Goal: Task Accomplishment & Management: Manage account settings

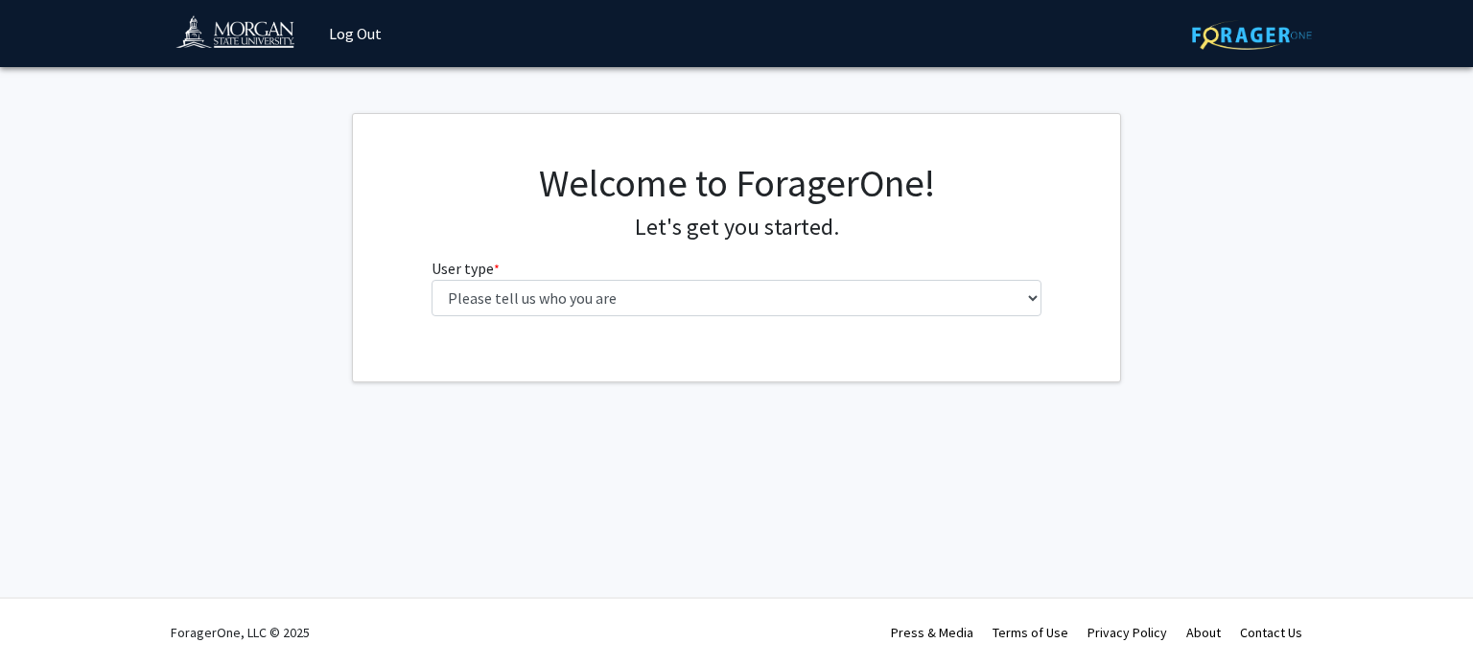
click at [996, 323] on div "Welcome to ForagerOne! Let's get you started. User type * required Please tell …" at bounding box center [736, 246] width 639 height 172
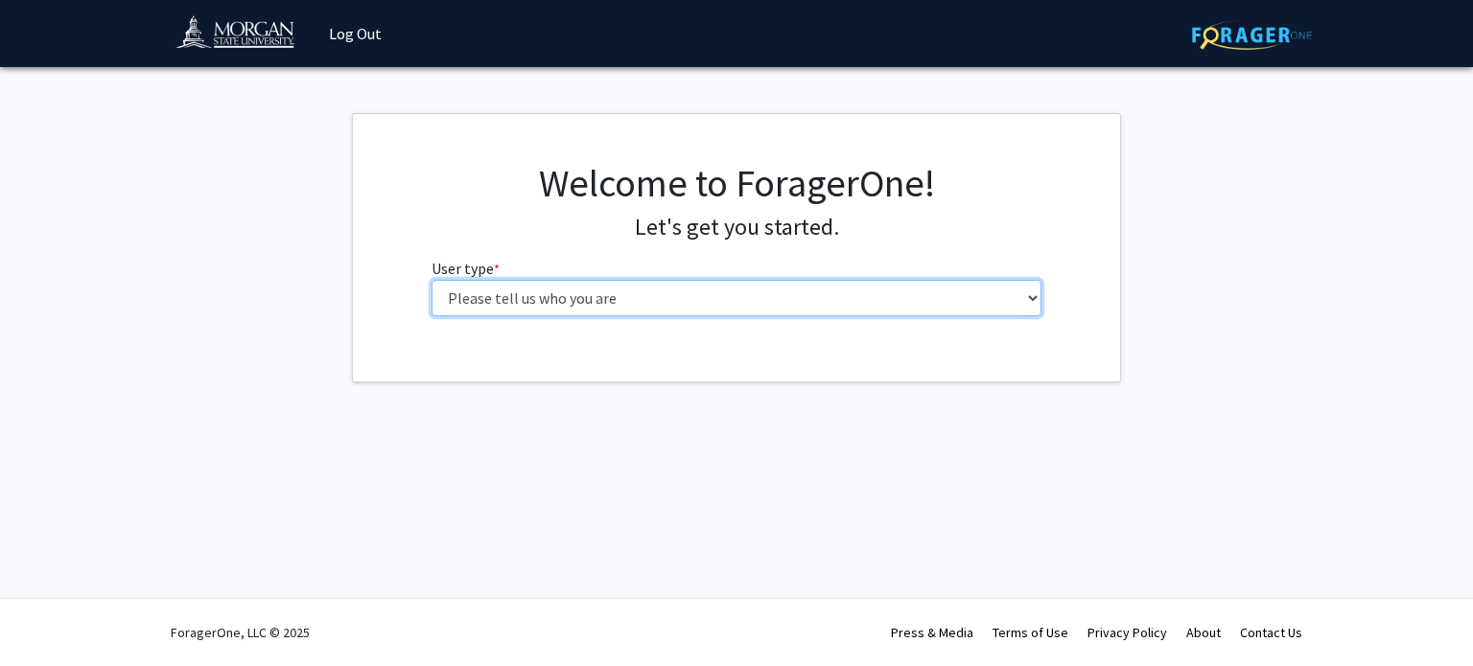
click at [984, 307] on select "Please tell us who you are Undergraduate Student Master's Student Doctoral Cand…" at bounding box center [736, 298] width 611 height 36
select select "1: undergrad"
click at [431, 280] on select "Please tell us who you are Undergraduate Student Master's Student Doctoral Cand…" at bounding box center [736, 298] width 611 height 36
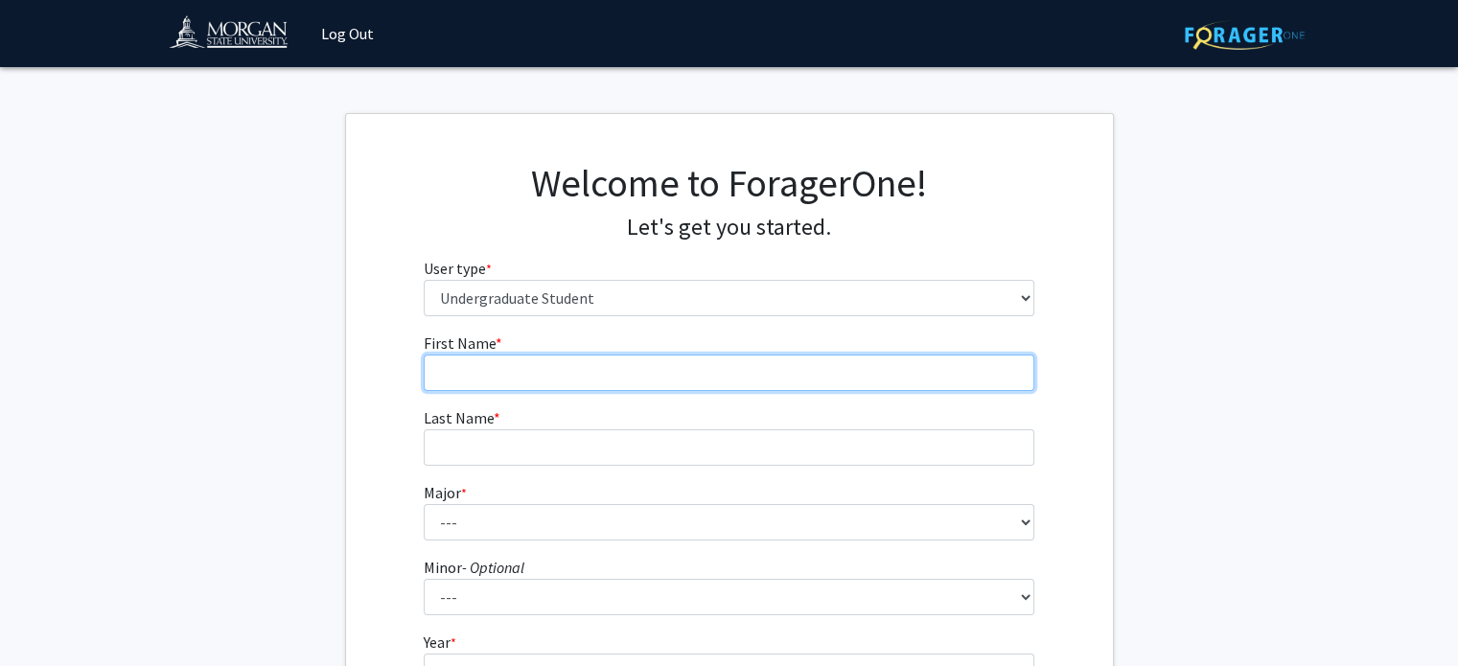
click at [576, 375] on input "First Name * required" at bounding box center [729, 373] width 611 height 36
type input "[PERSON_NAME]"
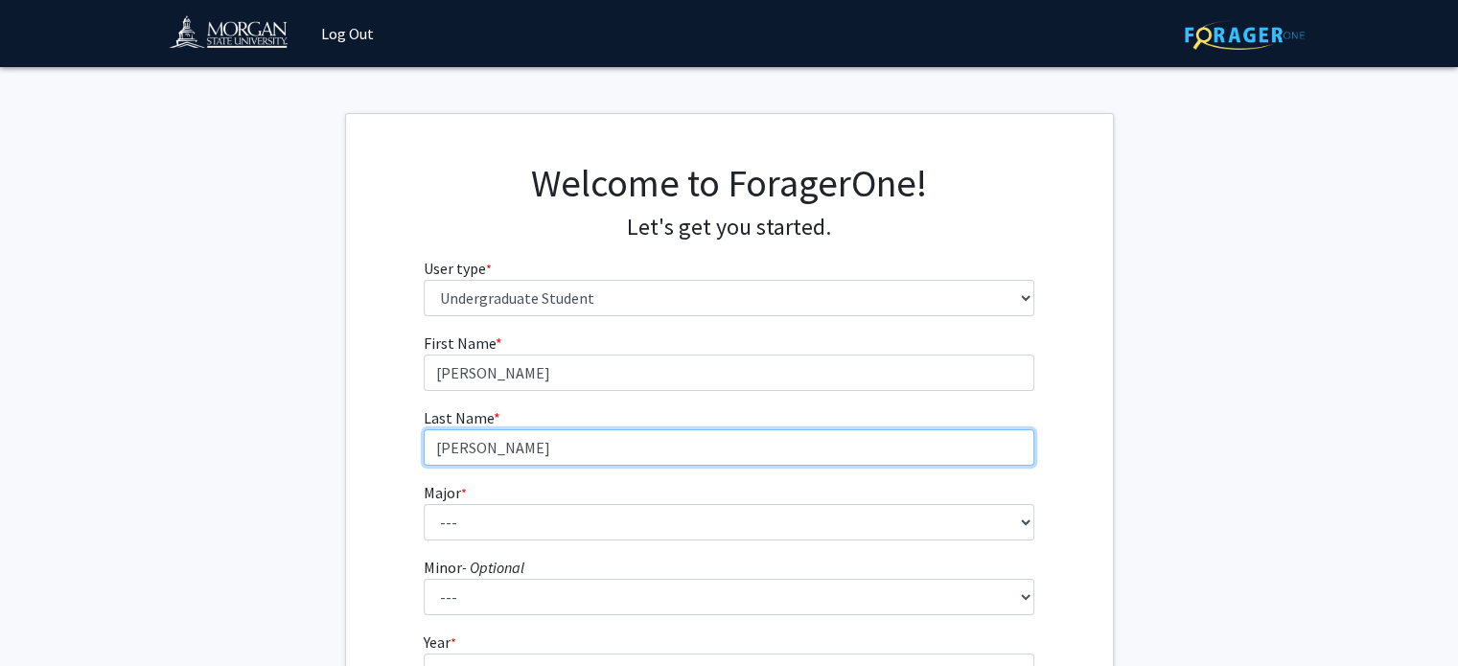
type input "[PERSON_NAME]"
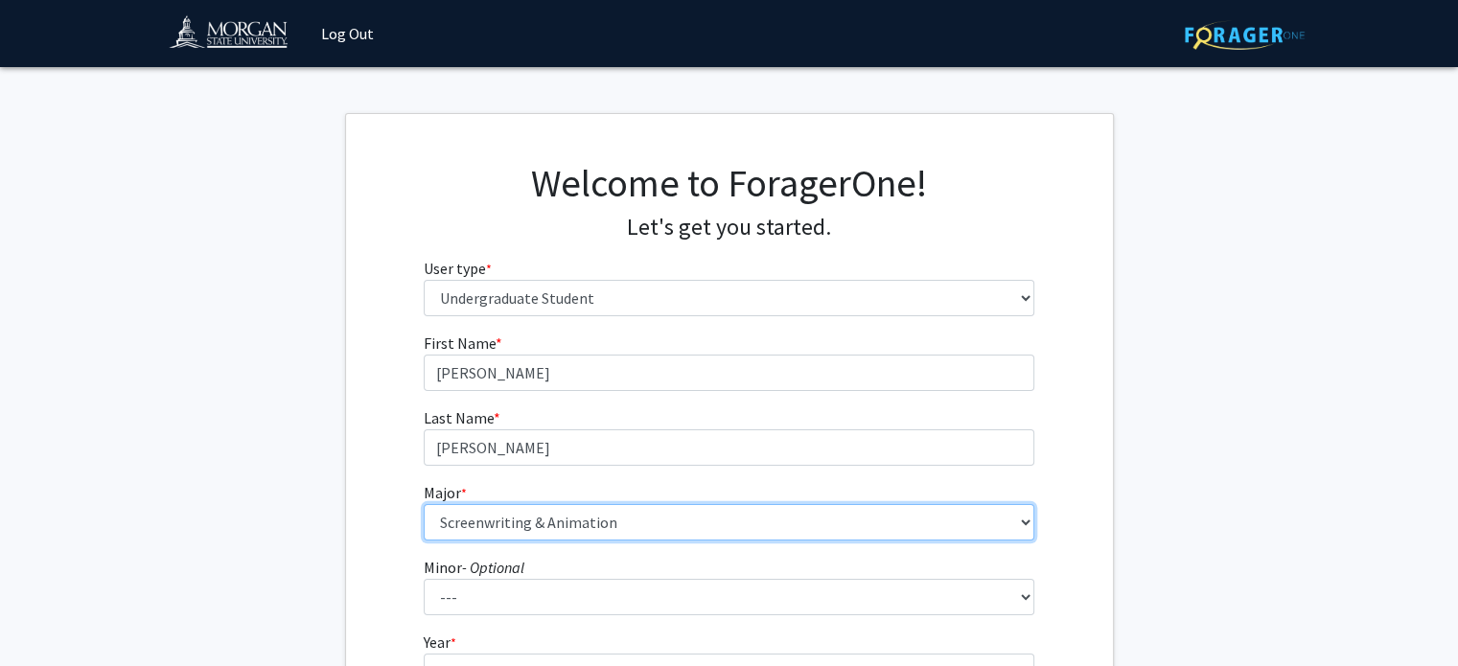
click at [582, 518] on select "--- Accounting Actuarial Science Applied Liberal Studies Architecture and Envir…" at bounding box center [729, 522] width 611 height 36
select select "52: 1642"
click at [424, 504] on select "--- Accounting Actuarial Science Applied Liberal Studies Architecture and Envir…" at bounding box center [729, 522] width 611 height 36
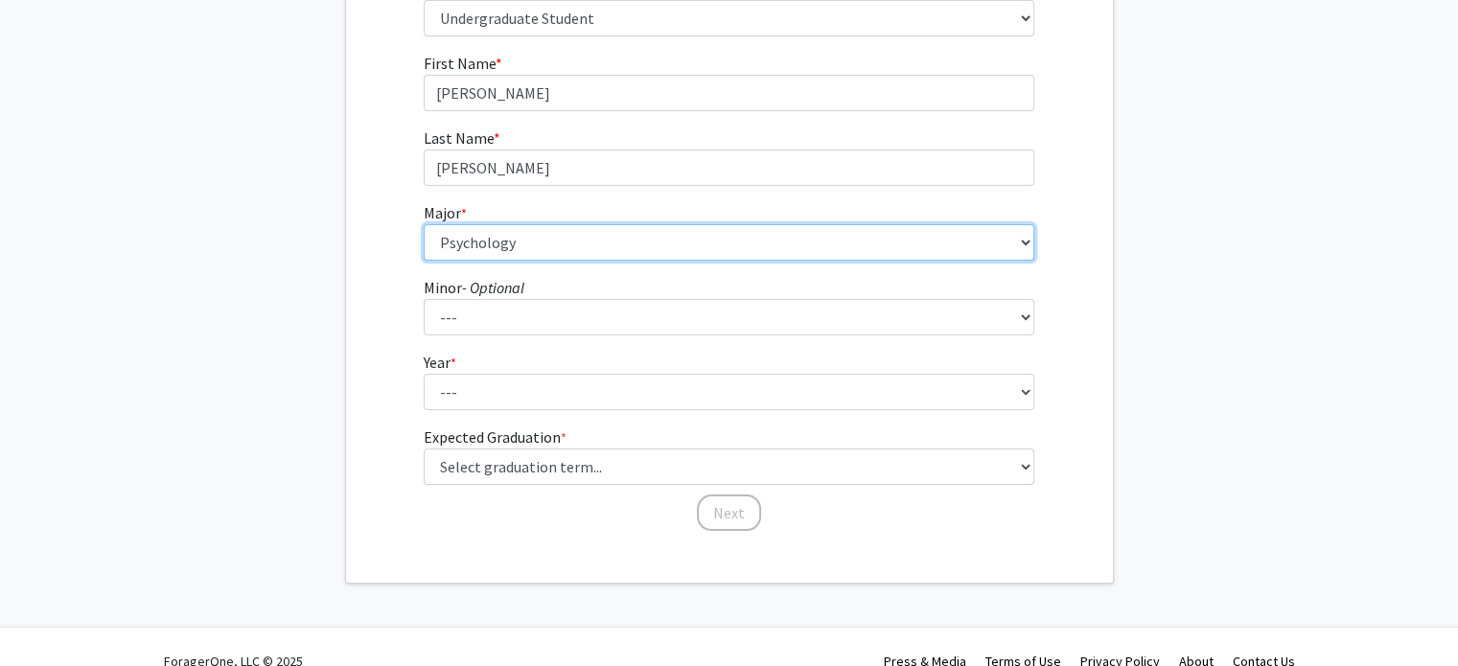
scroll to position [284, 0]
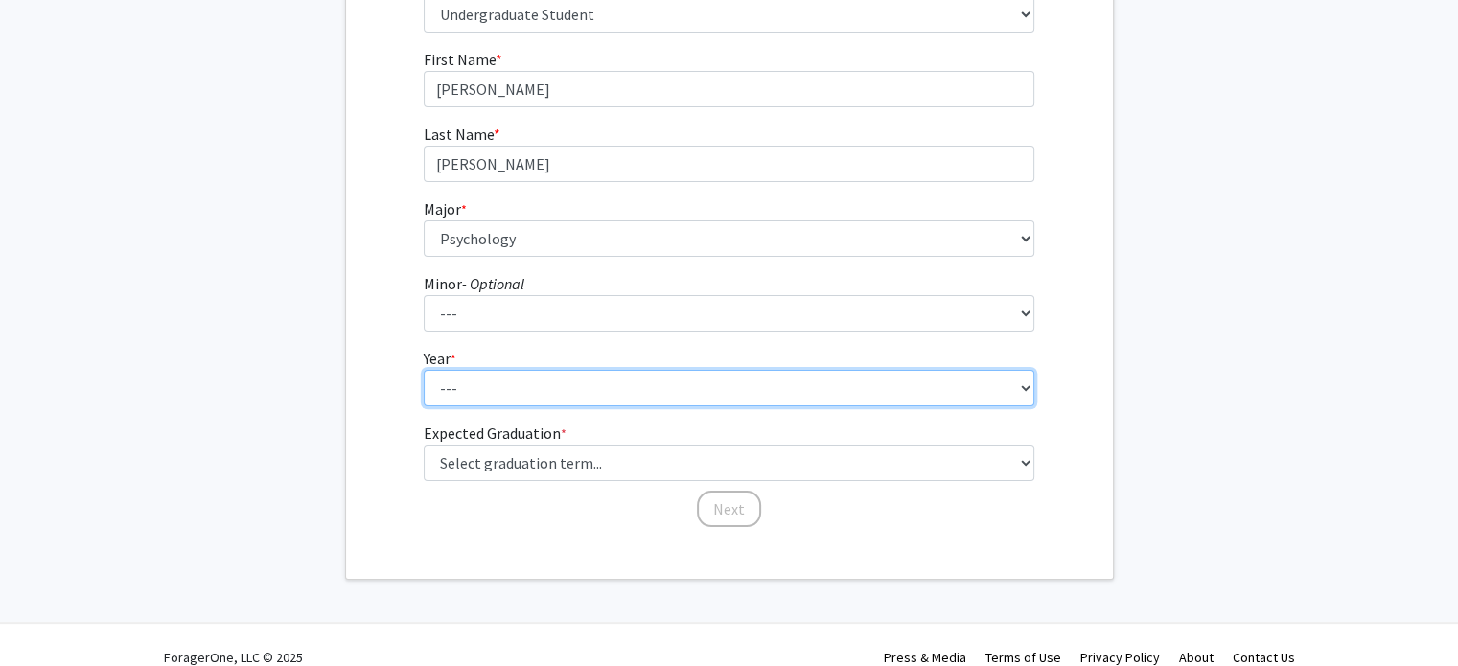
click at [524, 387] on select "--- First-year Sophomore Junior Senior Postbaccalaureate Certificate" at bounding box center [729, 388] width 611 height 36
click at [490, 405] on select "--- First-year Sophomore Junior Senior Postbaccalaureate Certificate" at bounding box center [729, 388] width 611 height 36
click at [474, 391] on select "--- First-year Sophomore Junior Senior Postbaccalaureate Certificate" at bounding box center [729, 388] width 611 height 36
select select "1: first-year"
click at [424, 370] on select "--- First-year Sophomore Junior Senior Postbaccalaureate Certificate" at bounding box center [729, 388] width 611 height 36
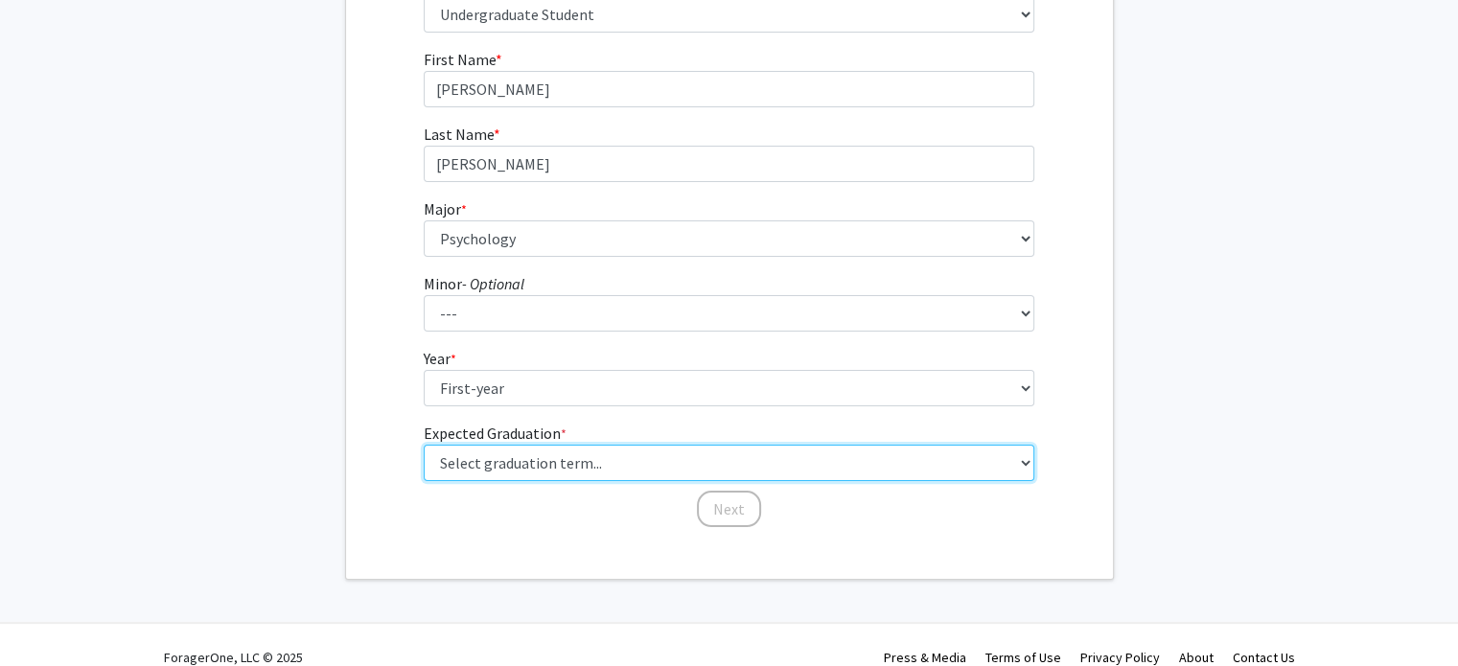
click at [528, 478] on select "Select graduation term... Spring 2025 Summer 2025 Fall 2025 Winter 2025 Spring …" at bounding box center [729, 463] width 611 height 36
click at [424, 445] on select "Select graduation term... Spring 2025 Summer 2025 Fall 2025 Winter 2025 Spring …" at bounding box center [729, 463] width 611 height 36
click at [576, 470] on select "Select graduation term... Spring 2025 Summer 2025 Fall 2025 Winter 2025 Spring …" at bounding box center [729, 463] width 611 height 36
click at [575, 466] on select "Select graduation term... Spring 2025 Summer 2025 Fall 2025 Winter 2025 Spring …" at bounding box center [729, 463] width 611 height 36
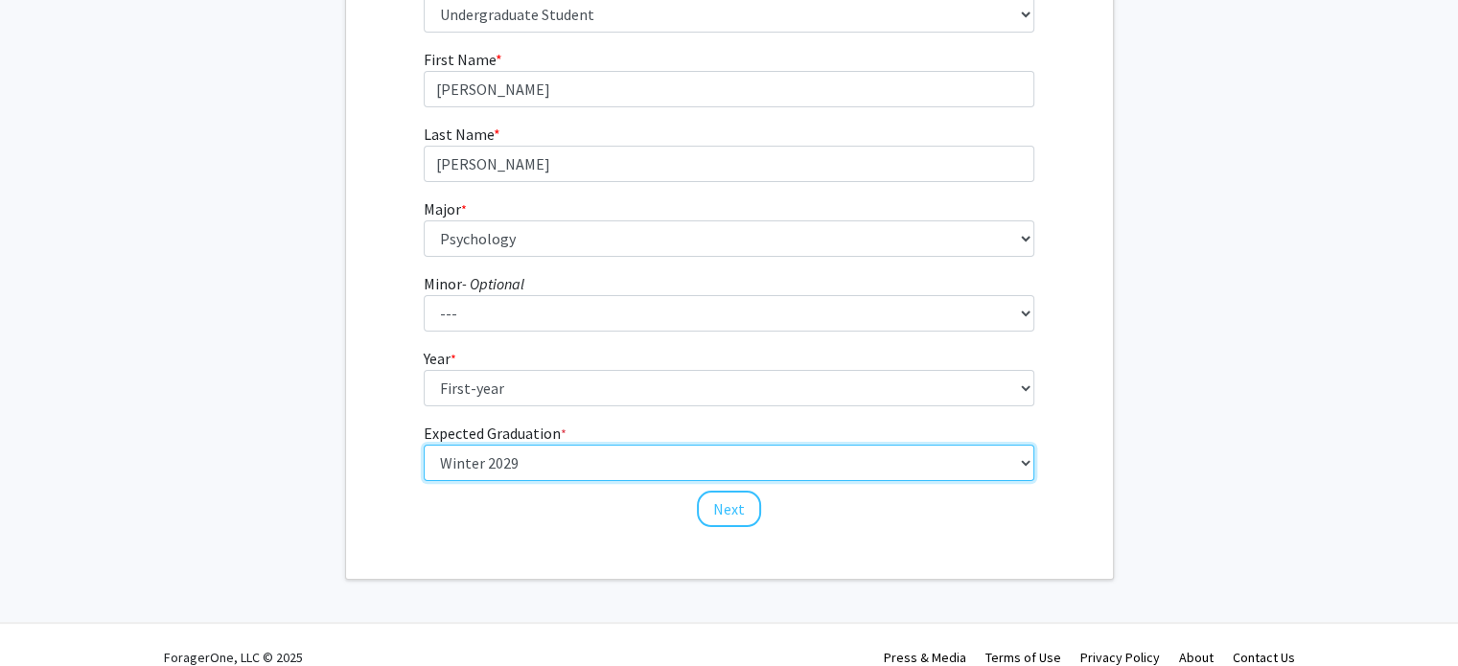
click at [424, 445] on select "Select graduation term... Spring 2025 Summer 2025 Fall 2025 Winter 2025 Spring …" at bounding box center [729, 463] width 611 height 36
click at [484, 463] on select "Select graduation term... Spring 2025 Summer 2025 Fall 2025 Winter 2025 Spring …" at bounding box center [729, 463] width 611 height 36
select select "17: spring_2029"
click at [424, 445] on select "Select graduation term... Spring 2025 Summer 2025 Fall 2025 Winter 2025 Spring …" at bounding box center [729, 463] width 611 height 36
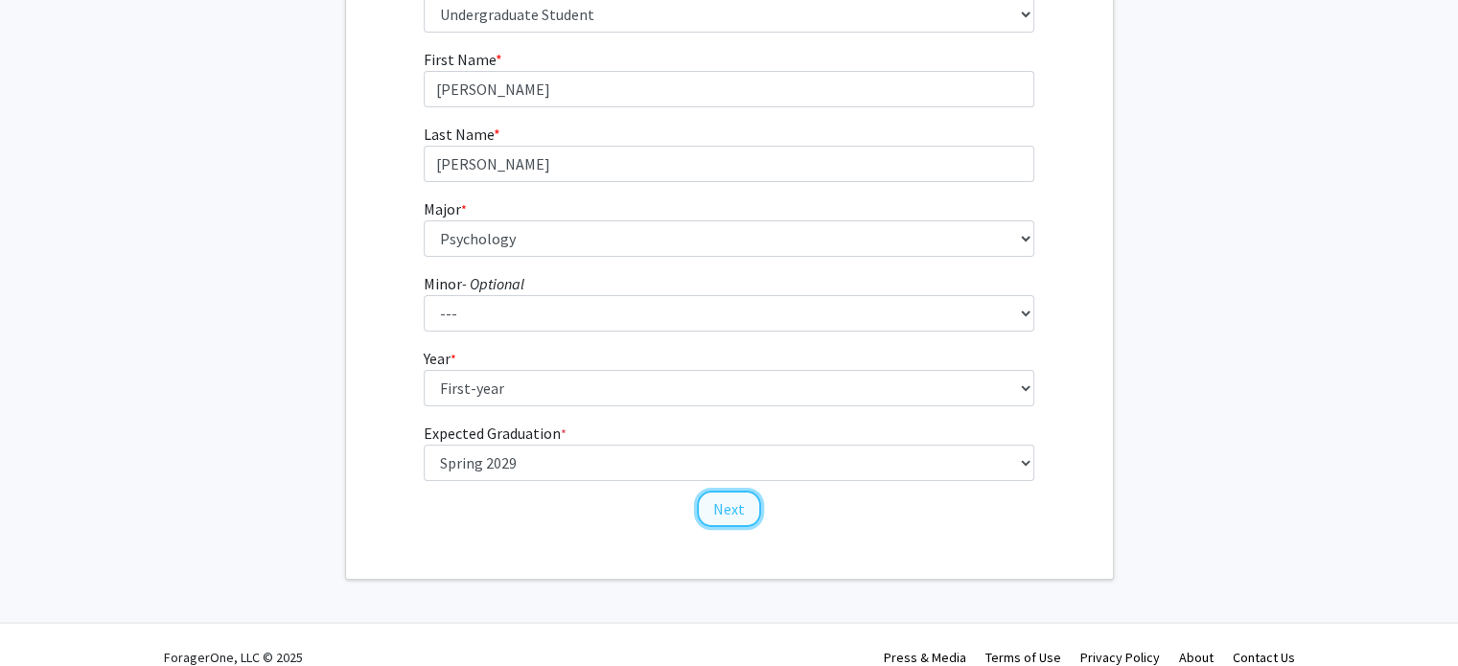
click at [746, 512] on button "Next" at bounding box center [729, 509] width 64 height 36
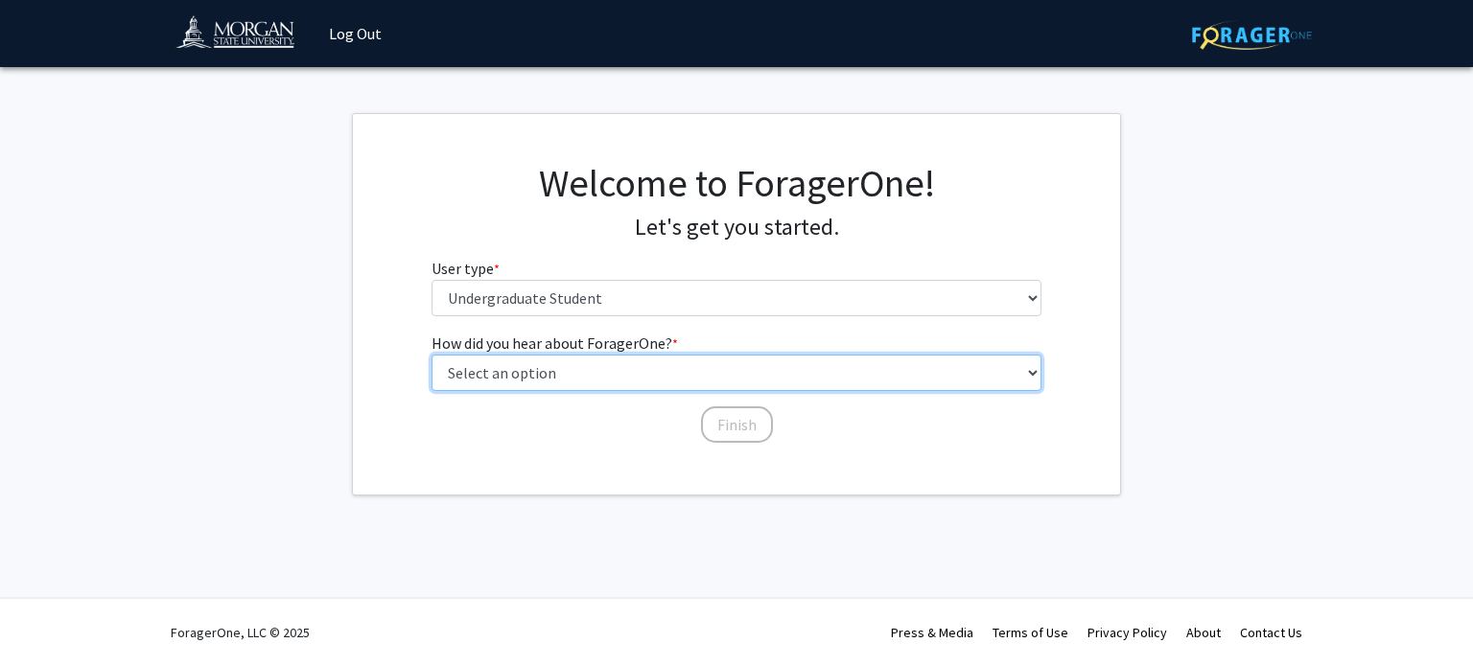
click at [587, 362] on select "Select an option Peer/student recommendation Faculty/staff recommendation Unive…" at bounding box center [736, 373] width 611 height 36
select select "2: faculty_recommendation"
click at [431, 355] on select "Select an option Peer/student recommendation Faculty/staff recommendation Unive…" at bounding box center [736, 373] width 611 height 36
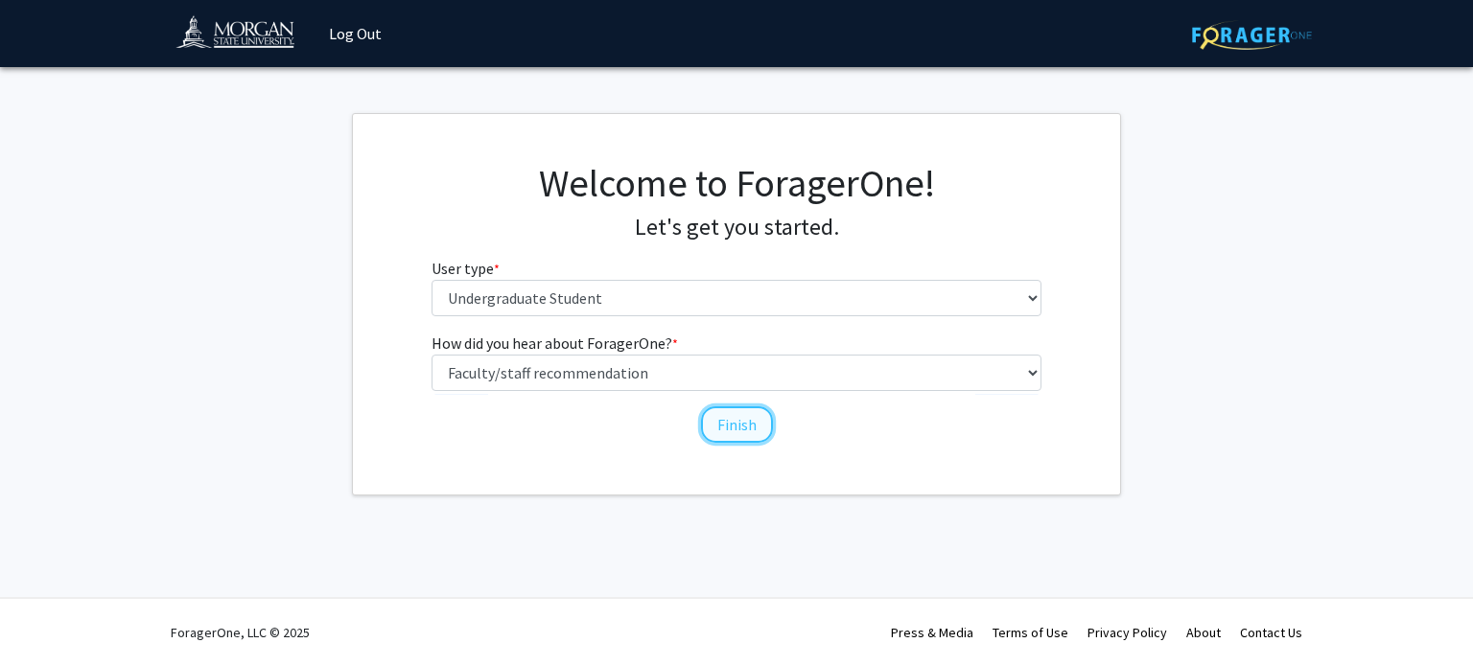
click at [750, 438] on button "Finish" at bounding box center [737, 425] width 72 height 36
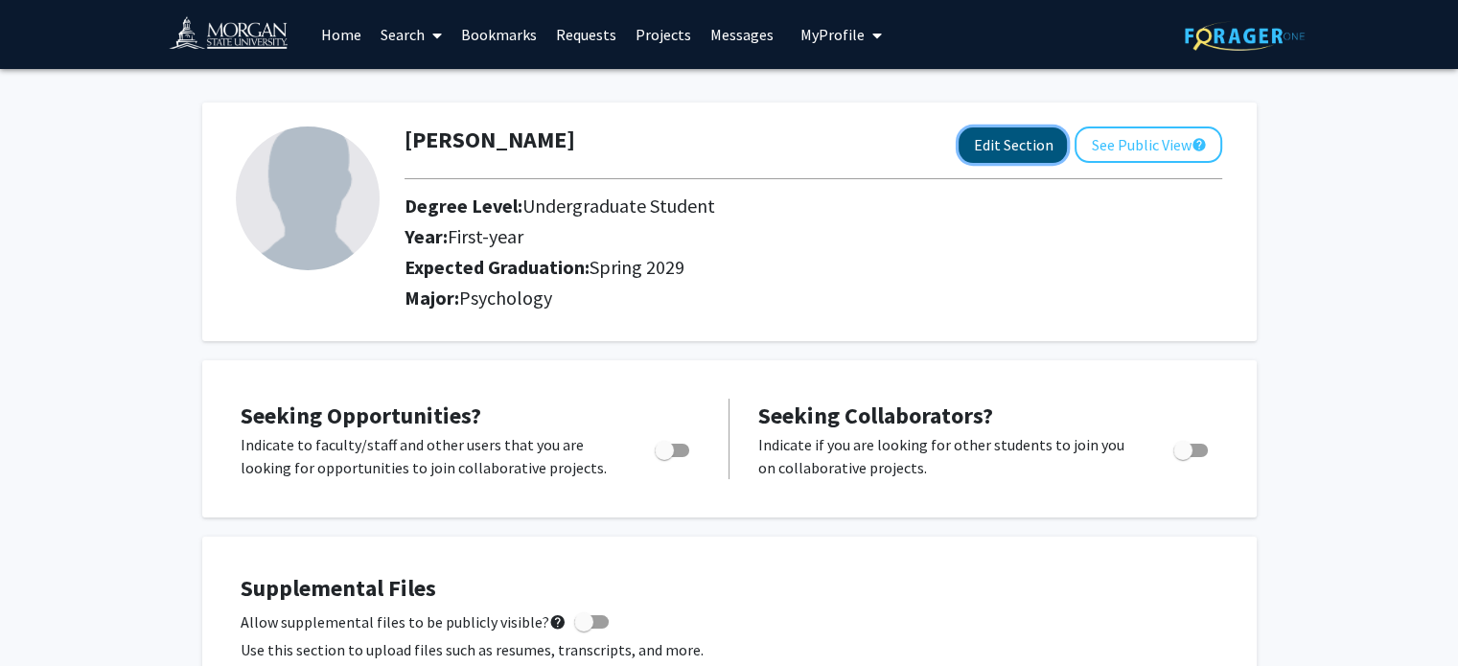
click at [1020, 148] on button "Edit Section" at bounding box center [1013, 145] width 108 height 35
select select "first-year"
select select "45: spring_2029"
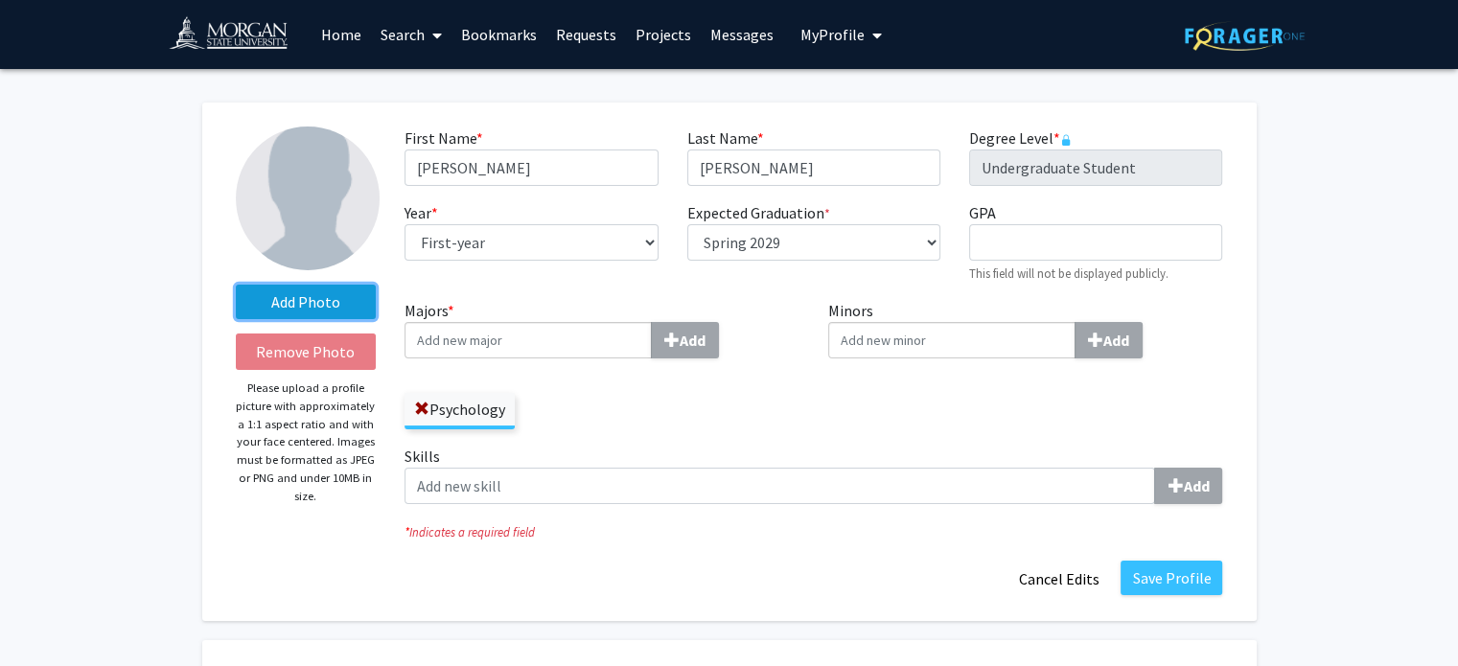
click at [261, 313] on label "Add Photo" at bounding box center [306, 302] width 141 height 35
click at [0, 0] on input "Add Photo" at bounding box center [0, 0] width 0 height 0
click at [293, 297] on label "Add Photo" at bounding box center [306, 302] width 141 height 35
click at [0, 0] on input "Add Photo" at bounding box center [0, 0] width 0 height 0
click at [310, 290] on label "Add Photo" at bounding box center [306, 302] width 141 height 35
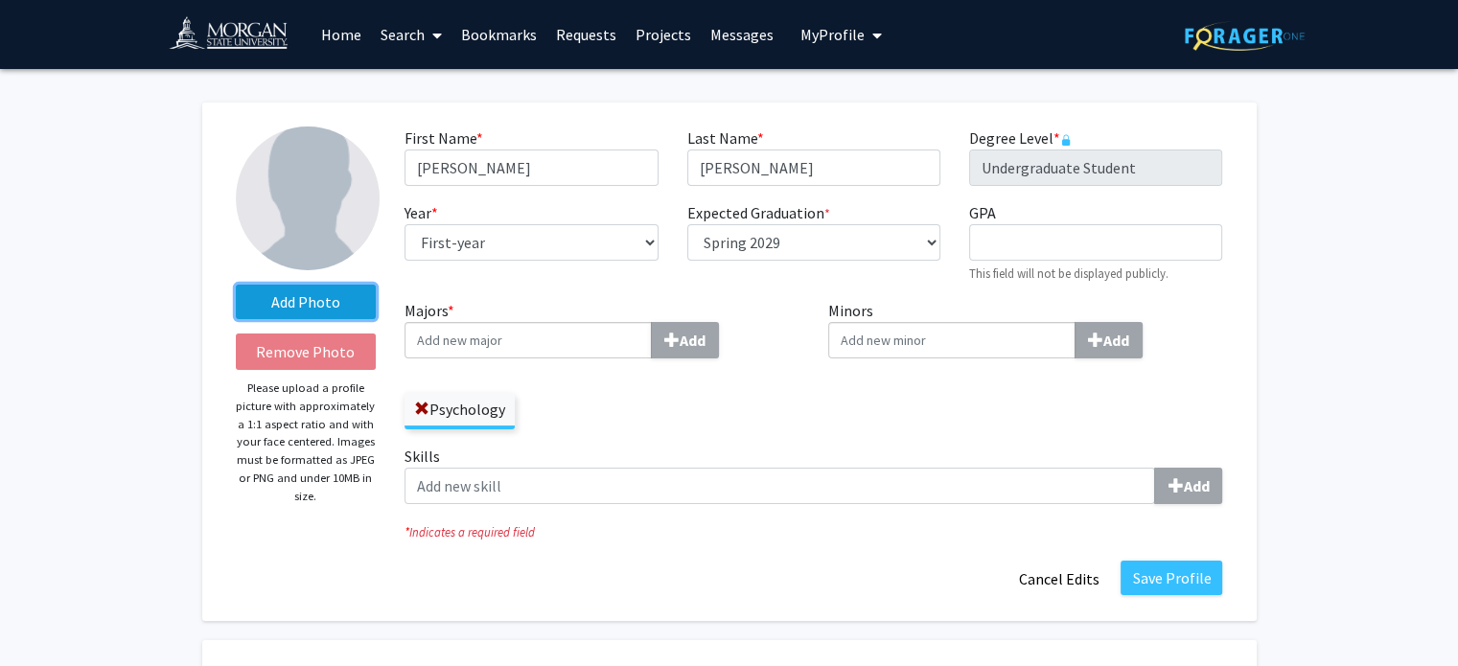
click at [0, 0] on input "Add Photo" at bounding box center [0, 0] width 0 height 0
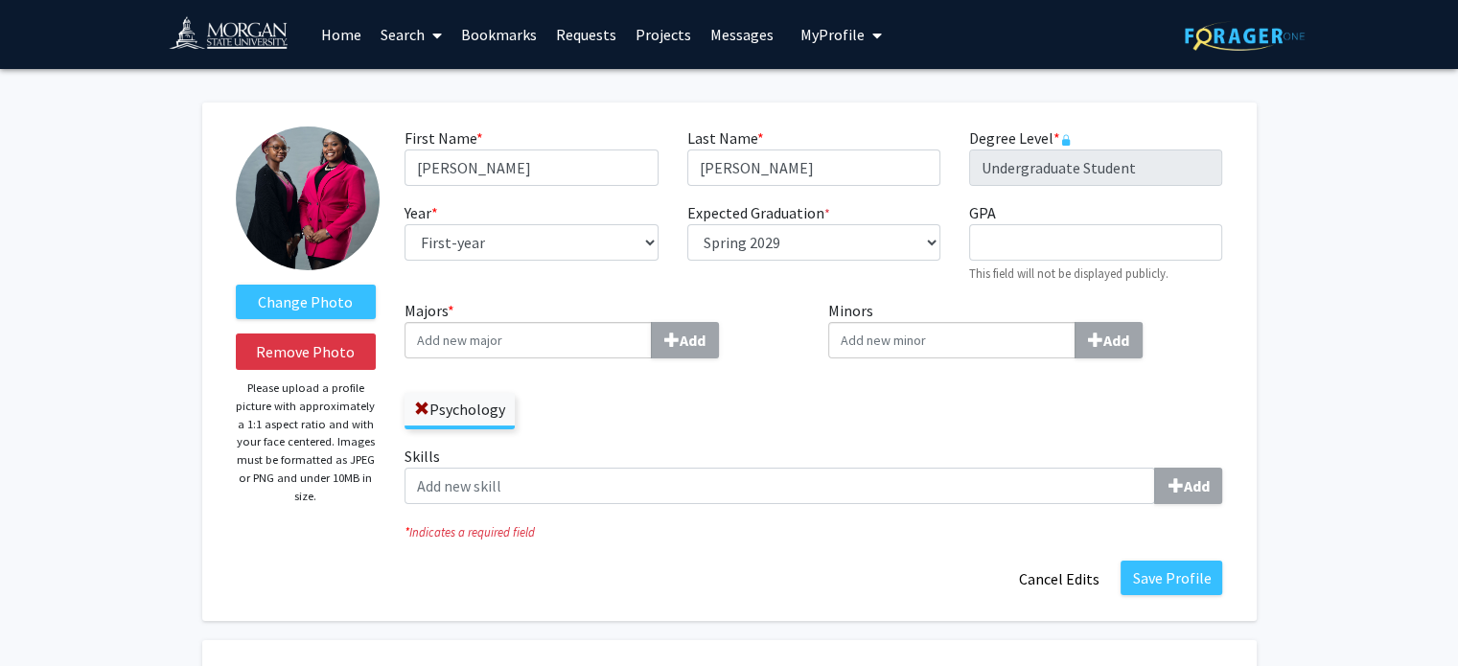
click at [300, 236] on img at bounding box center [308, 199] width 144 height 144
click at [296, 304] on label "Change Photo" at bounding box center [306, 302] width 141 height 35
click at [0, 0] on input "Change Photo" at bounding box center [0, 0] width 0 height 0
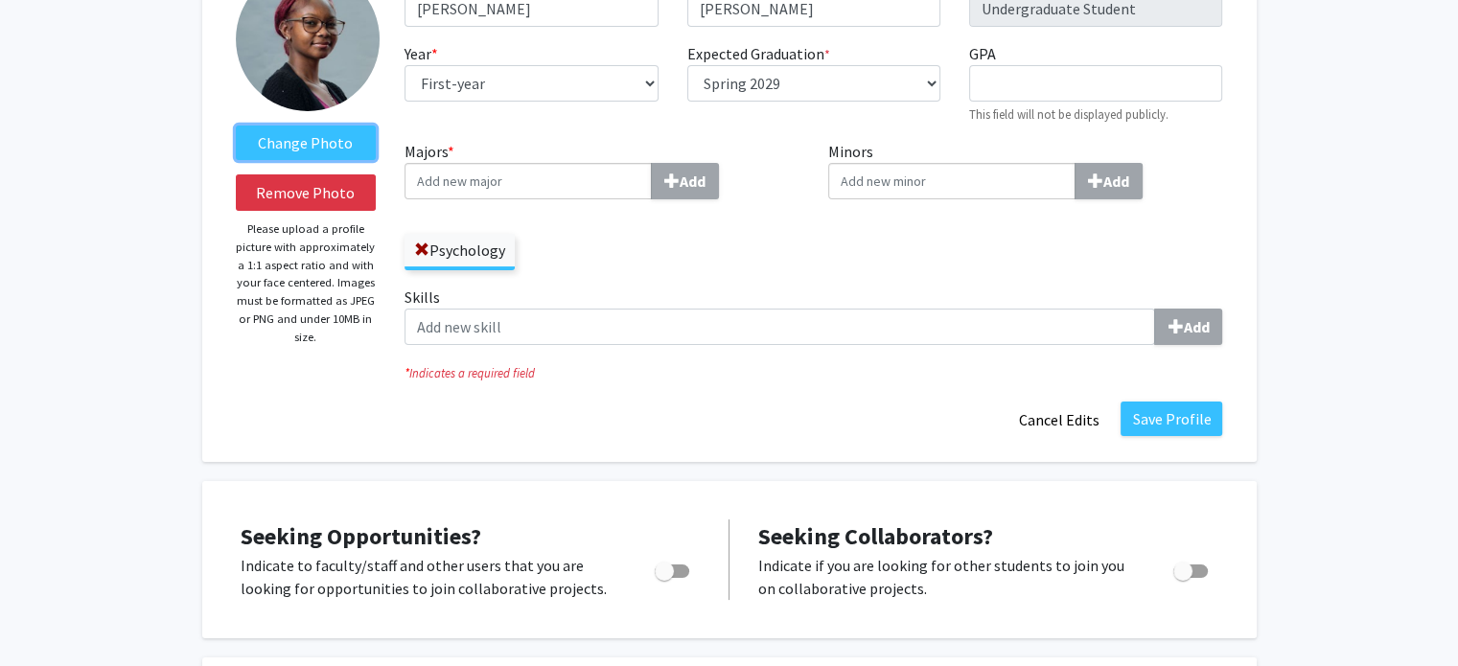
scroll to position [203, 0]
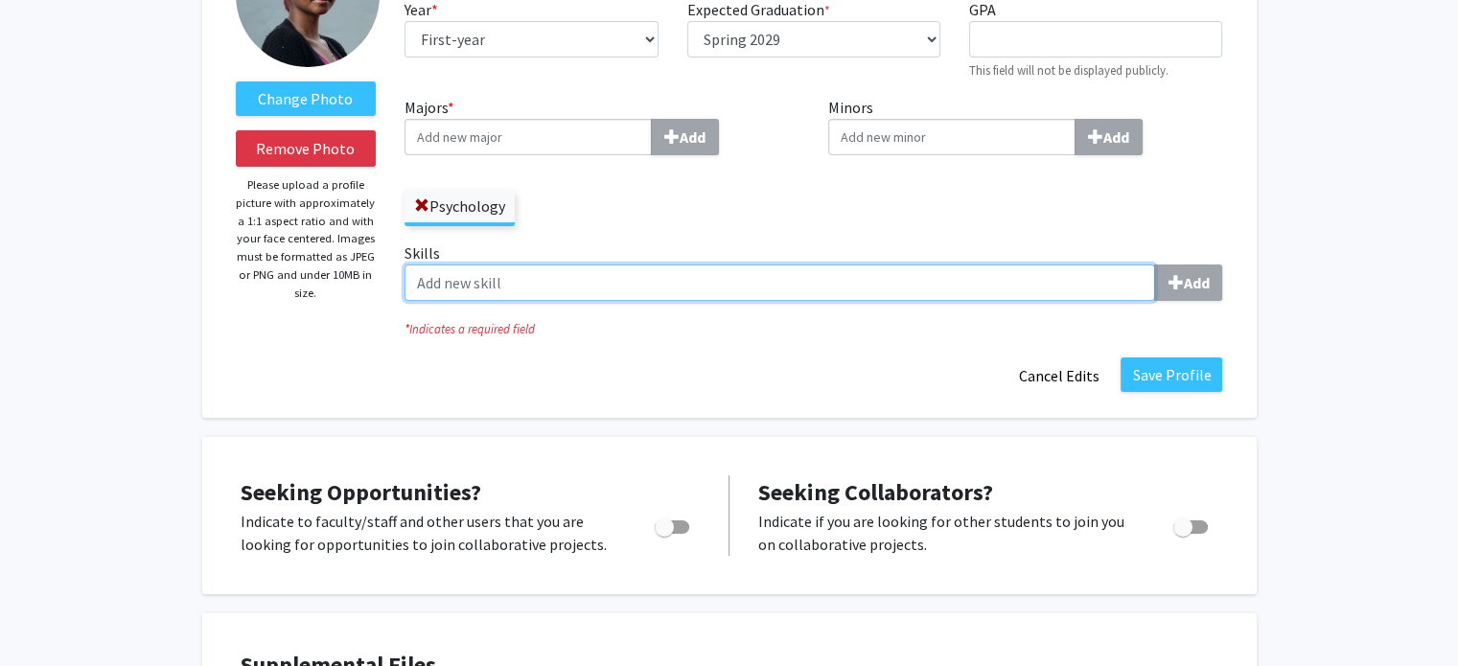
click at [859, 287] on input "Skills Add" at bounding box center [780, 283] width 751 height 36
type input "communication"
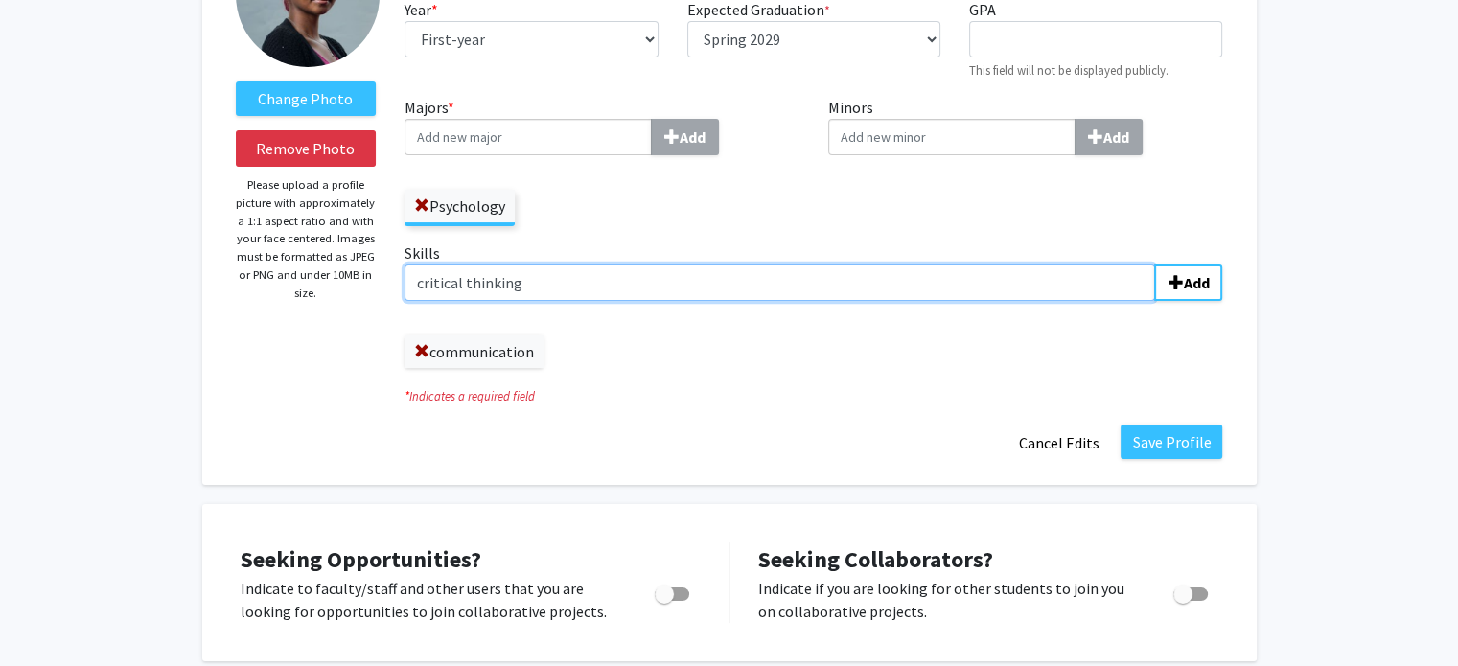
type input "critical thinking"
type input "problem solving"
type input "adaptability"
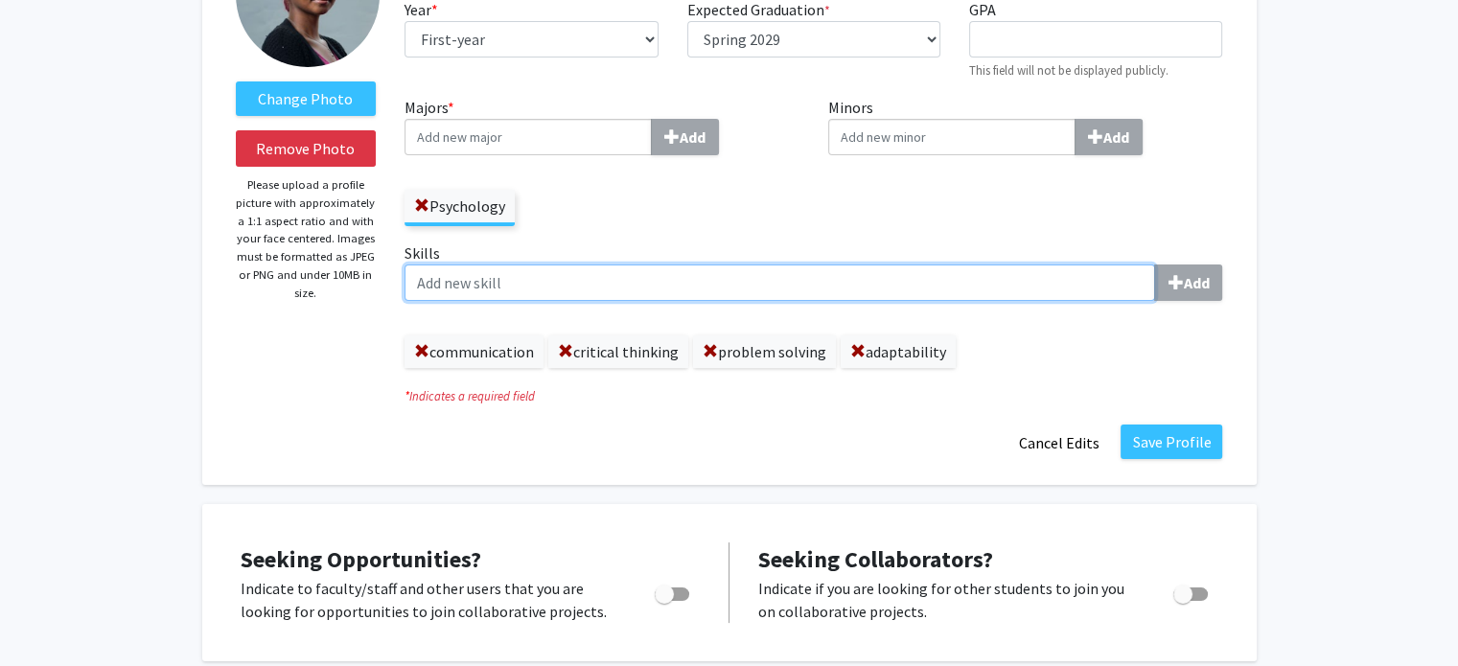
drag, startPoint x: 848, startPoint y: 292, endPoint x: 710, endPoint y: 711, distance: 441.1
click at [710, 463] on html "Skip navigation Home Search Bookmarks Requests Projects Messages My Profile [PE…" at bounding box center [729, 130] width 1458 height 666
type input "team work"
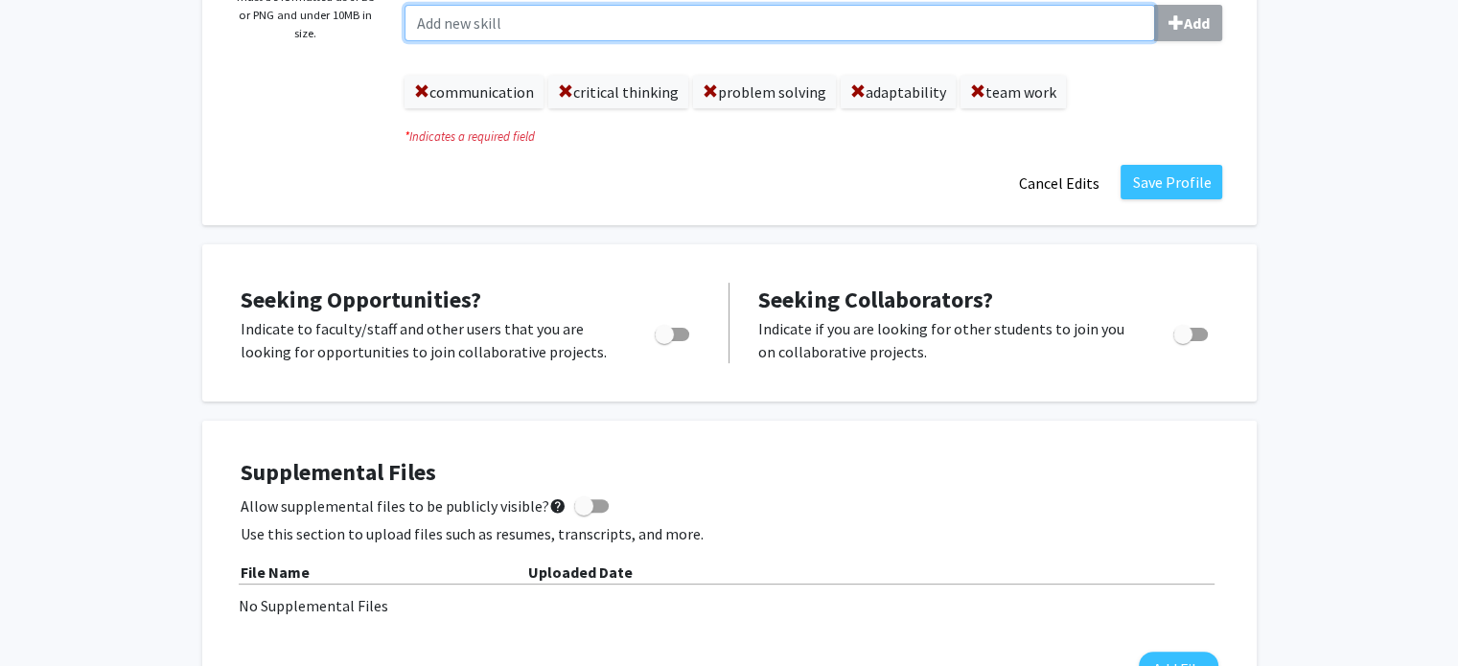
scroll to position [465, 0]
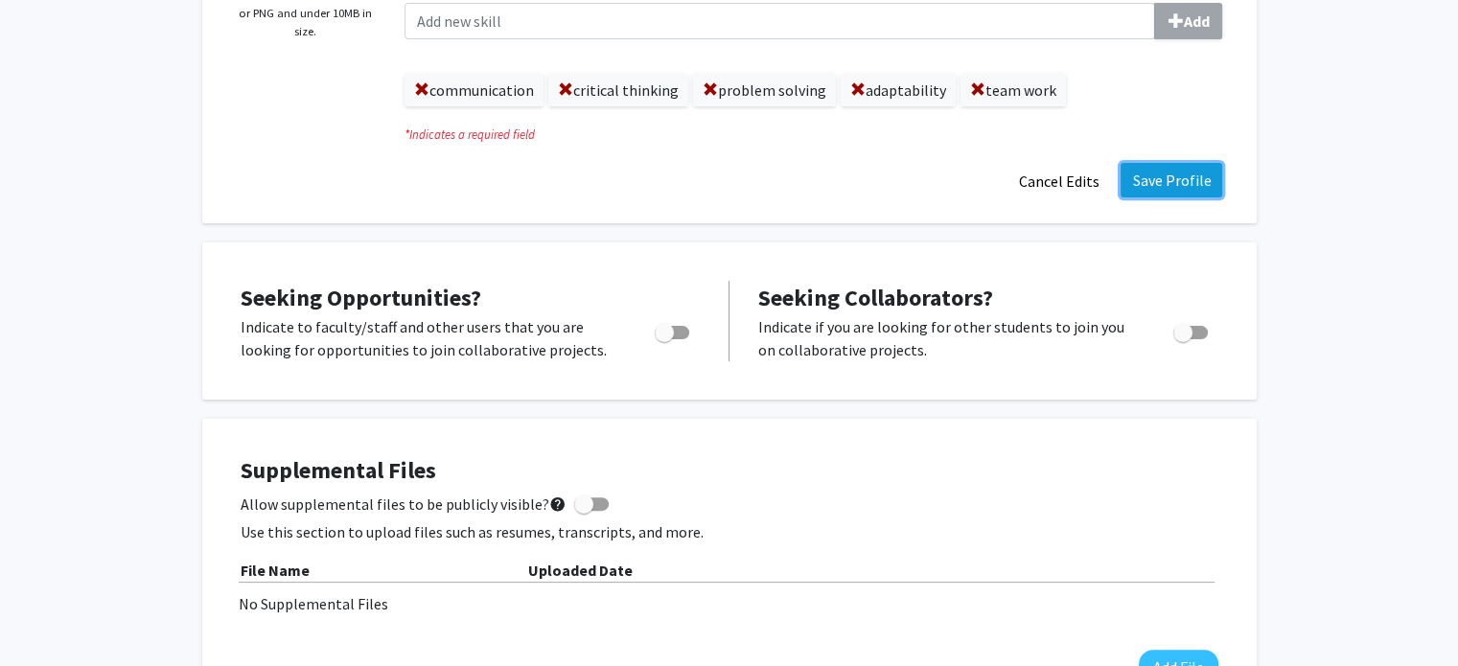
click at [1161, 190] on button "Save Profile" at bounding box center [1172, 180] width 102 height 35
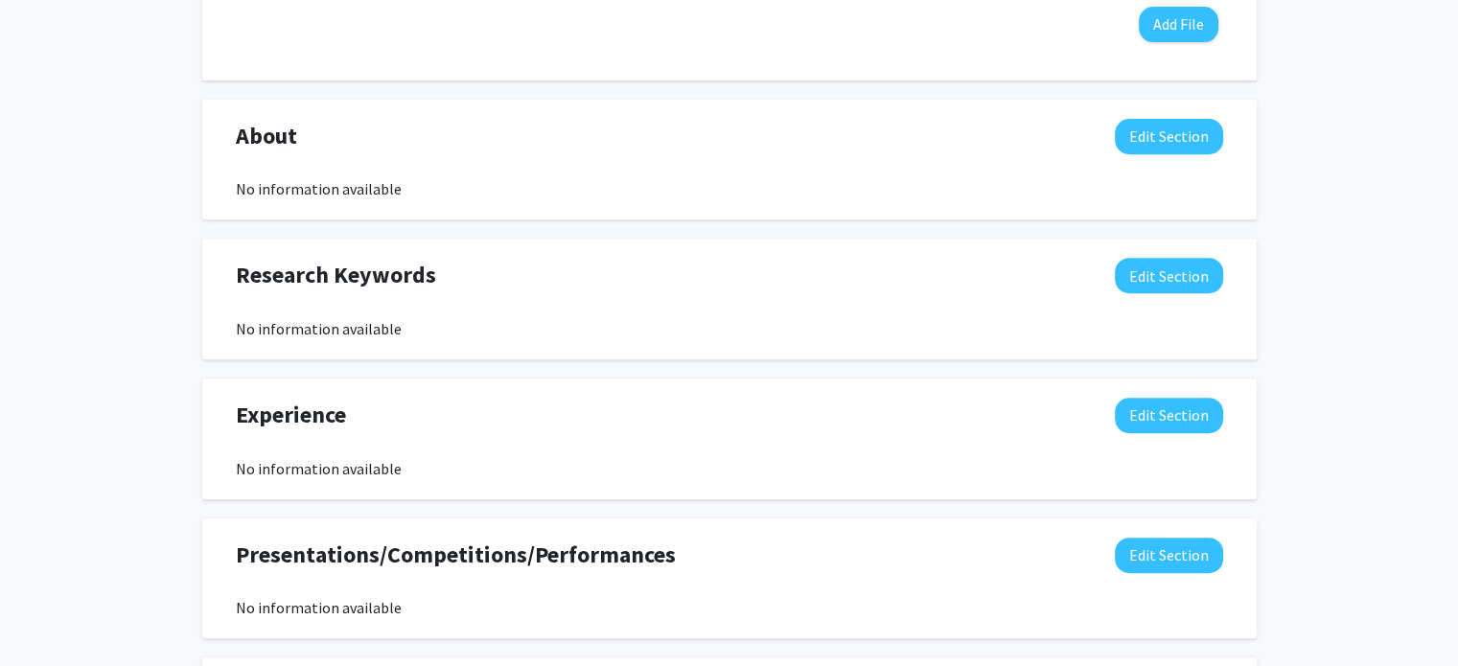
scroll to position [799, 0]
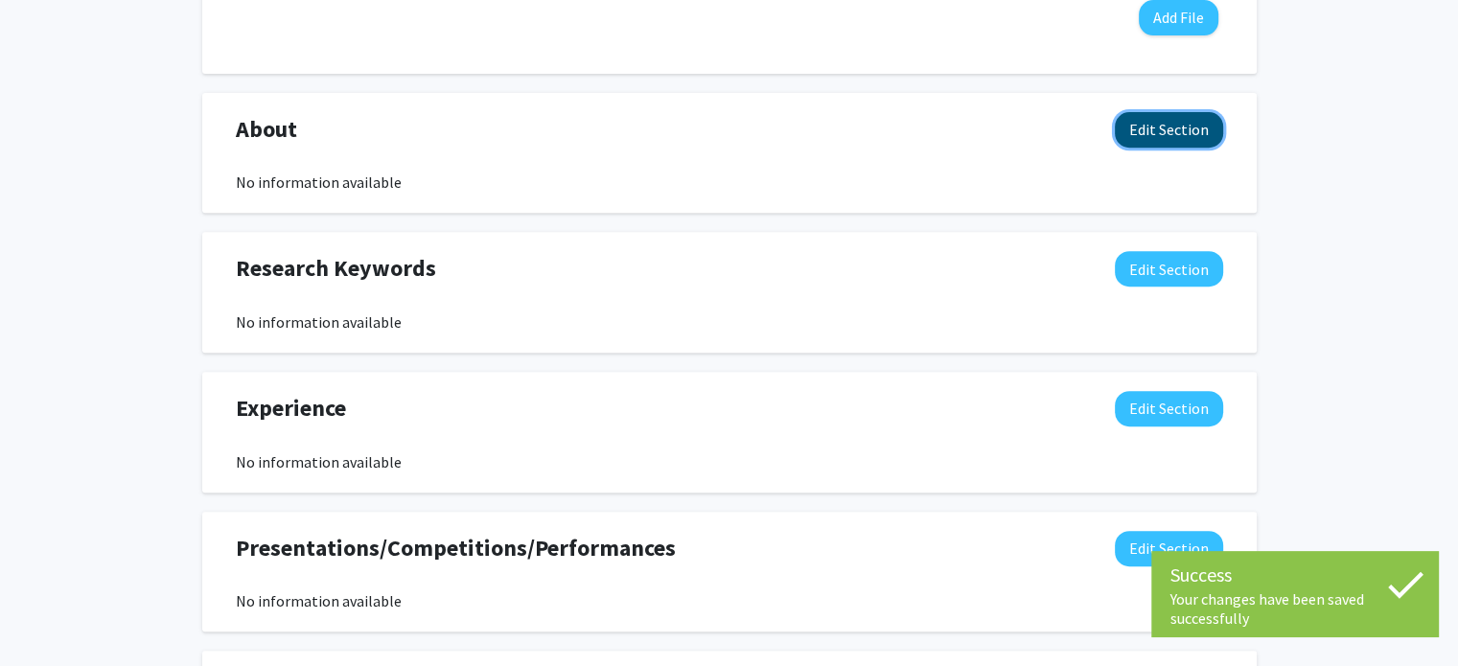
click at [1164, 120] on button "Edit Section" at bounding box center [1169, 129] width 108 height 35
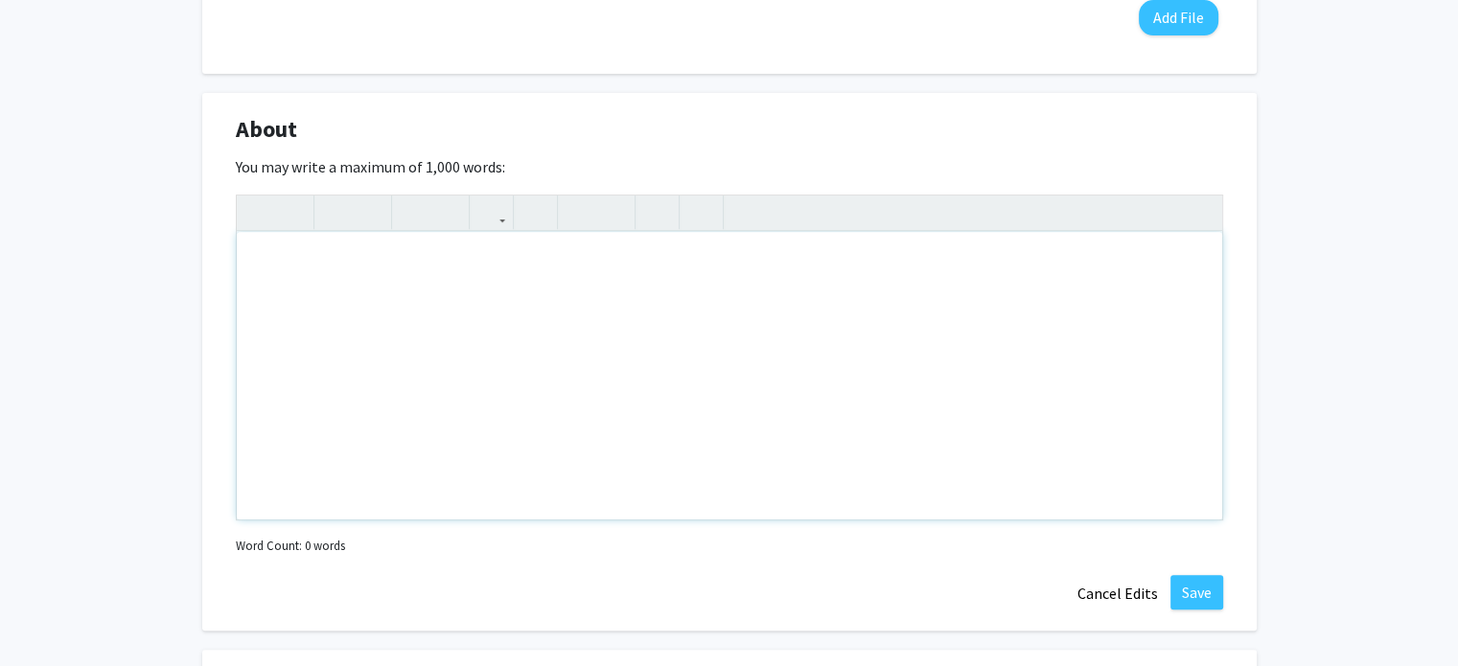
click at [795, 321] on div "Note to users with screen readers: Please deactivate our accessibility plugin f…" at bounding box center [730, 376] width 986 height 288
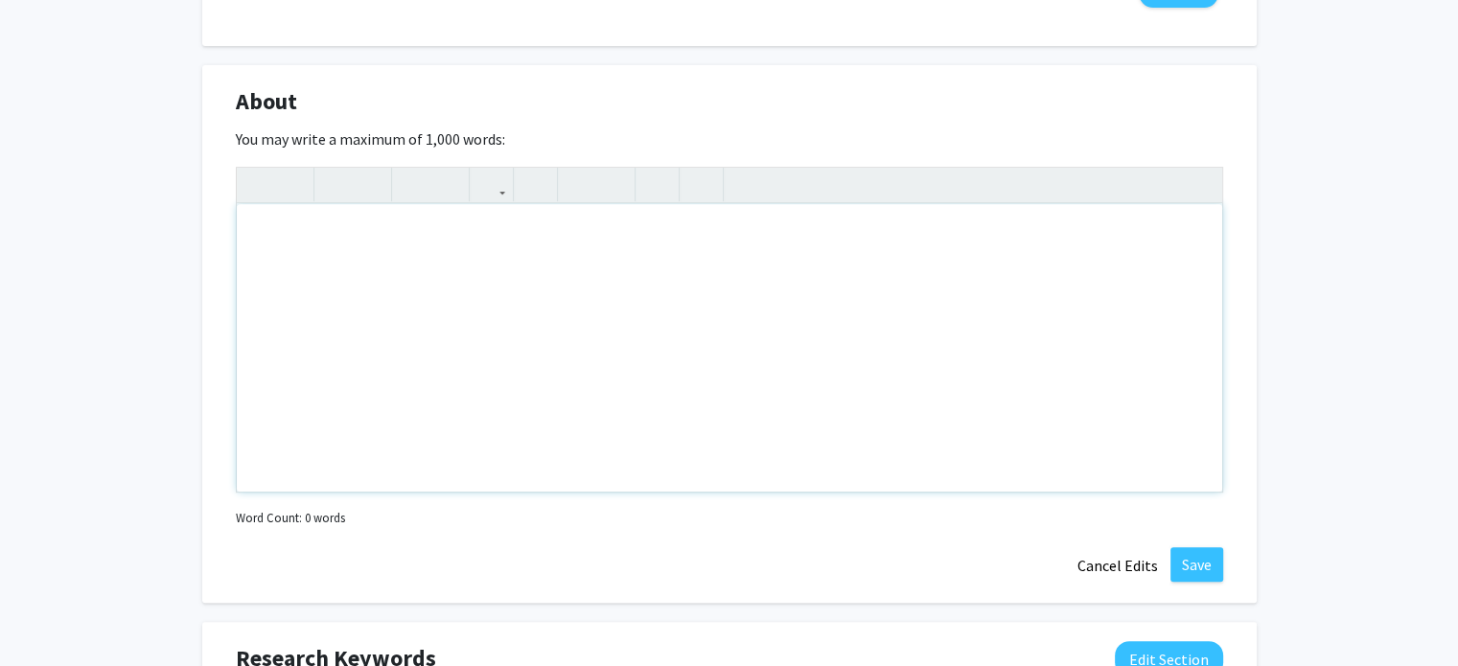
scroll to position [825, 0]
paste div "Note to users with screen readers: Please deactivate our accessibility plugin f…"
type textarea "<p>I am a motivated and adaptable professional with experience in [your field/i…"
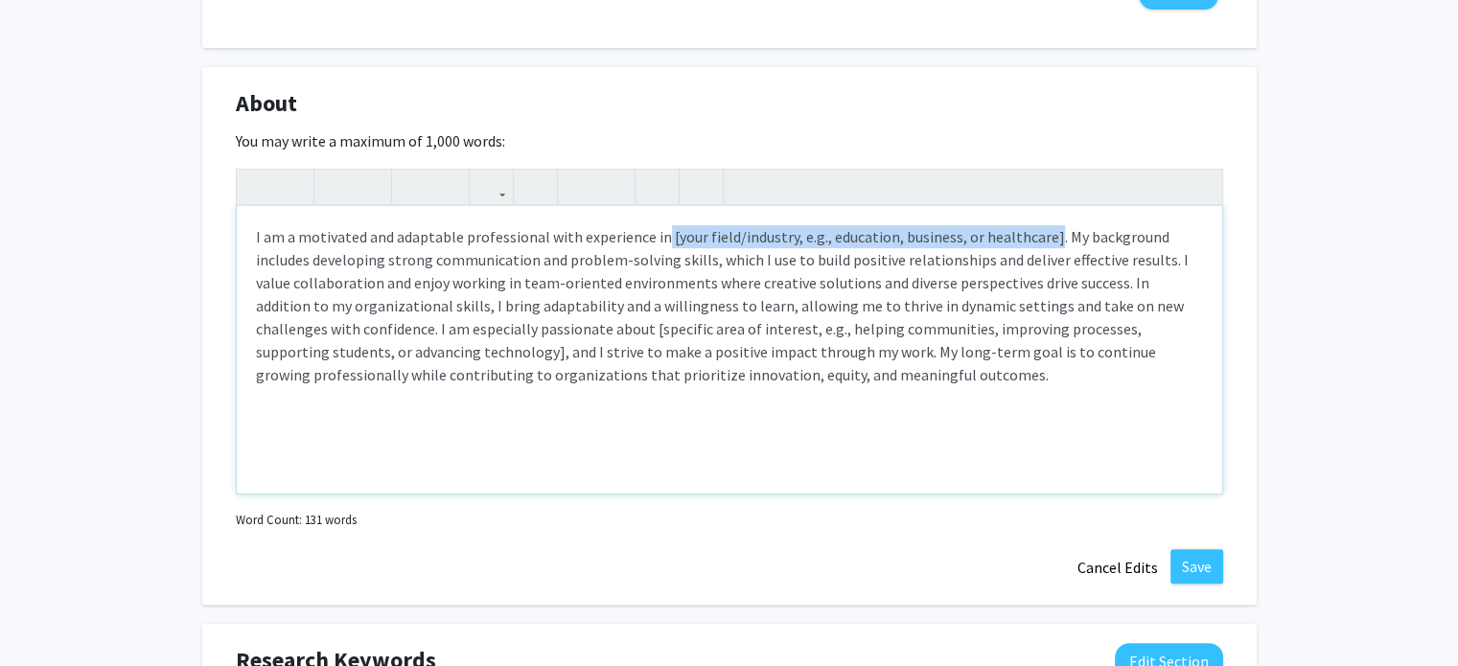
drag, startPoint x: 1045, startPoint y: 230, endPoint x: 651, endPoint y: 229, distance: 394.0
click at [651, 229] on p "I am a motivated and adaptable professional with experience in [your field/indu…" at bounding box center [729, 305] width 947 height 161
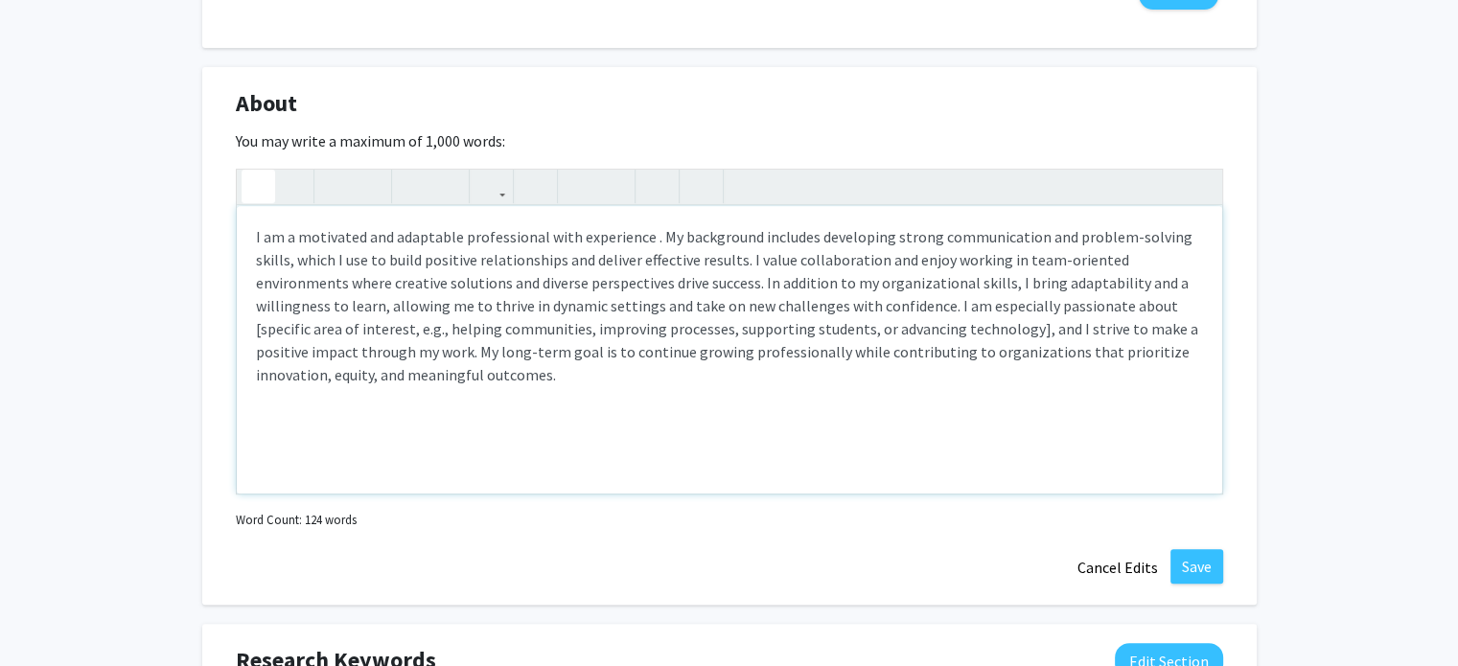
click at [255, 183] on icon "button" at bounding box center [258, 187] width 16 height 32
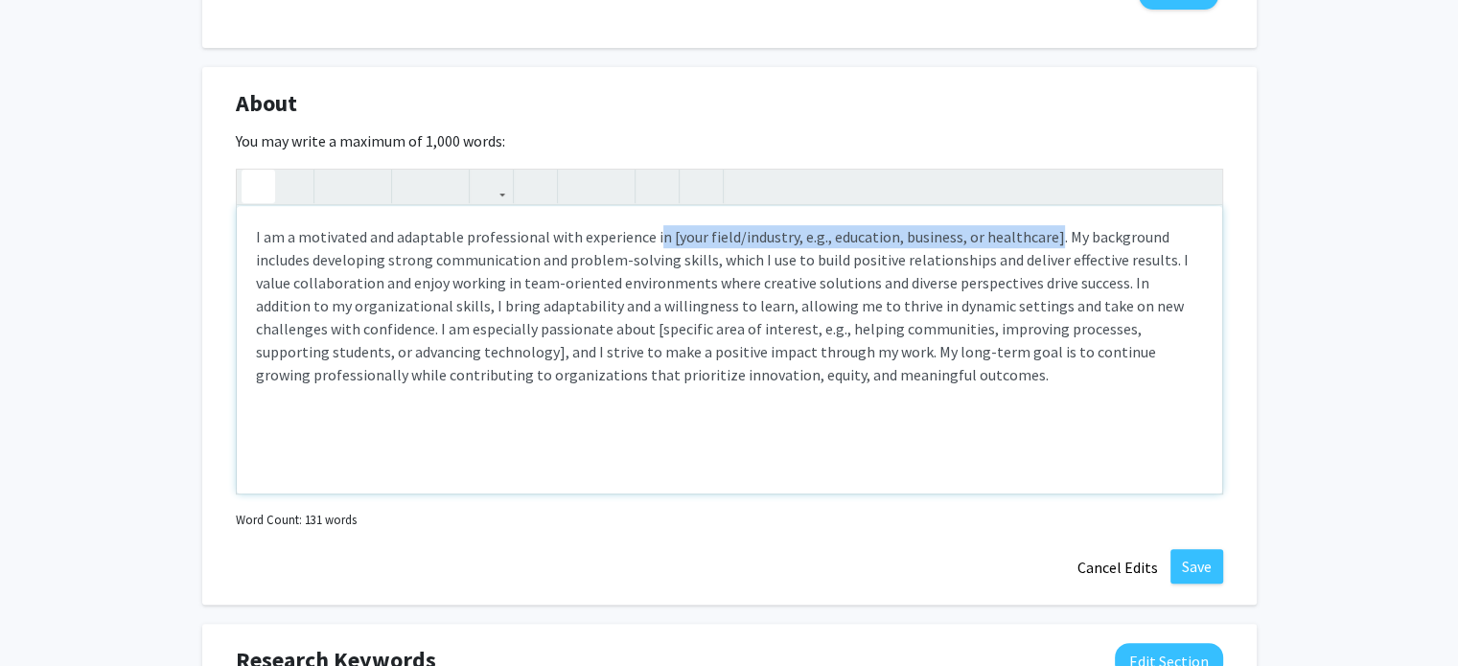
click at [256, 183] on icon "button" at bounding box center [258, 187] width 16 height 32
click at [665, 239] on p "I am a motivated and adaptable professional with experience in [your field/indu…" at bounding box center [729, 305] width 947 height 161
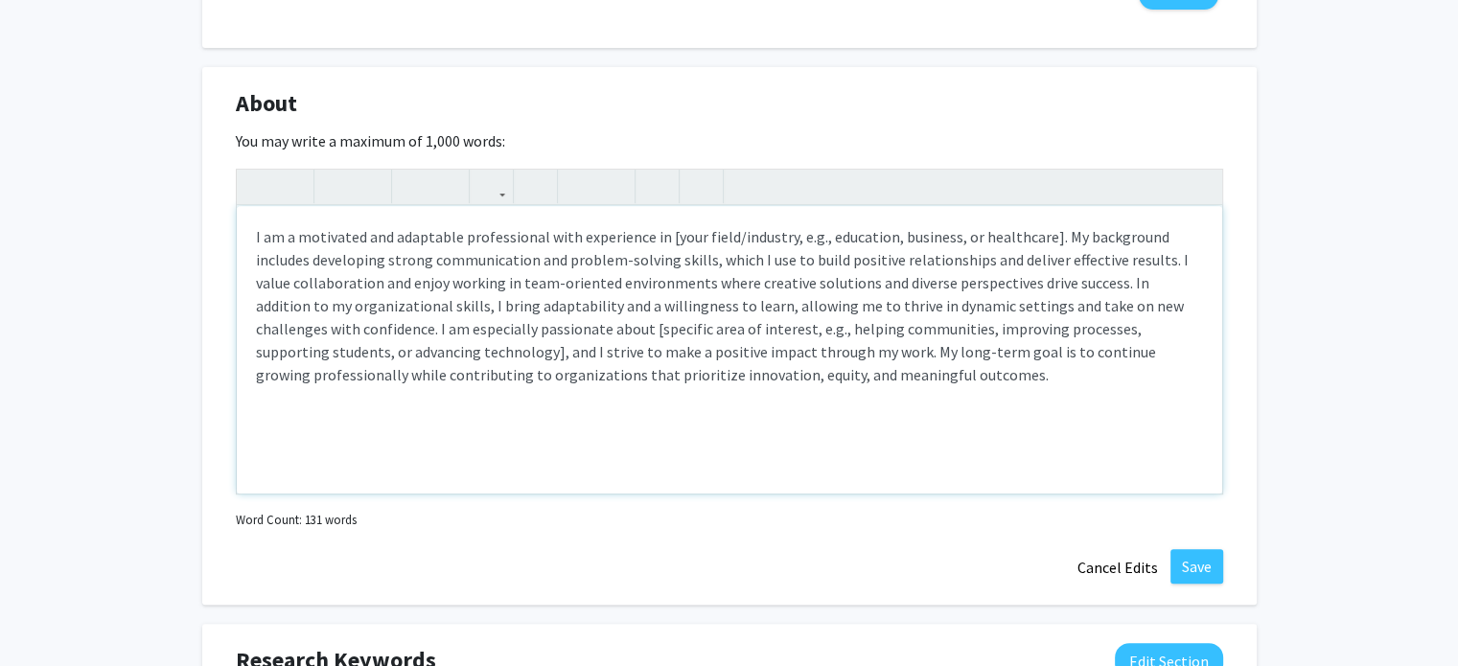
click at [662, 237] on p "I am a motivated and adaptable professional with experience in [your field/indu…" at bounding box center [729, 305] width 947 height 161
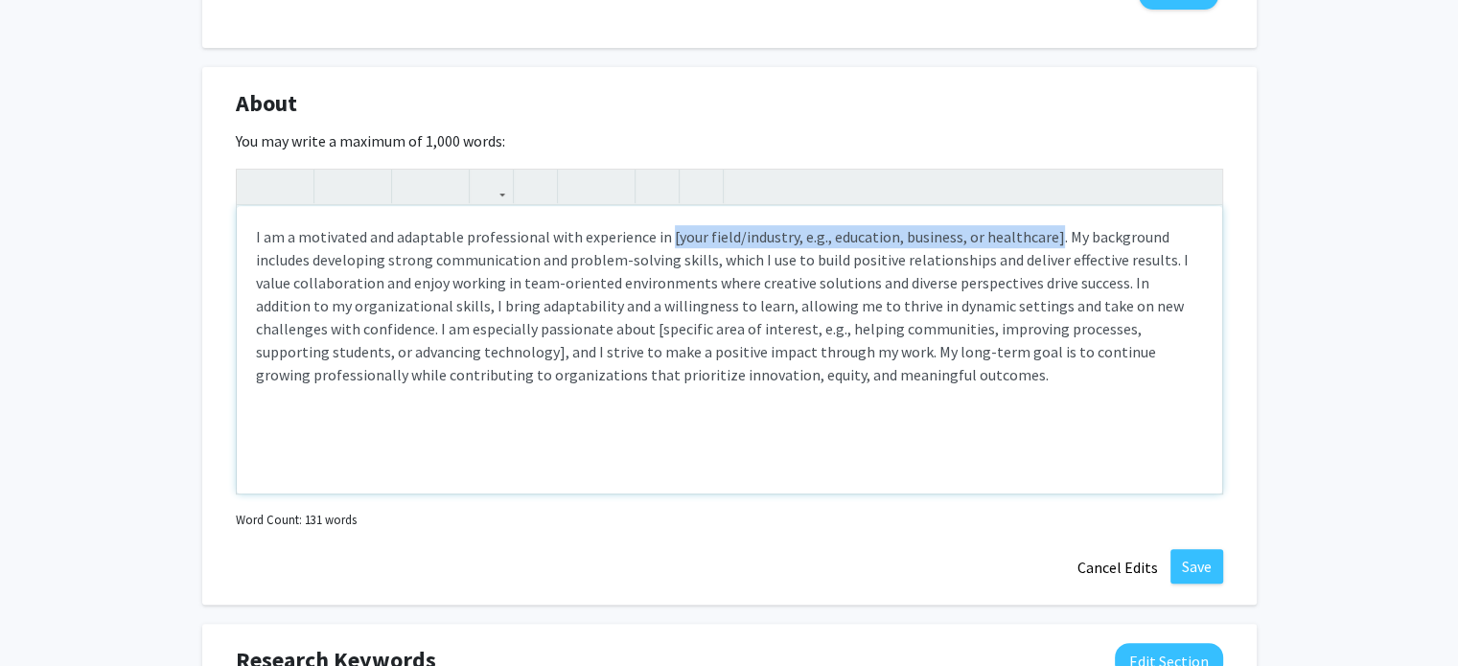
drag, startPoint x: 662, startPoint y: 237, endPoint x: 1039, endPoint y: 229, distance: 377.8
click at [1039, 229] on p "I am a motivated and adaptable professional with experience in [your field/indu…" at bounding box center [729, 305] width 947 height 161
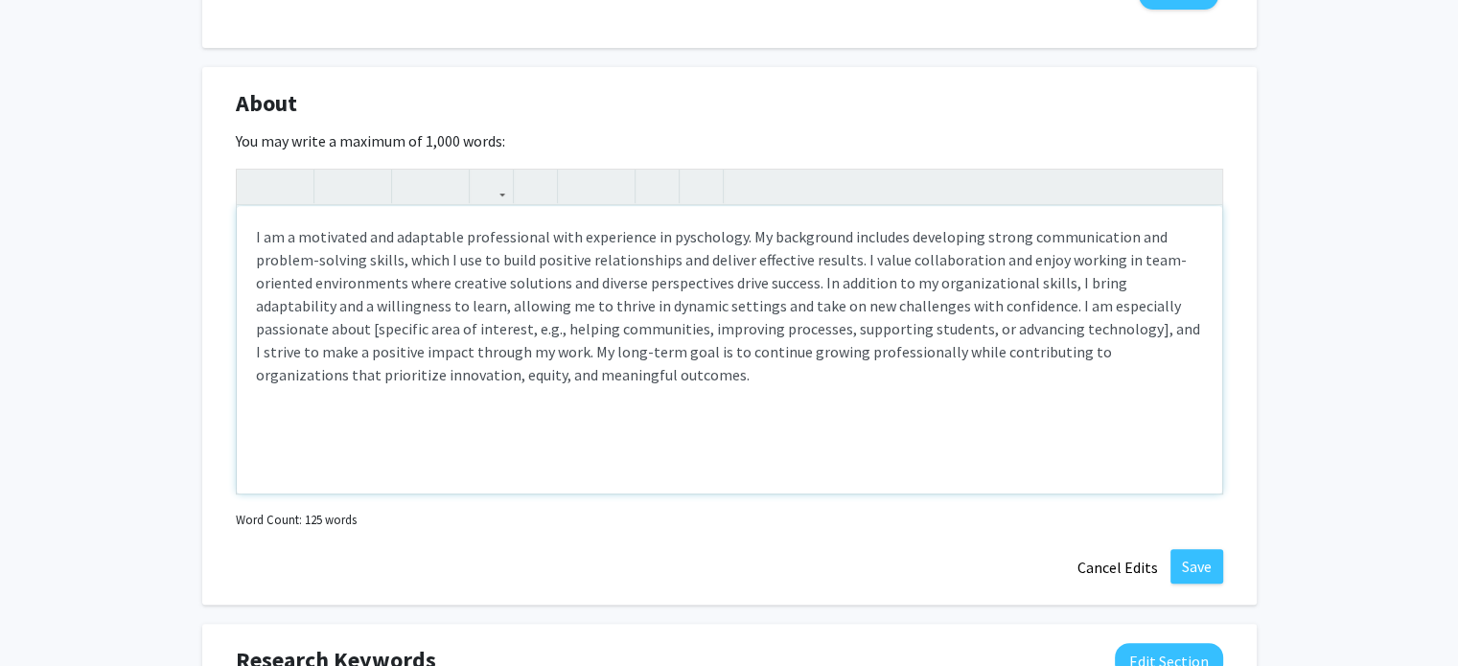
click at [685, 244] on p "I am a motivated and adaptable professional with experience in pyschology. My b…" at bounding box center [729, 305] width 947 height 161
click at [736, 244] on p "I am a motivated and adaptable professional with experience in pyschology. My b…" at bounding box center [729, 305] width 947 height 161
click at [733, 244] on p "I am a motivated and adaptable professional with experience in pyschology. My b…" at bounding box center [729, 305] width 947 height 161
click at [707, 232] on p "I am a motivated and adaptable professional with experience in pyschology/socio…" at bounding box center [729, 305] width 947 height 161
click at [682, 243] on p "I am a motivated and adaptable professional with experience in pyschology/socio…" at bounding box center [729, 305] width 947 height 161
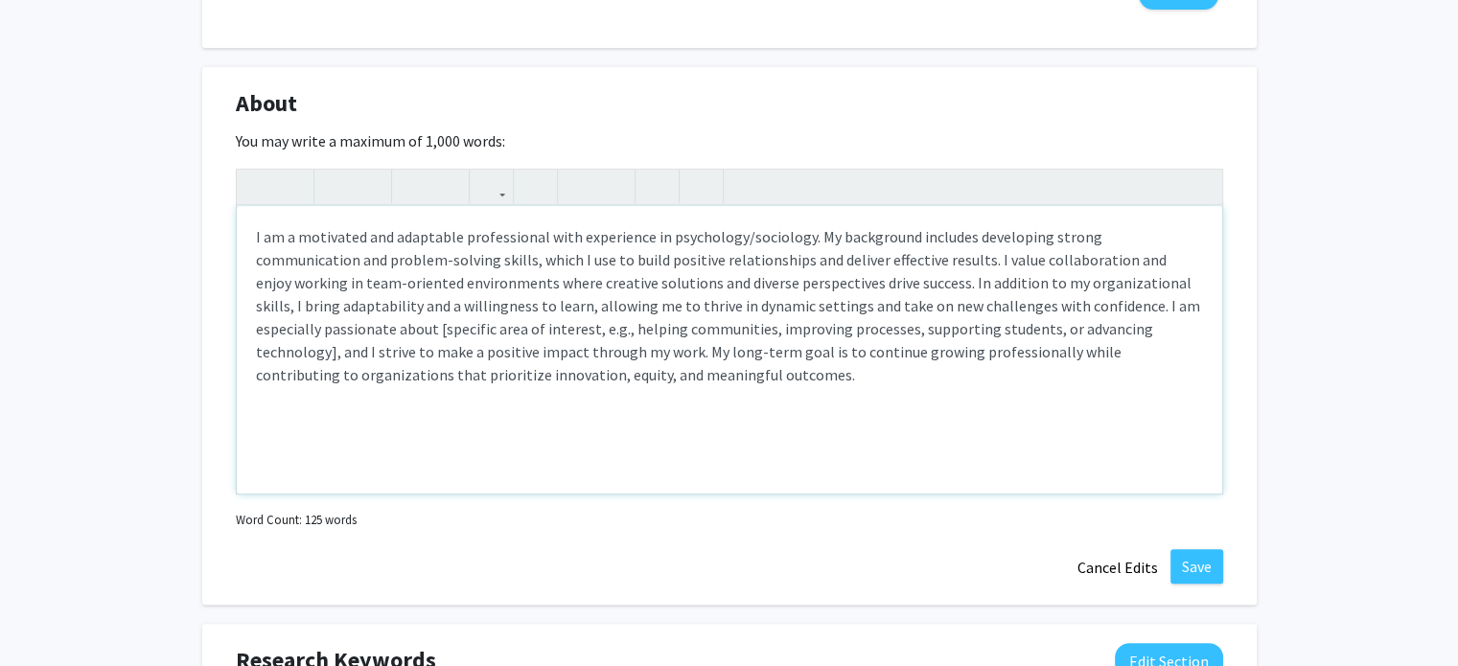
click at [856, 249] on p "I am a motivated and adaptable professional with experience in psychology/socio…" at bounding box center [729, 305] width 947 height 161
click at [437, 333] on p "I am a motivated and adaptable professional with experience in psychology/socio…" at bounding box center [729, 305] width 947 height 161
click at [244, 181] on button "button" at bounding box center [259, 187] width 34 height 34
click at [246, 183] on button "button" at bounding box center [259, 187] width 34 height 34
click at [251, 187] on icon "button" at bounding box center [258, 187] width 16 height 32
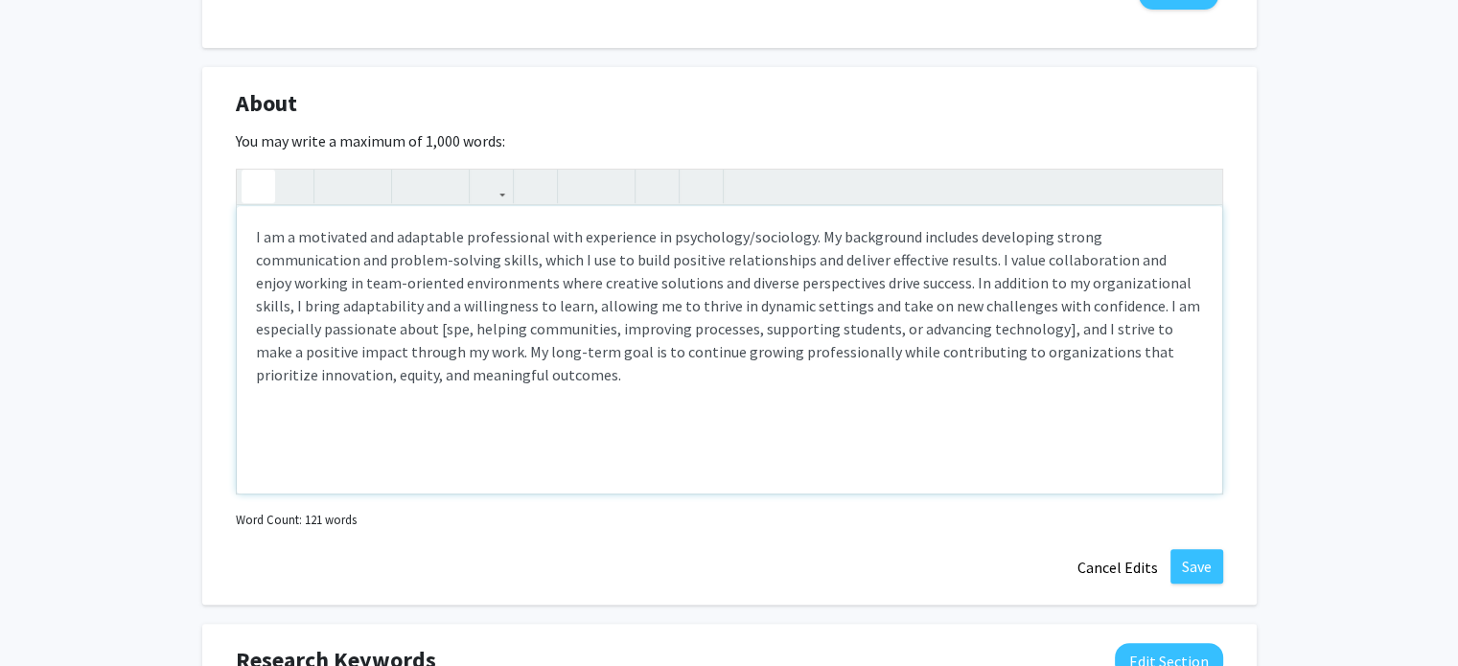
click at [251, 187] on icon "button" at bounding box center [258, 187] width 16 height 32
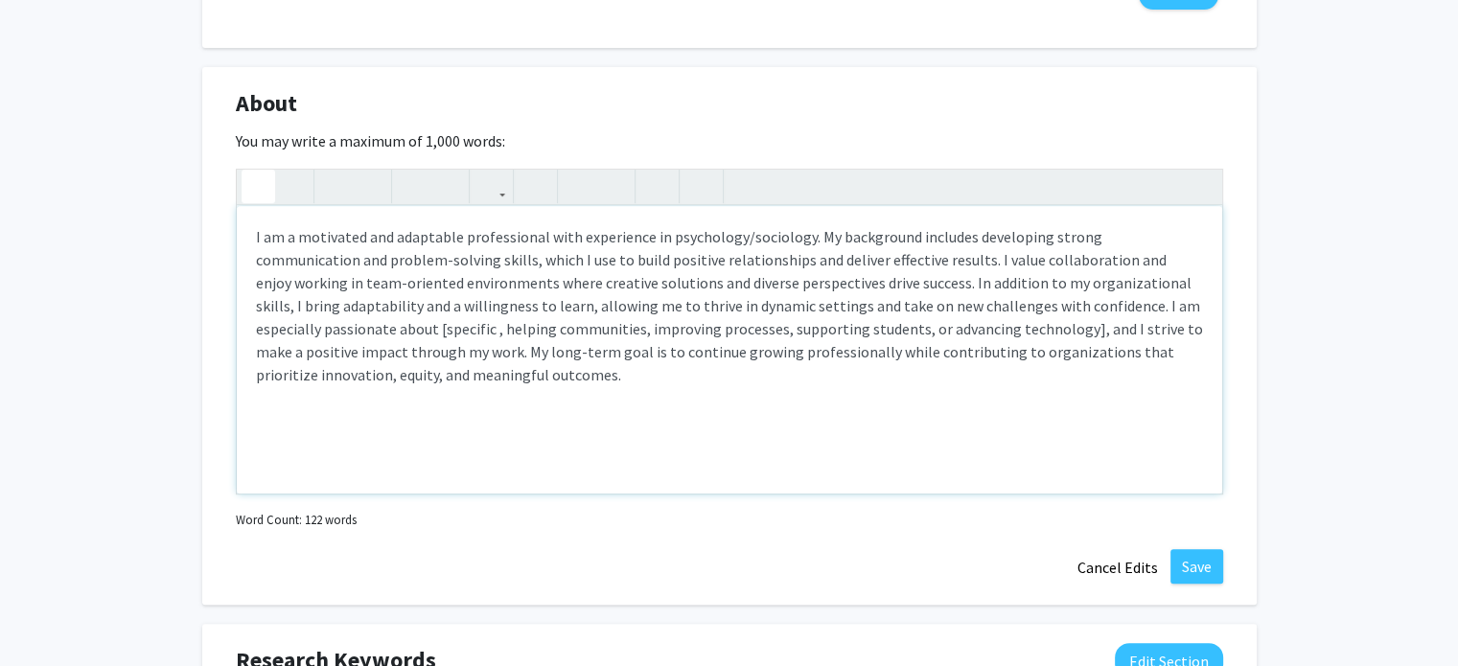
click at [251, 187] on icon "button" at bounding box center [258, 187] width 16 height 32
click at [248, 184] on button "button" at bounding box center [259, 187] width 34 height 34
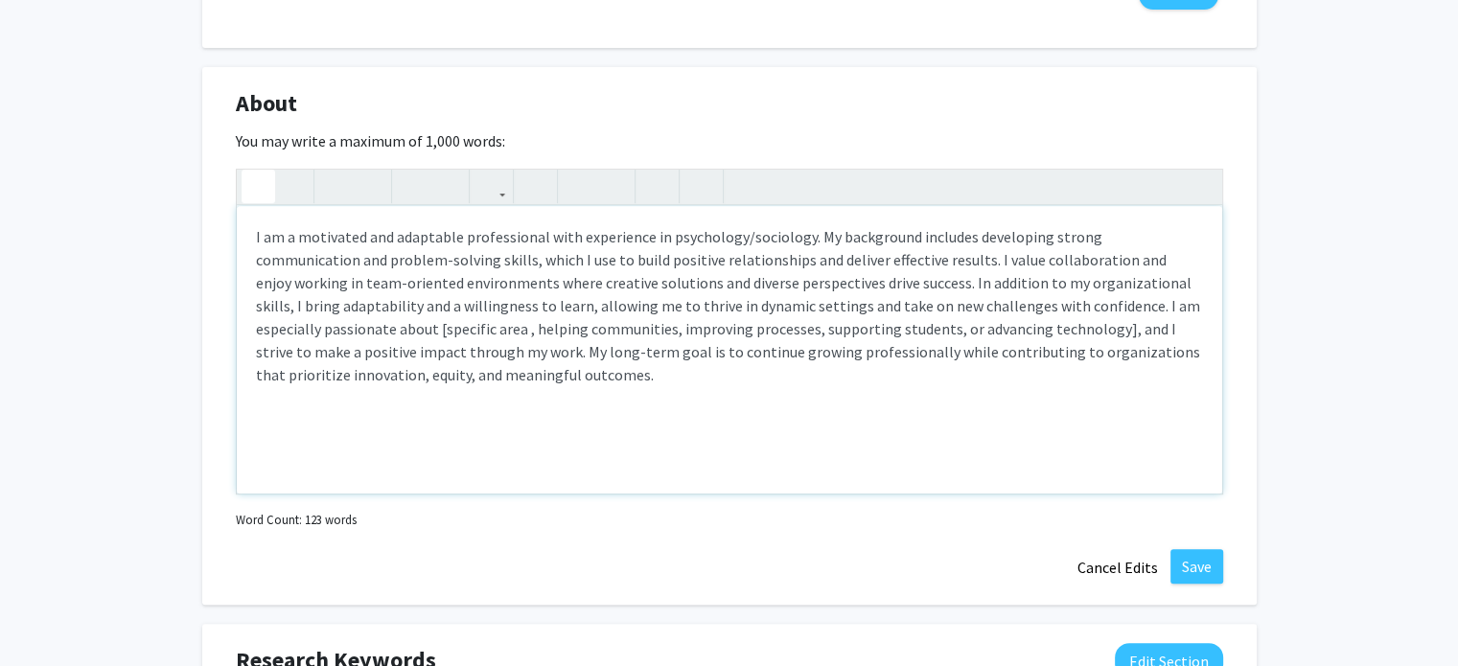
click at [248, 184] on button "button" at bounding box center [259, 187] width 34 height 34
click at [284, 174] on icon "button" at bounding box center [292, 187] width 16 height 32
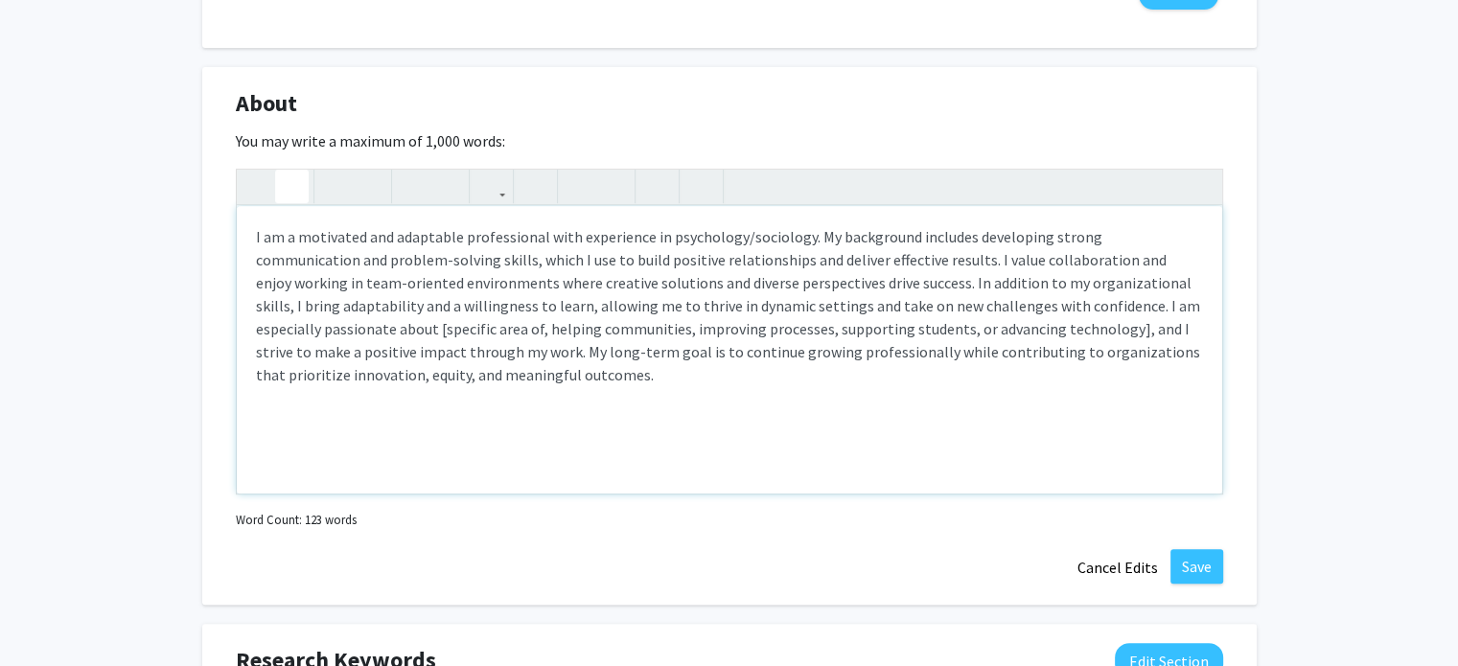
click at [284, 174] on icon "button" at bounding box center [292, 187] width 16 height 32
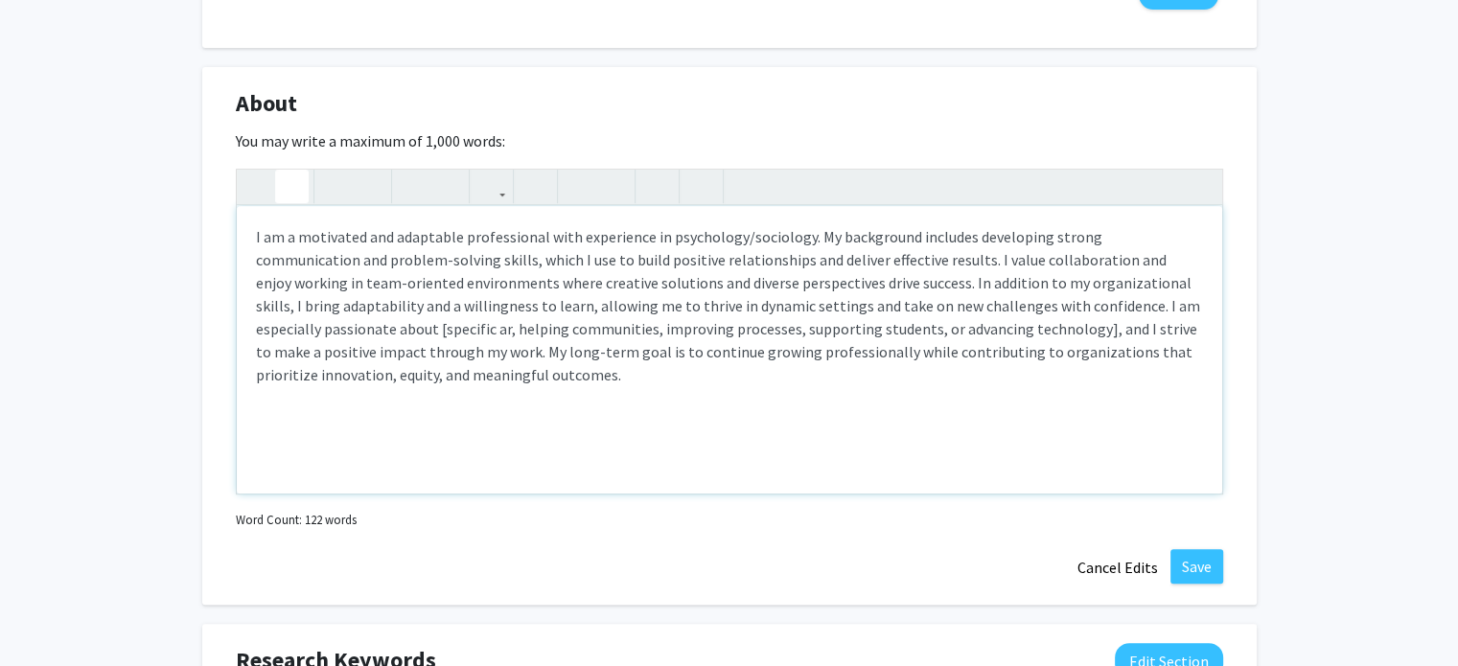
click at [284, 174] on icon "button" at bounding box center [292, 187] width 16 height 32
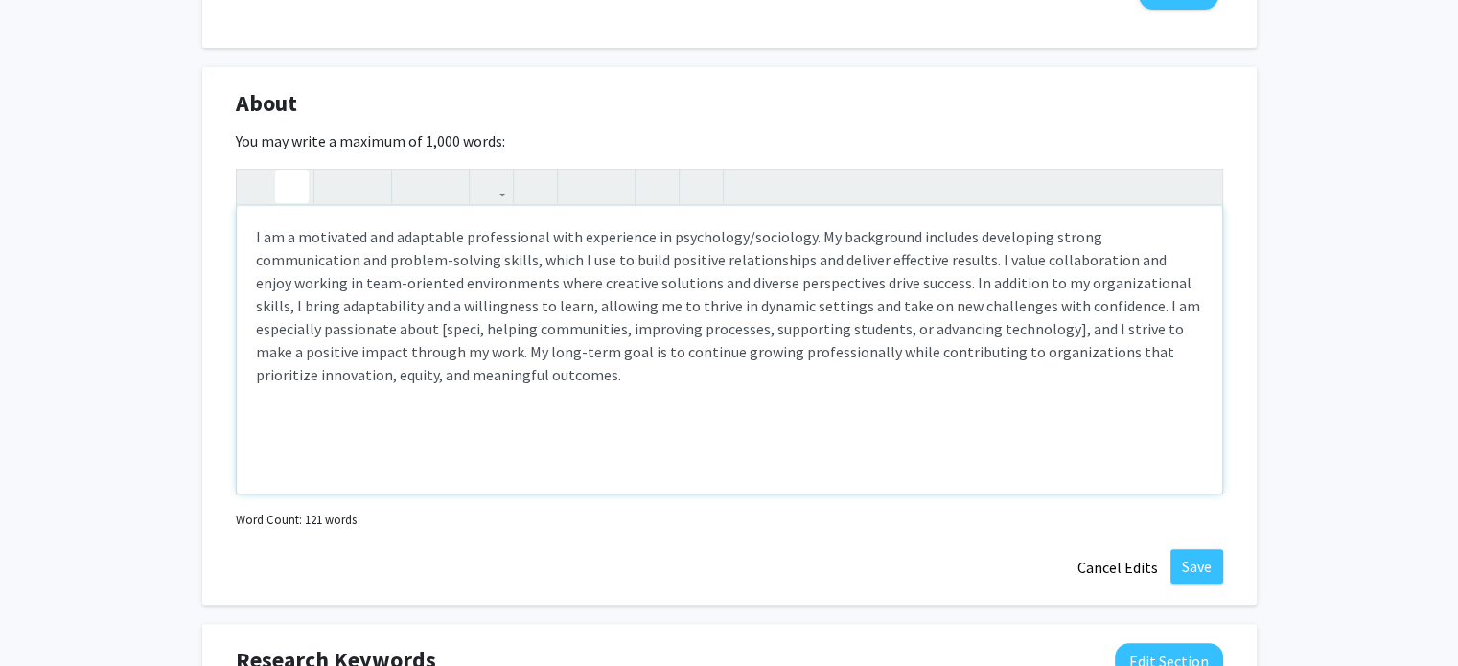
click at [284, 174] on icon "button" at bounding box center [292, 187] width 16 height 32
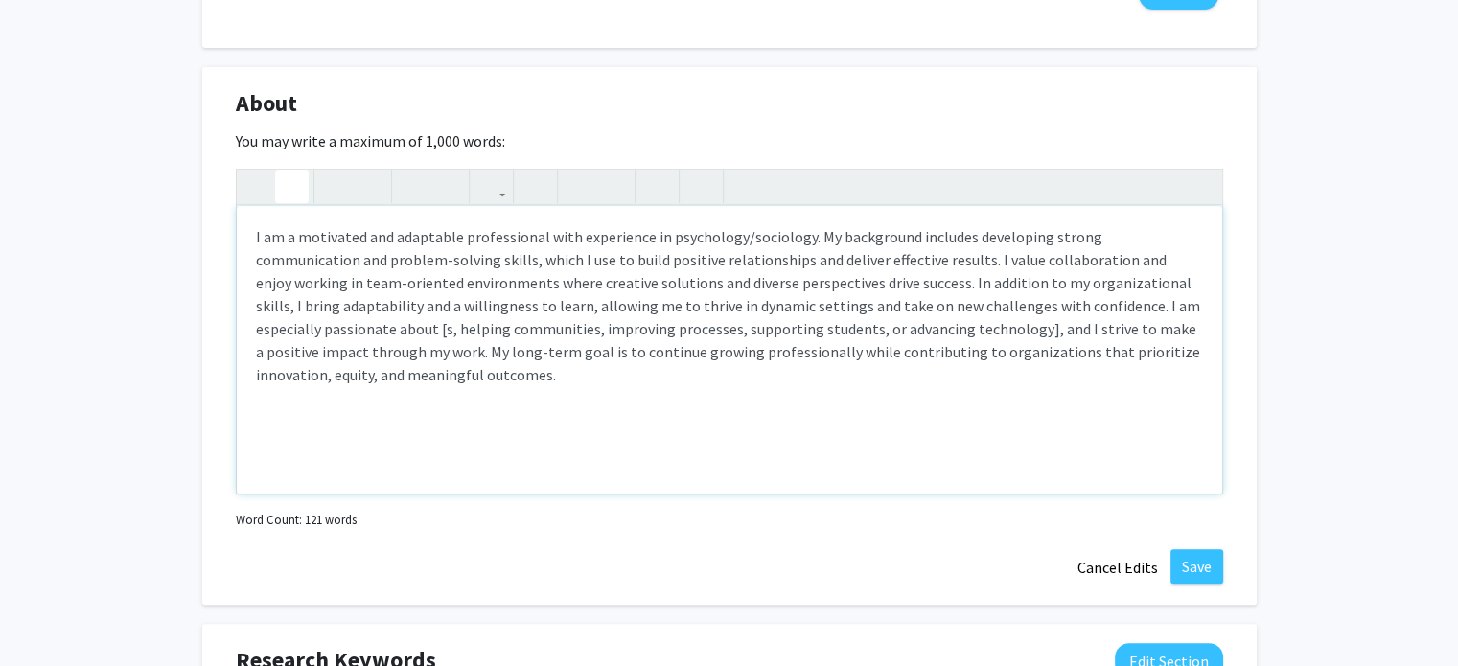
click at [284, 174] on icon "button" at bounding box center [292, 187] width 16 height 32
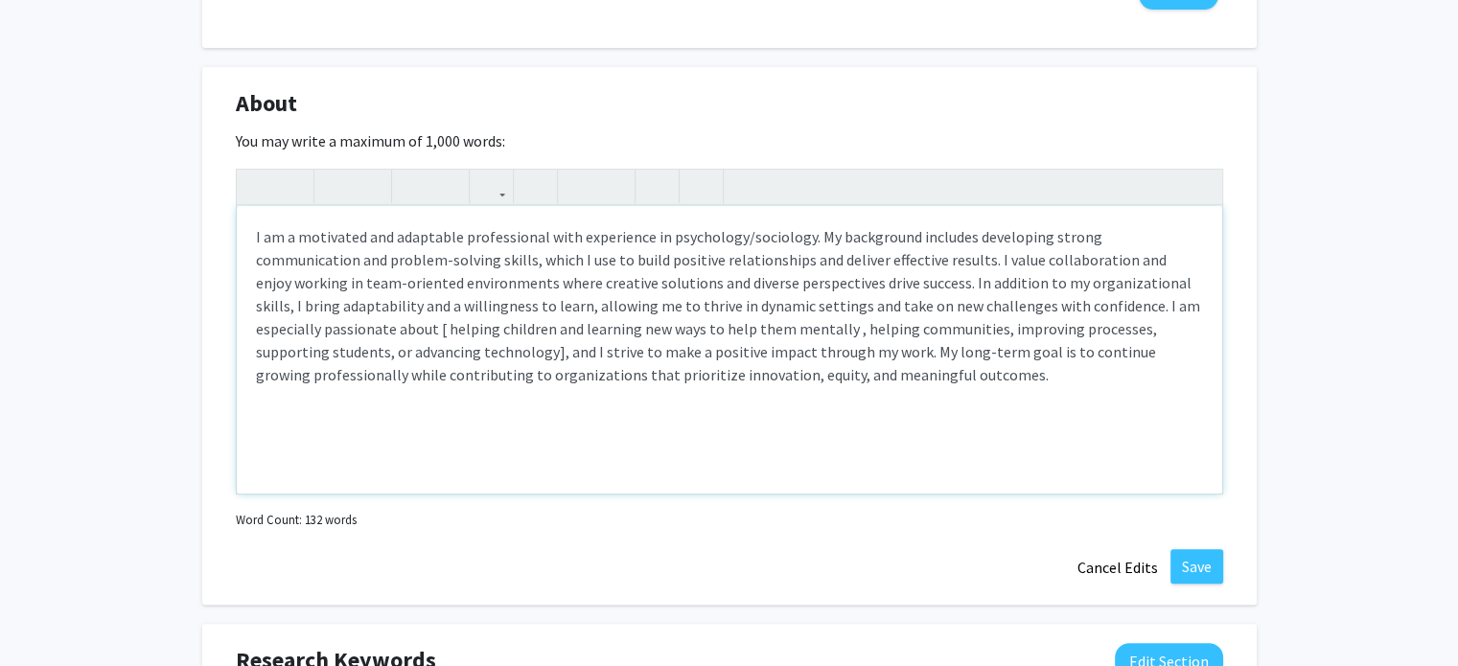
click at [329, 348] on p "I am a motivated and adaptable professional with experience in psychology/socio…" at bounding box center [729, 305] width 947 height 161
click at [1193, 305] on p "I am a motivated and adaptable professional with experience in psychology/socio…" at bounding box center [729, 305] width 947 height 161
type textarea "<p>I am a motivated and adaptable professional with experience in psychology/so…"
click at [1203, 559] on button "Save" at bounding box center [1197, 566] width 53 height 35
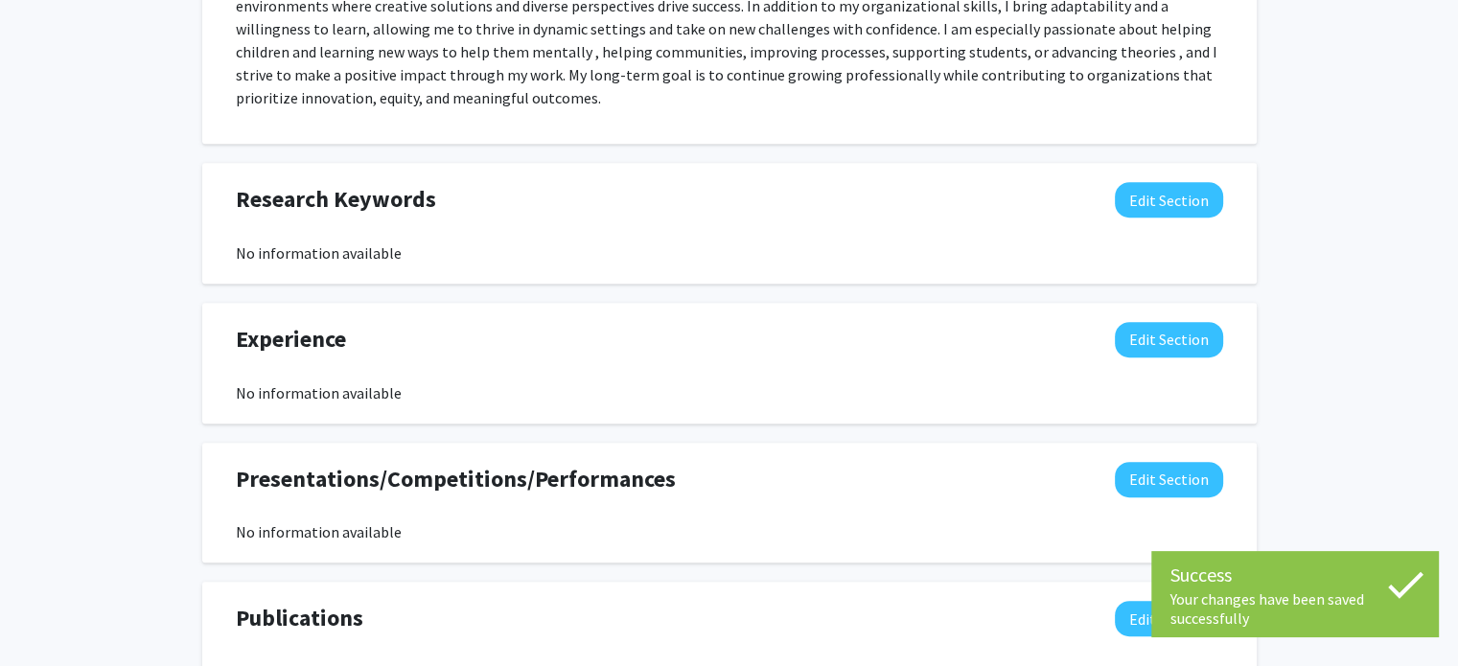
scroll to position [1023, 0]
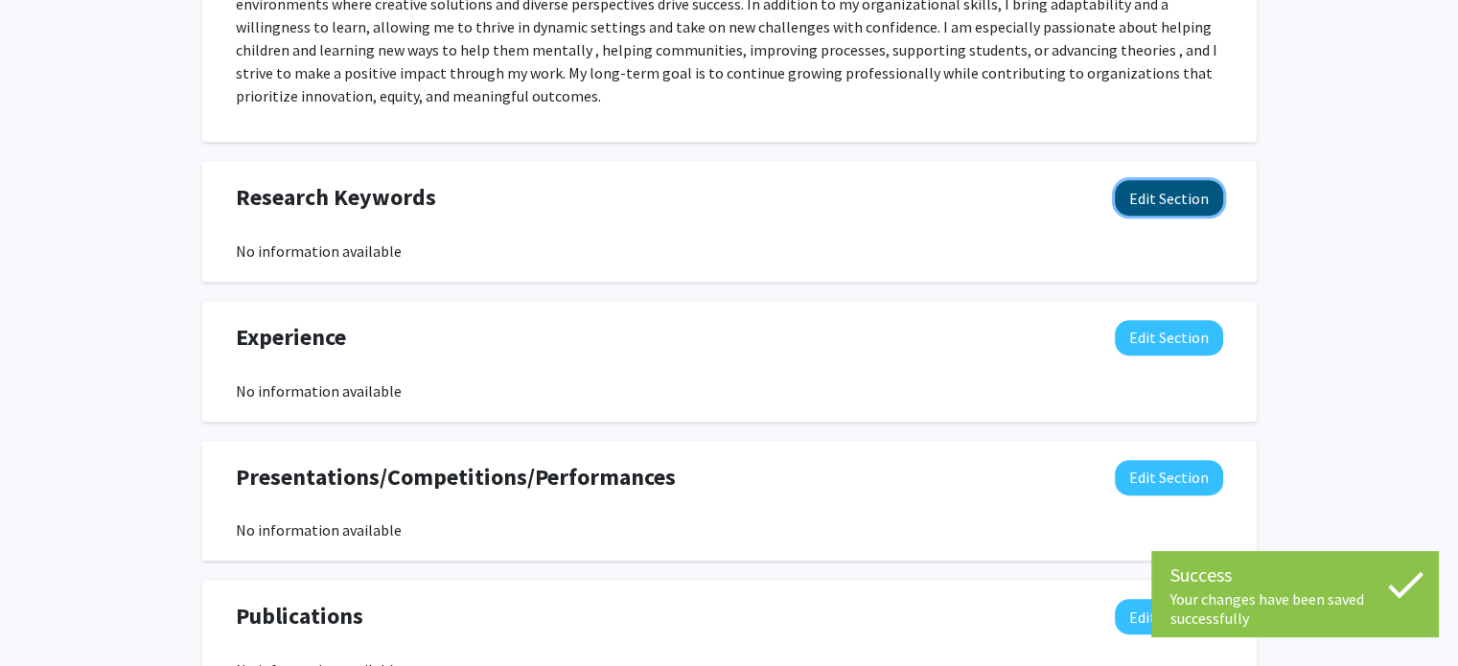
click at [1143, 203] on button "Edit Section" at bounding box center [1169, 197] width 108 height 35
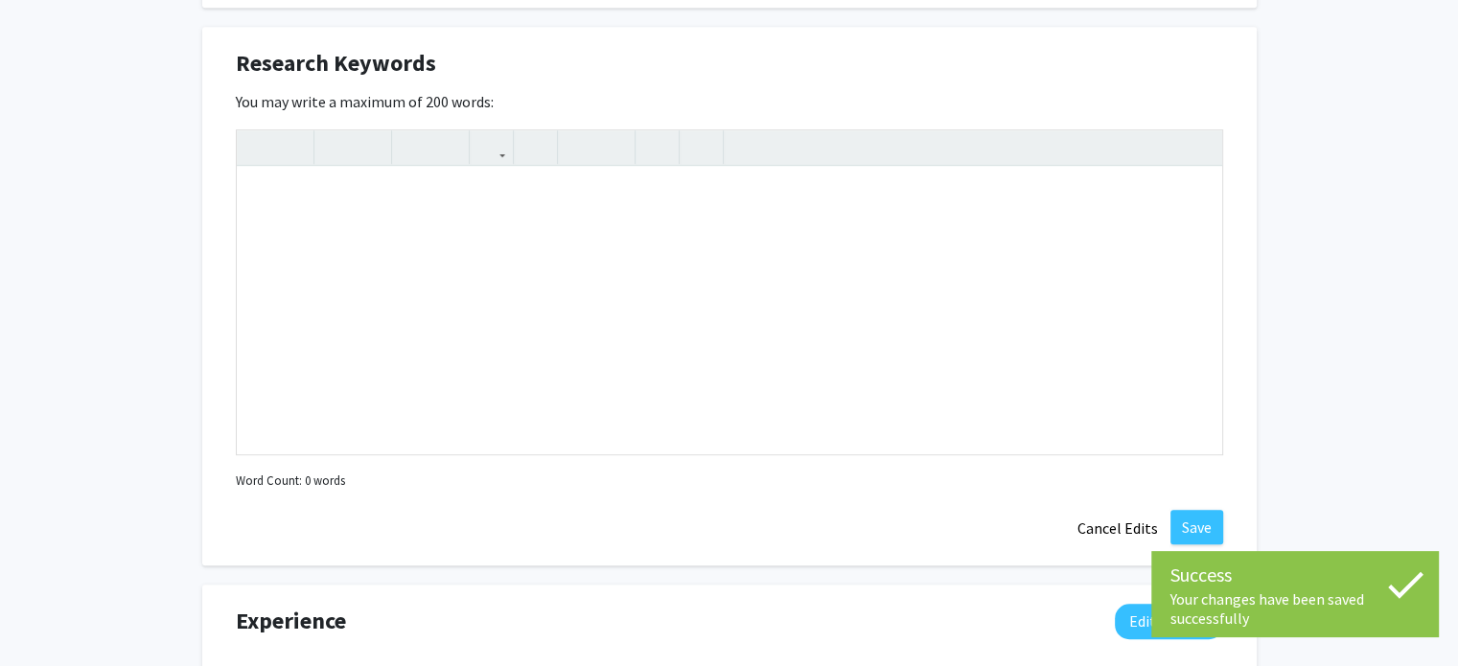
scroll to position [1160, 0]
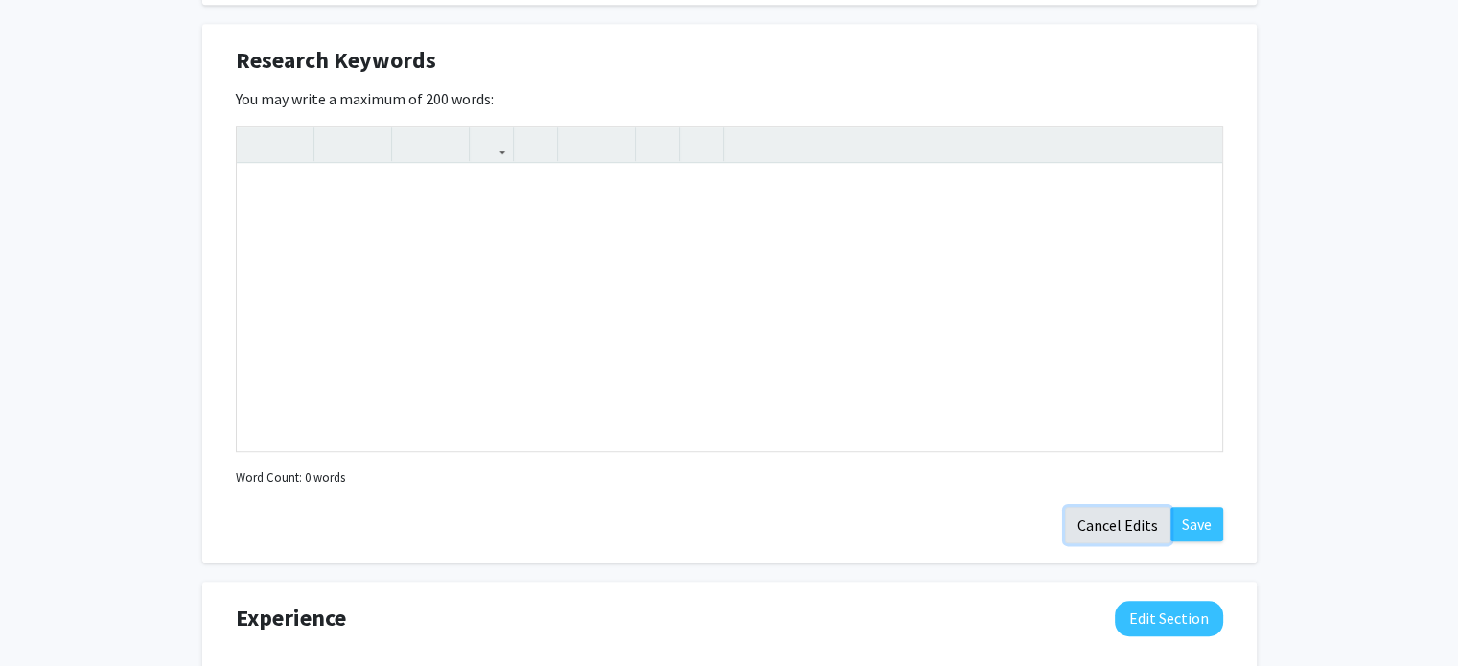
click at [1135, 524] on button "Cancel Edits" at bounding box center [1117, 525] width 105 height 36
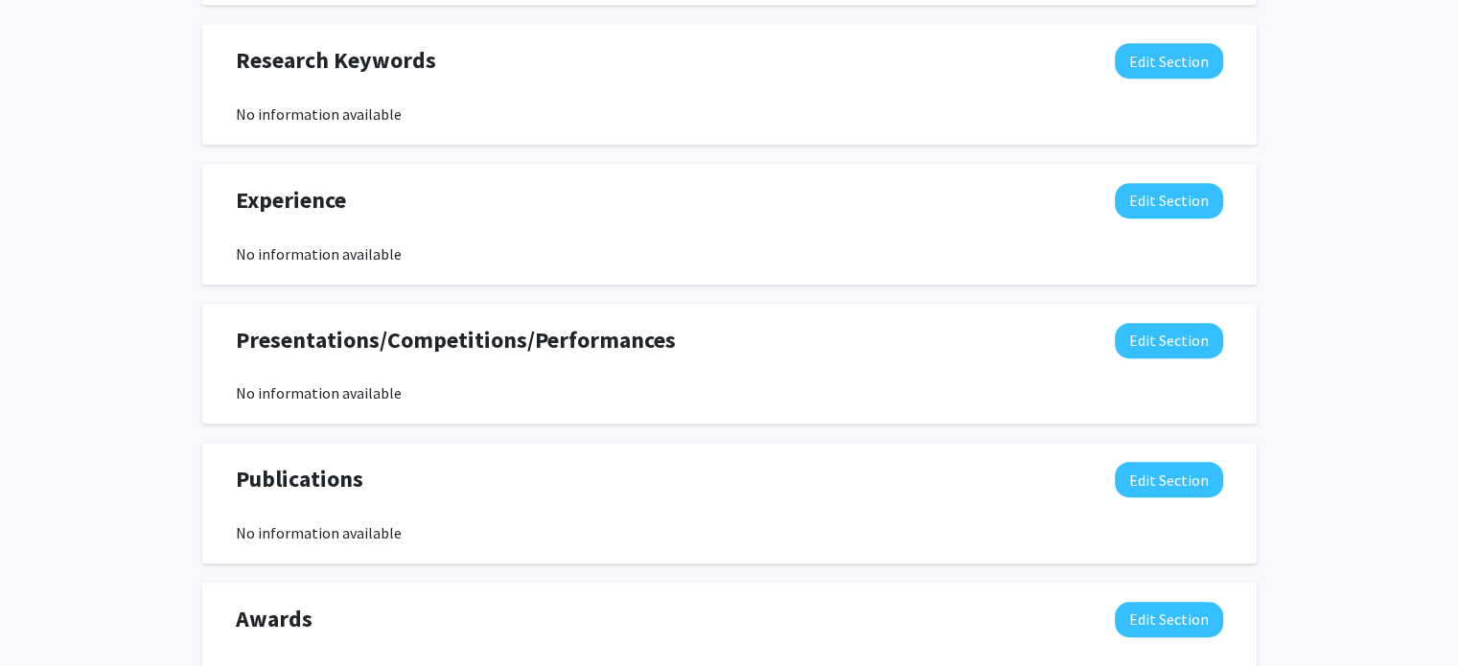
click at [890, 235] on div "Experience Edit Section No information available" at bounding box center [729, 224] width 1016 height 82
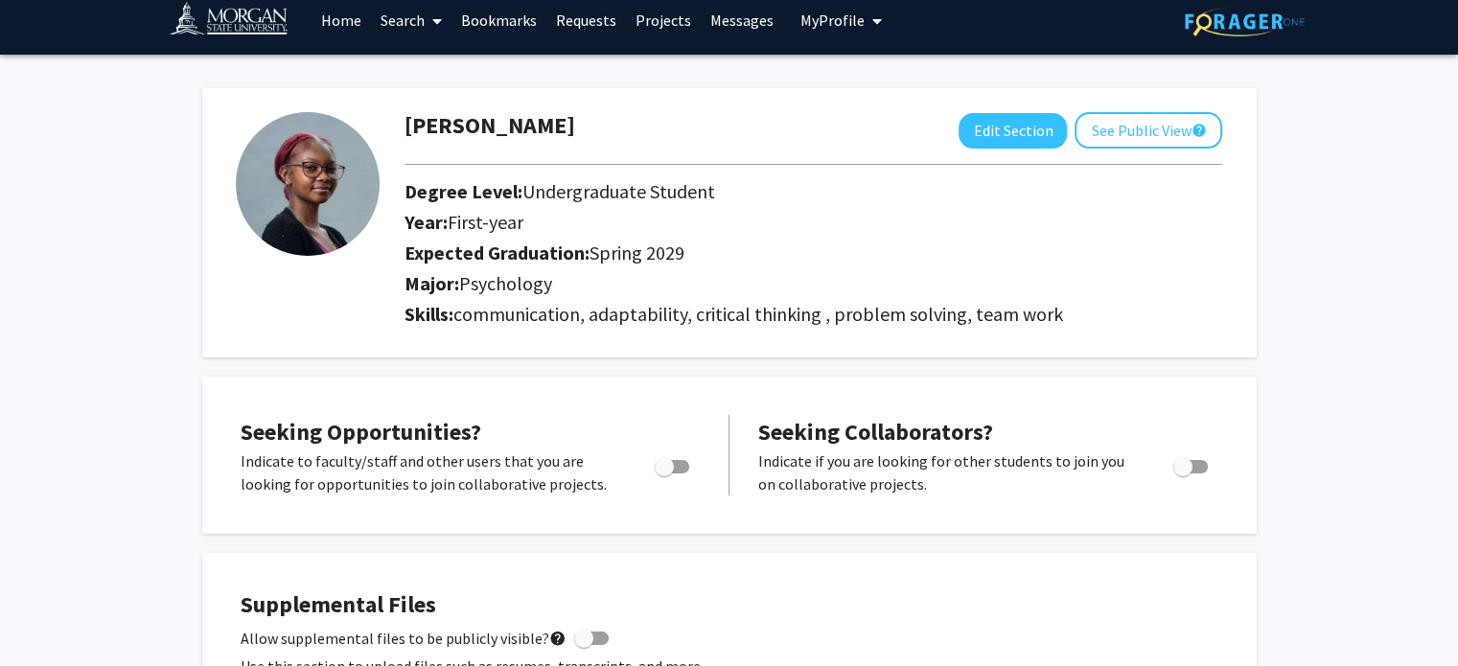
scroll to position [0, 0]
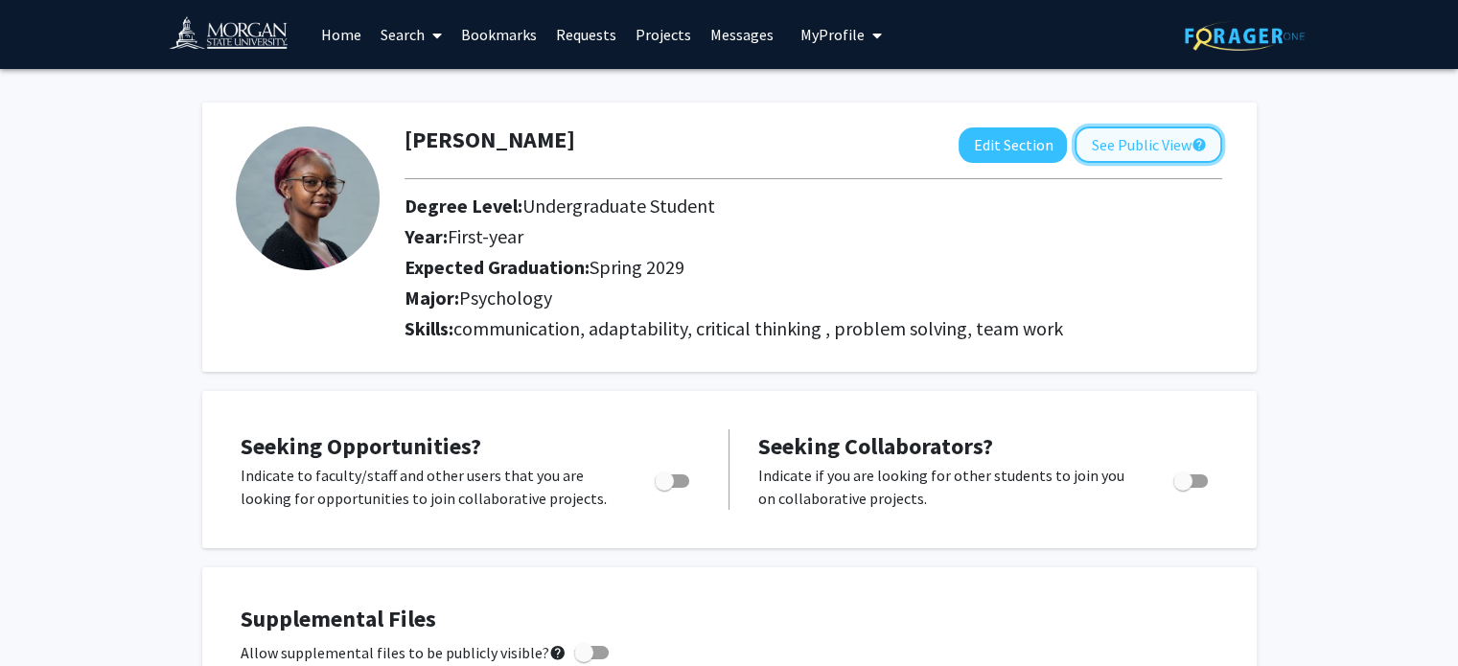
click at [1117, 134] on button "See Public View help" at bounding box center [1149, 145] width 148 height 36
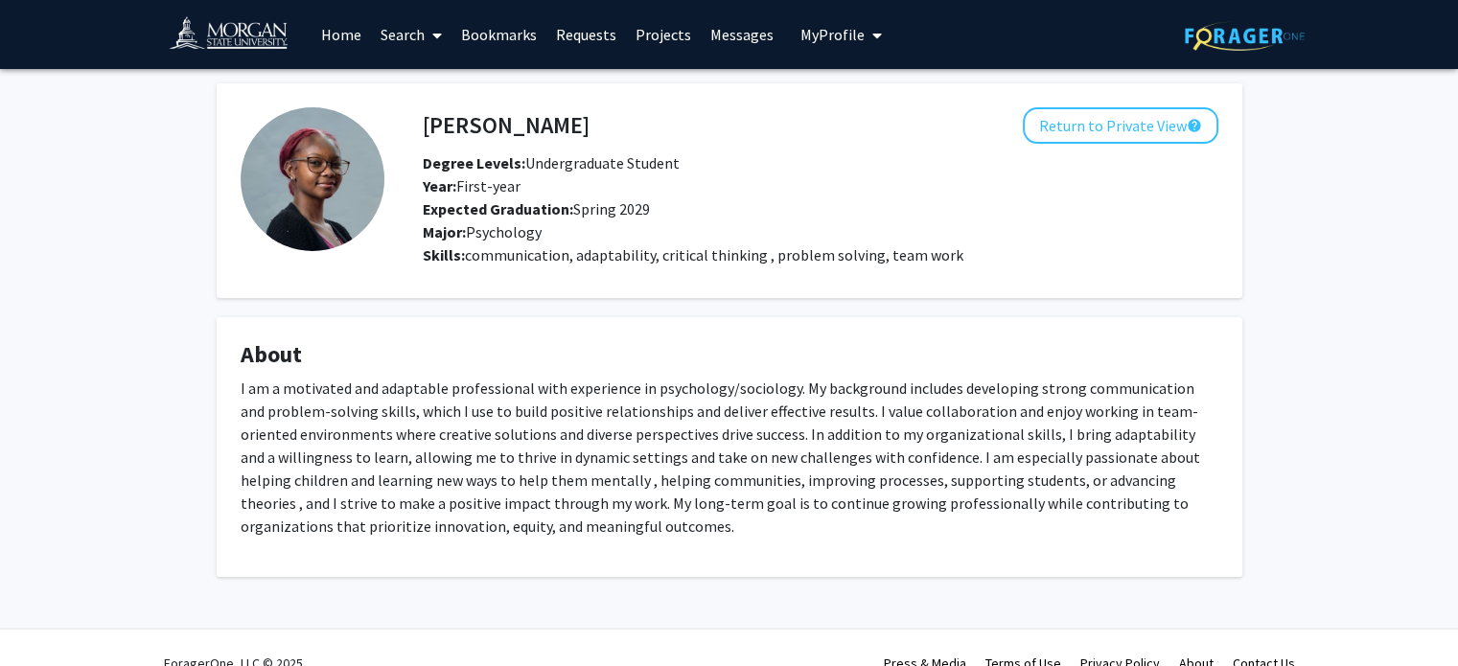
scroll to position [6, 0]
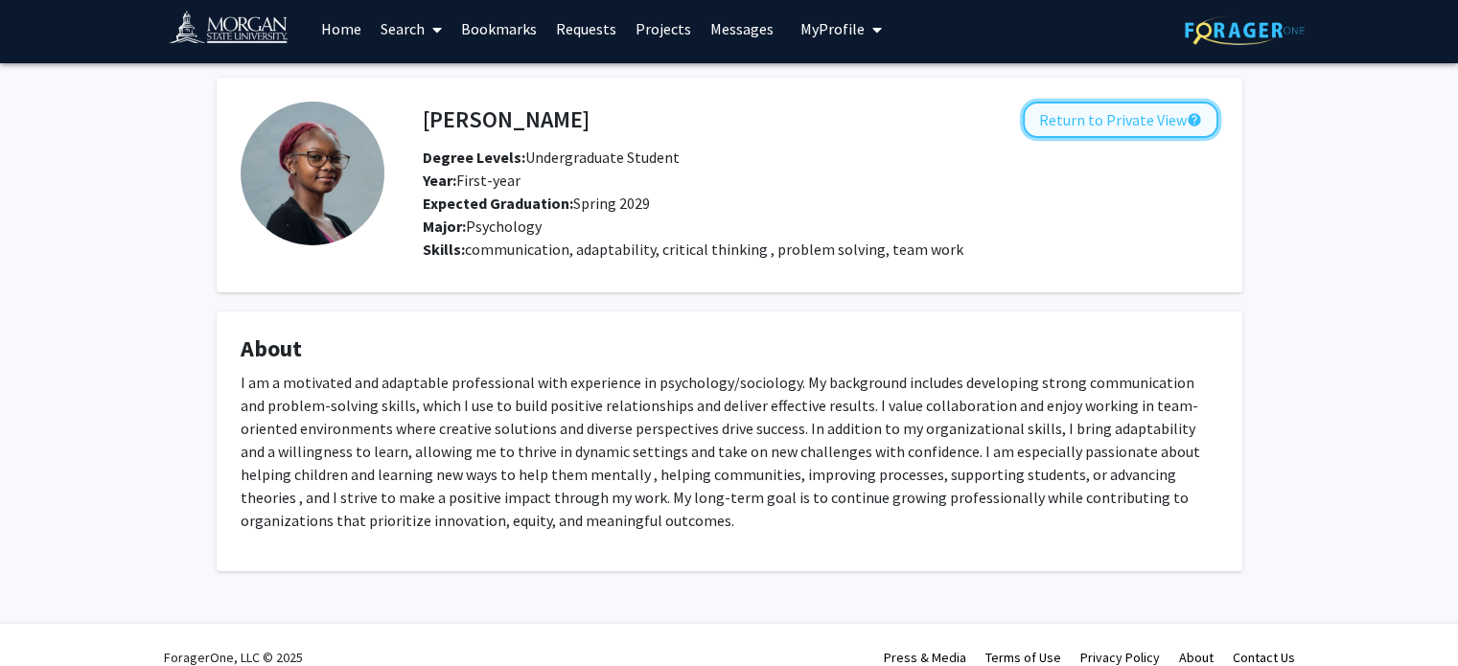
click at [1138, 109] on button "Return to Private View help" at bounding box center [1121, 120] width 196 height 36
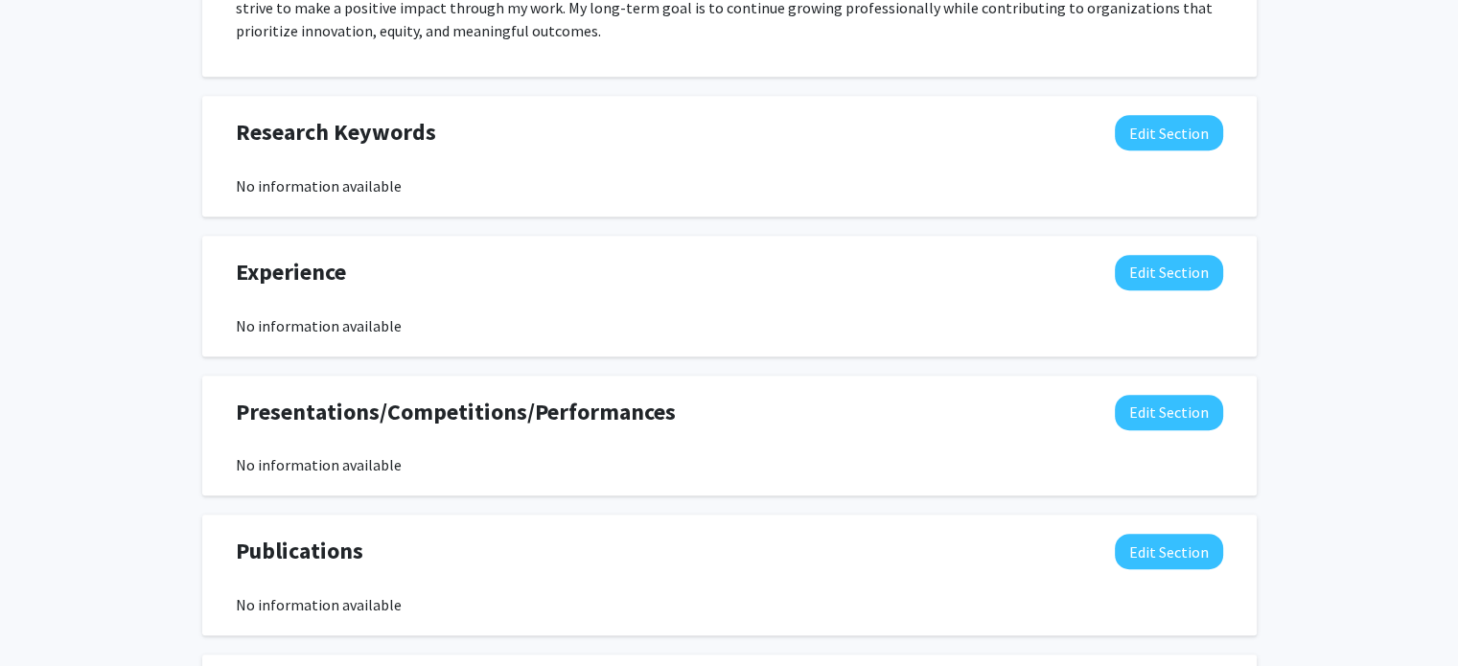
scroll to position [1091, 0]
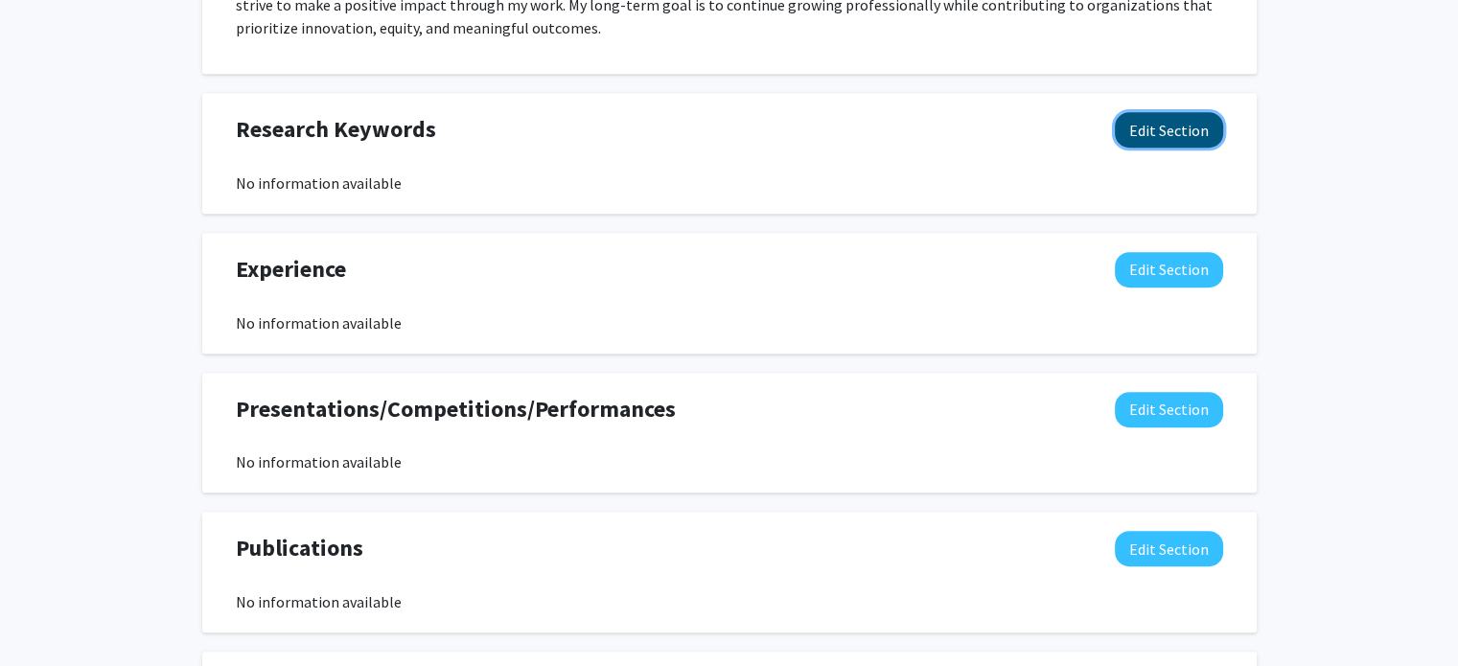
click at [1165, 130] on button "Edit Section" at bounding box center [1169, 129] width 108 height 35
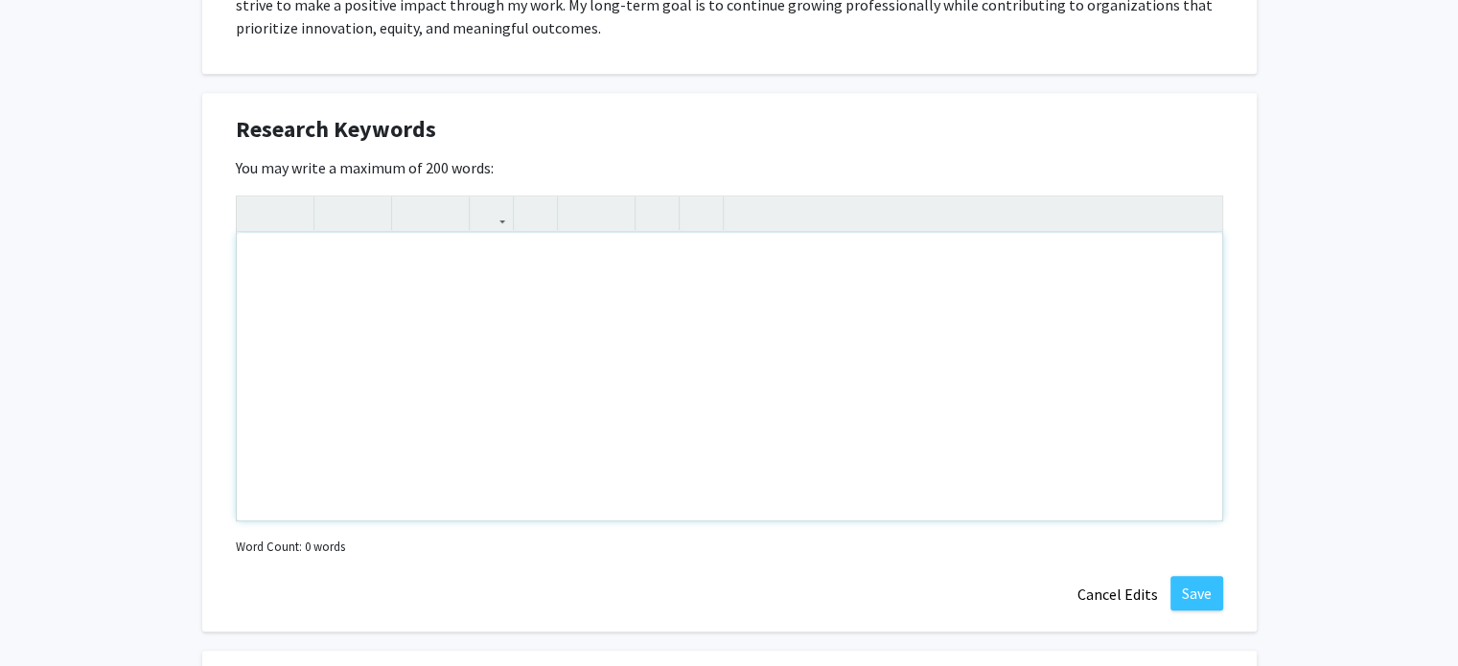
click at [399, 283] on div "Note to users with screen readers: Please deactivate our accessibility plugin f…" at bounding box center [730, 377] width 986 height 288
click at [393, 263] on div "Note to users with screen readers: Please deactivate our accessibility plugin f…" at bounding box center [730, 377] width 986 height 288
paste div "Note to users with screen readers: Please deactivate our accessibility plugin f…"
type textarea "<p>Psychology research encompasses a wide range of areas including cognitive ps…"
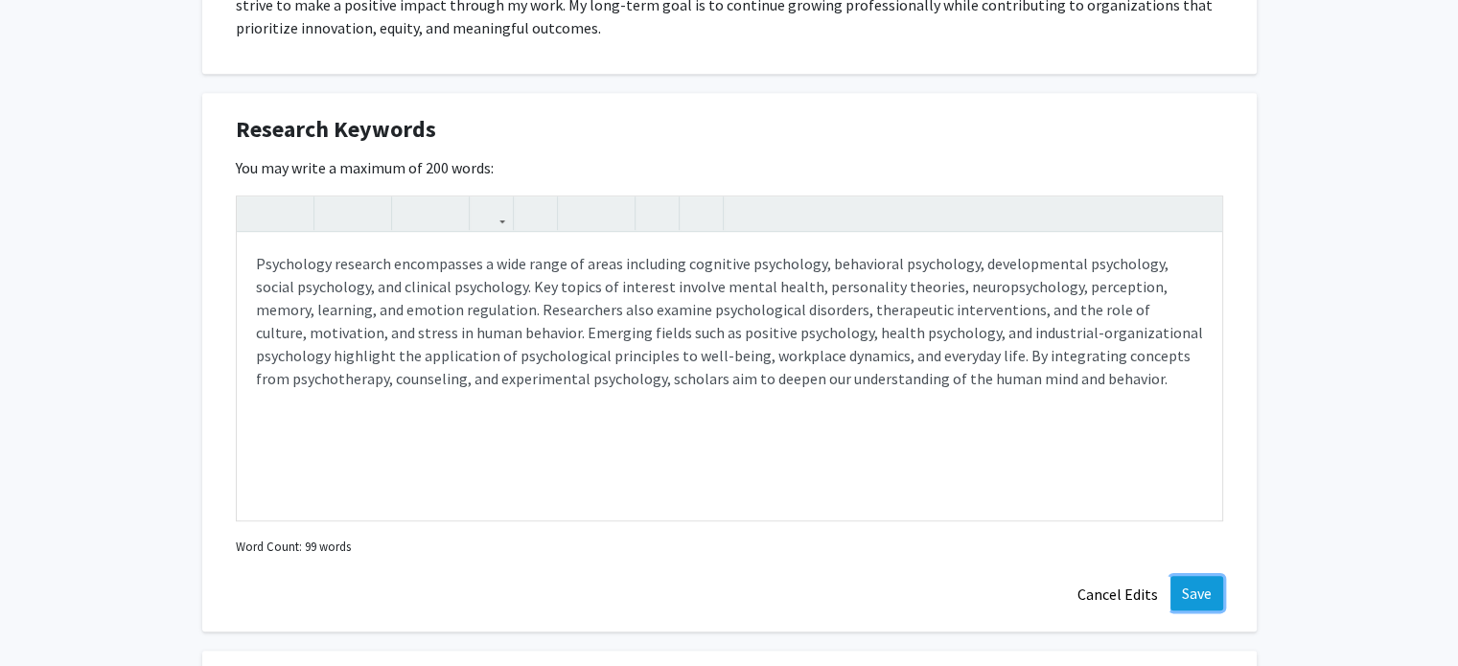
click at [1203, 587] on button "Save" at bounding box center [1197, 593] width 53 height 35
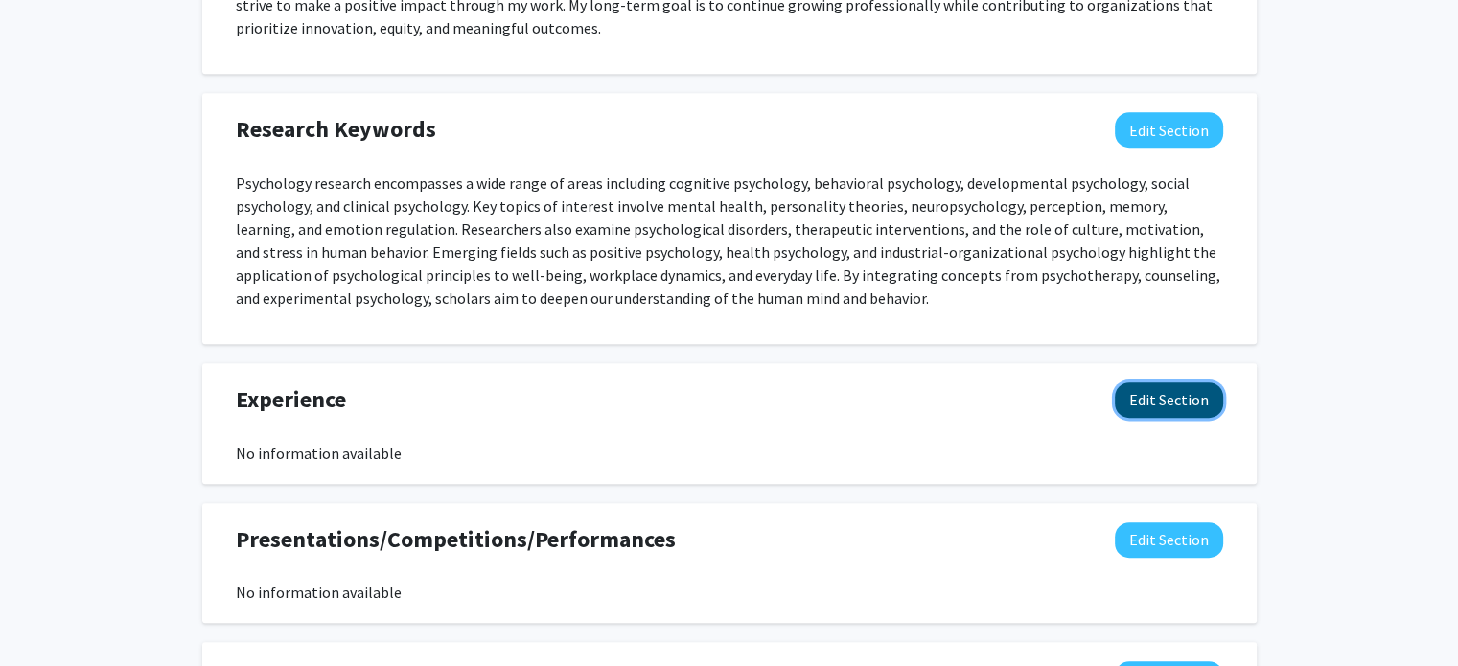
click at [1150, 392] on button "Edit Section" at bounding box center [1169, 400] width 108 height 35
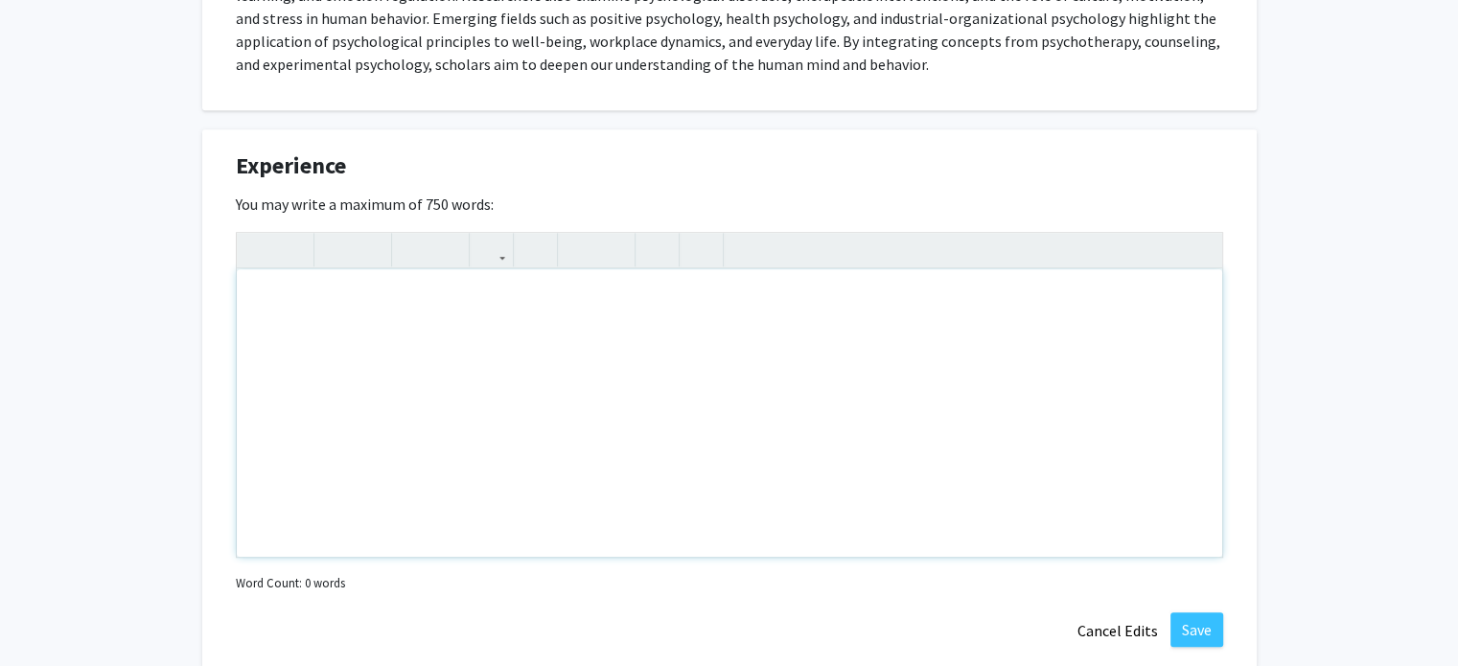
scroll to position [1326, 0]
click at [529, 394] on div "Note to users with screen readers: Please deactivate our accessibility plugin f…" at bounding box center [730, 412] width 986 height 288
type textarea "i"
click at [359, 291] on div "I am eager to dvelop my skills in the" at bounding box center [730, 412] width 986 height 288
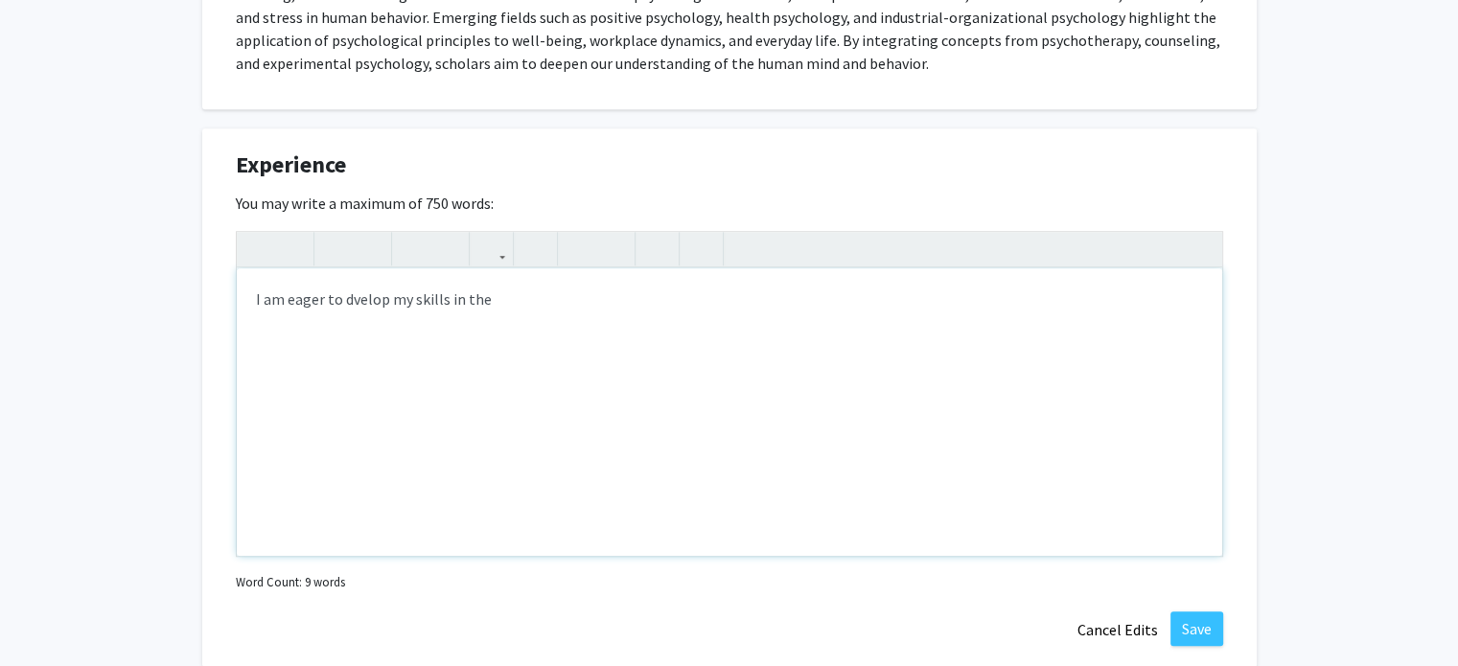
click at [367, 300] on div "I am eager to dvelop my skills in the" at bounding box center [730, 412] width 986 height 288
click at [512, 302] on div "I am eager to develop my skills in the" at bounding box center [730, 412] width 986 height 288
click at [723, 299] on div "I am eager to develop my skills in the research department , while i havent had…" at bounding box center [730, 412] width 986 height 288
click at [899, 294] on div "I am eager to develop my skills in the research department , while i haven't ha…" at bounding box center [730, 412] width 986 height 288
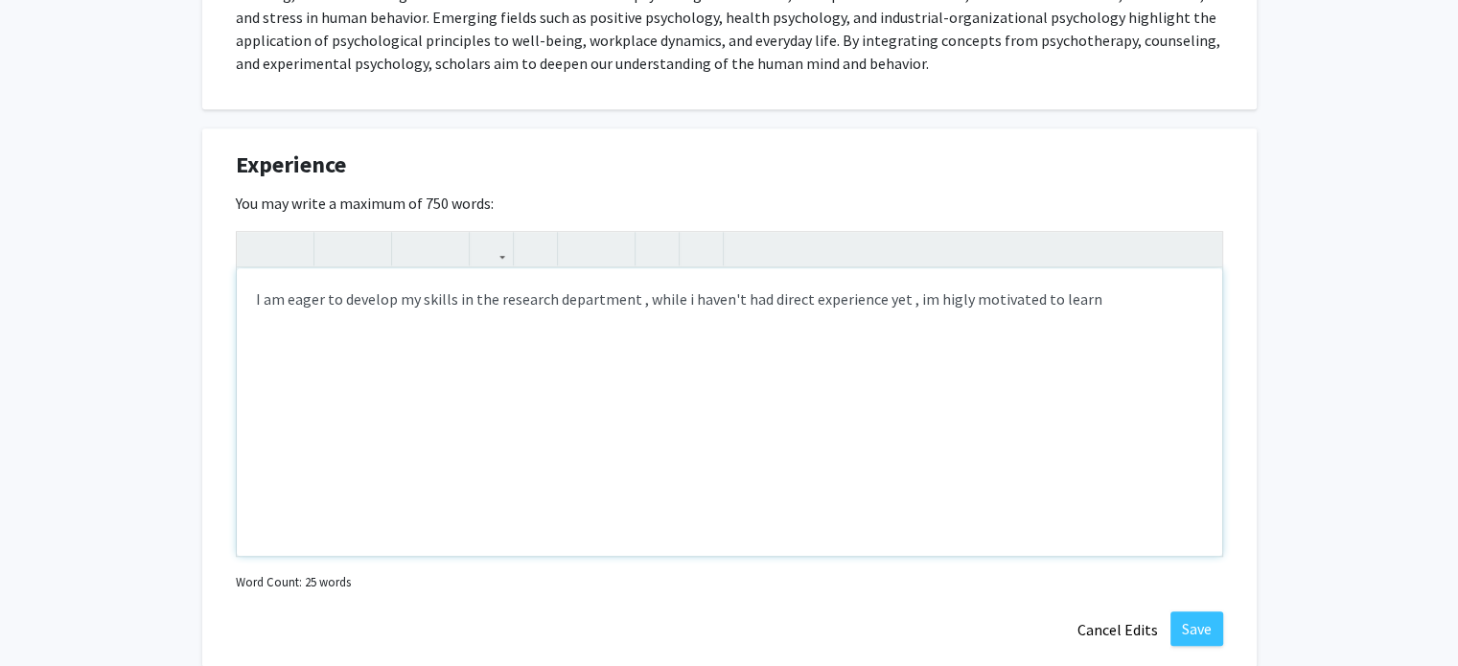
click at [943, 298] on div "I am eager to develop my skills in the research department , while i haven't ha…" at bounding box center [730, 412] width 986 height 288
click at [908, 291] on div "I am eager to develop my skills in the research department , while i haven't ha…" at bounding box center [730, 412] width 986 height 288
click at [1105, 298] on div "I am eager to develop my skills in the research department , while i haven't ha…" at bounding box center [730, 412] width 986 height 288
click at [909, 297] on div "I am eager to develop my skills in the research department , while i haven't ha…" at bounding box center [730, 412] width 986 height 288
click at [1127, 296] on div "I am eager to develop my skills in the research department , while i haven't ha…" at bounding box center [730, 412] width 986 height 288
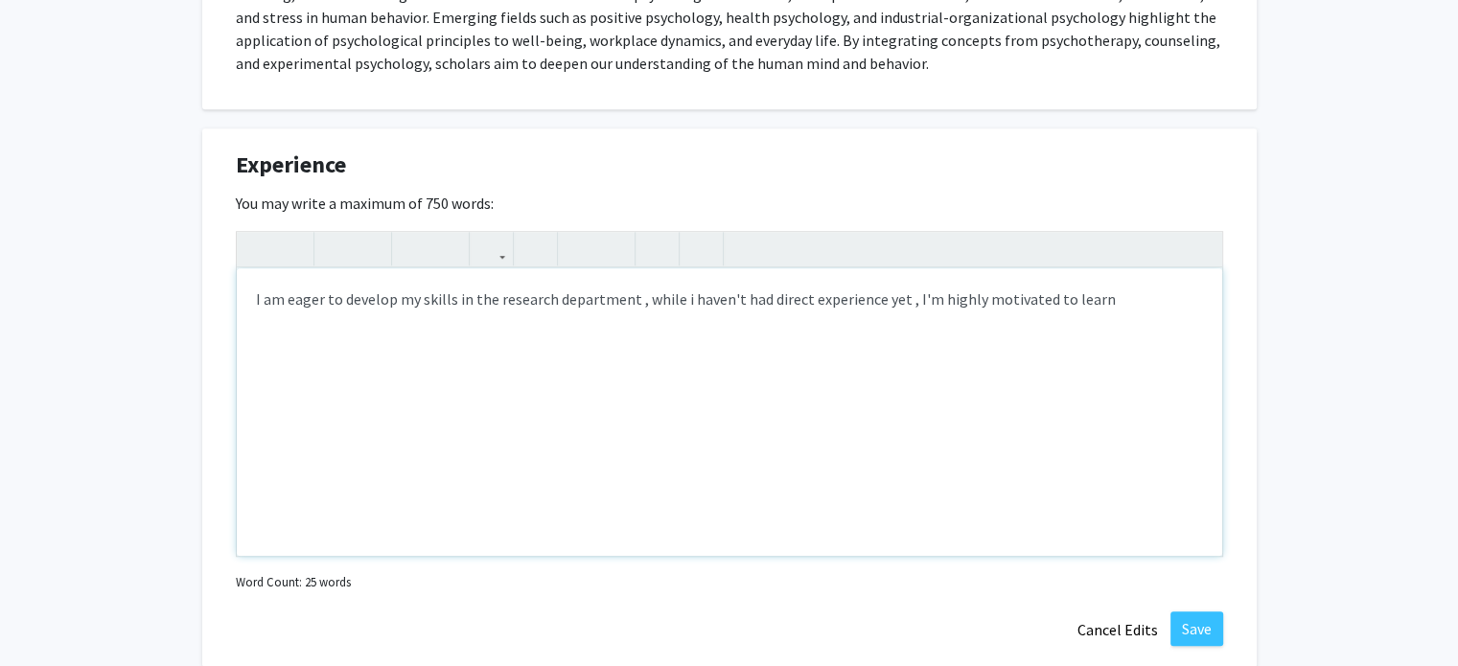
type textarea "I am eager to develop my skills in the research department , while i haven't ha…"
click at [1194, 647] on div "Experience Edit Section You may write a maximum of 750 words: I am eager to dev…" at bounding box center [729, 397] width 1055 height 539
click at [1199, 627] on button "Save" at bounding box center [1197, 629] width 53 height 35
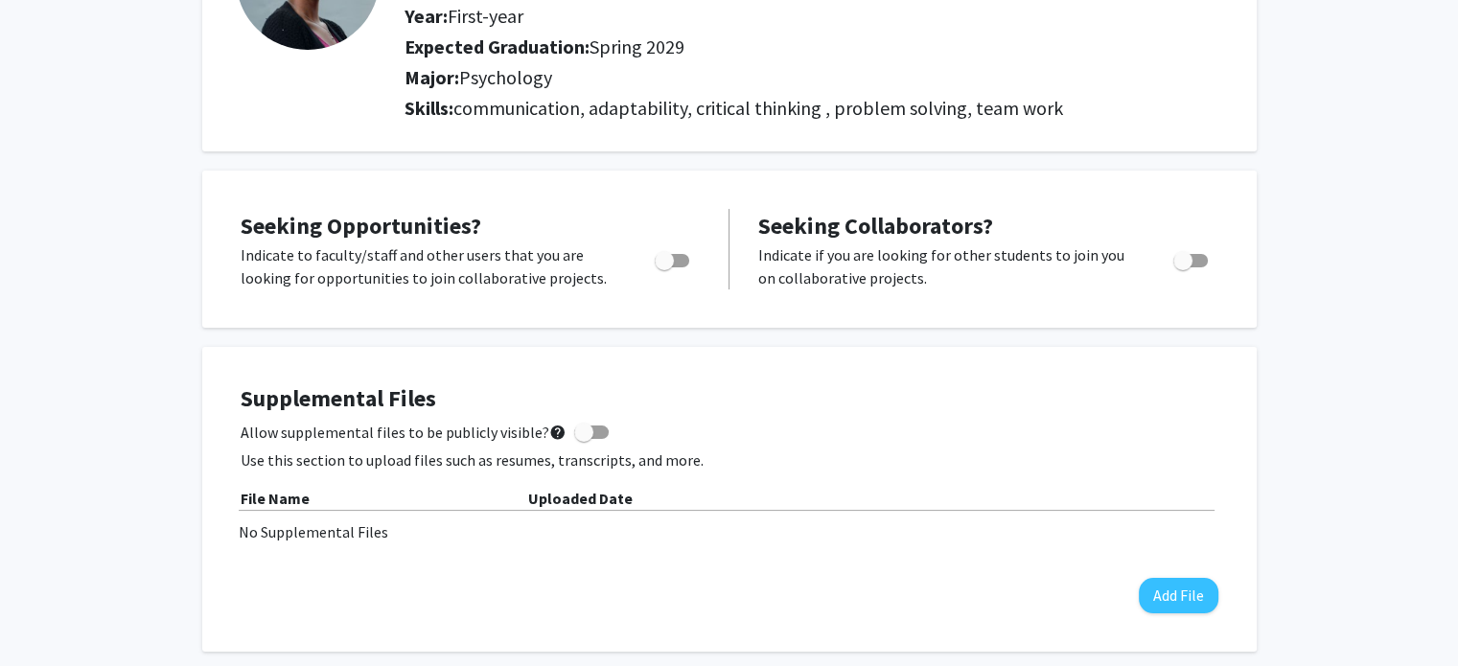
scroll to position [219, 0]
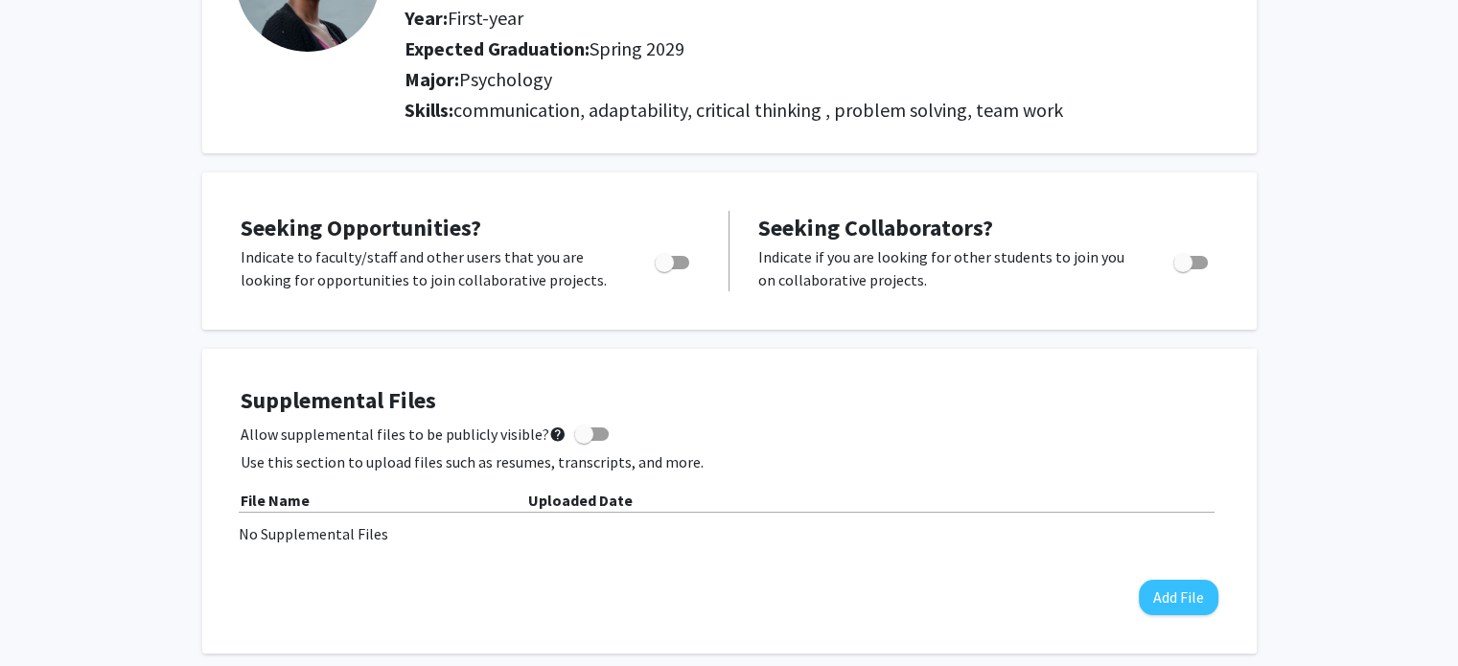
click at [675, 256] on span "Toggle" at bounding box center [672, 262] width 35 height 13
click at [664, 269] on input "Are you actively seeking opportunities?" at bounding box center [663, 269] width 1 height 1
checkbox input "true"
click at [1183, 245] on div "Toggle" at bounding box center [1192, 259] width 53 height 29
click at [1191, 260] on span "Toggle" at bounding box center [1182, 262] width 19 height 19
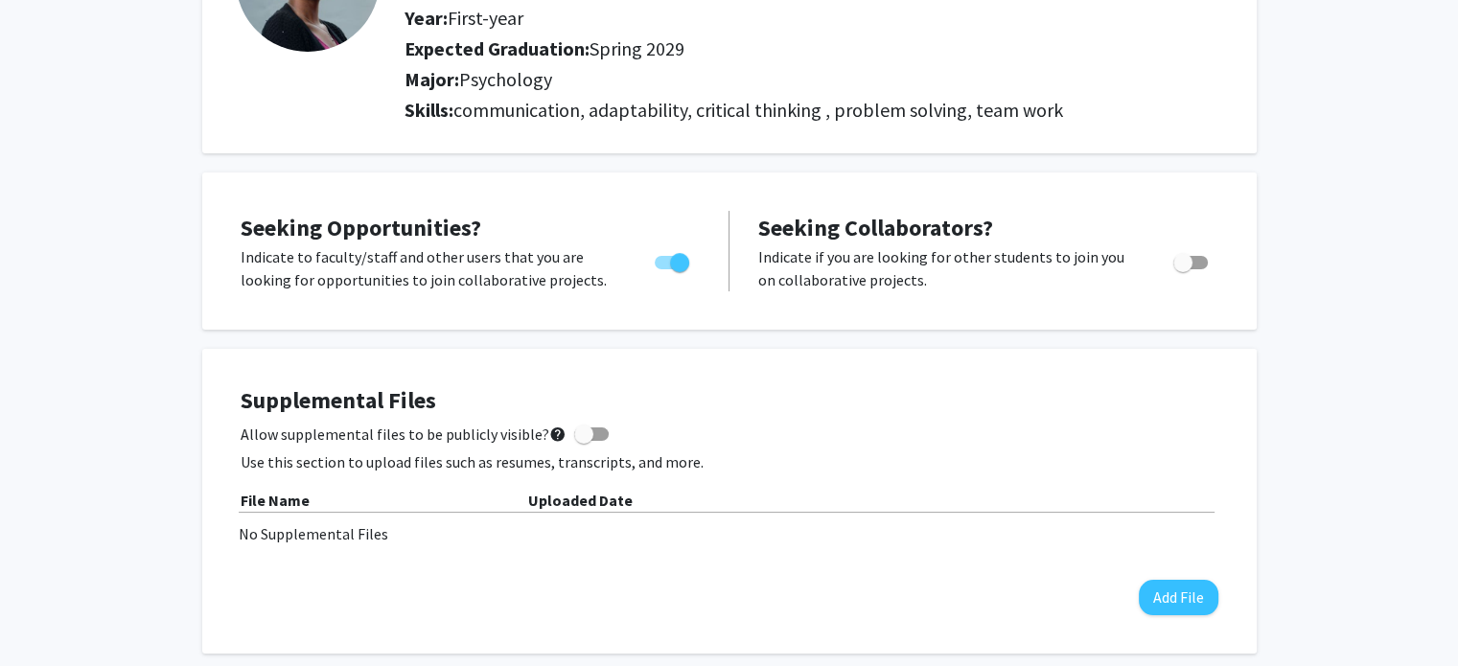
click at [1183, 269] on input "Would you like to receive other student requests to work with you?" at bounding box center [1182, 269] width 1 height 1
checkbox input "true"
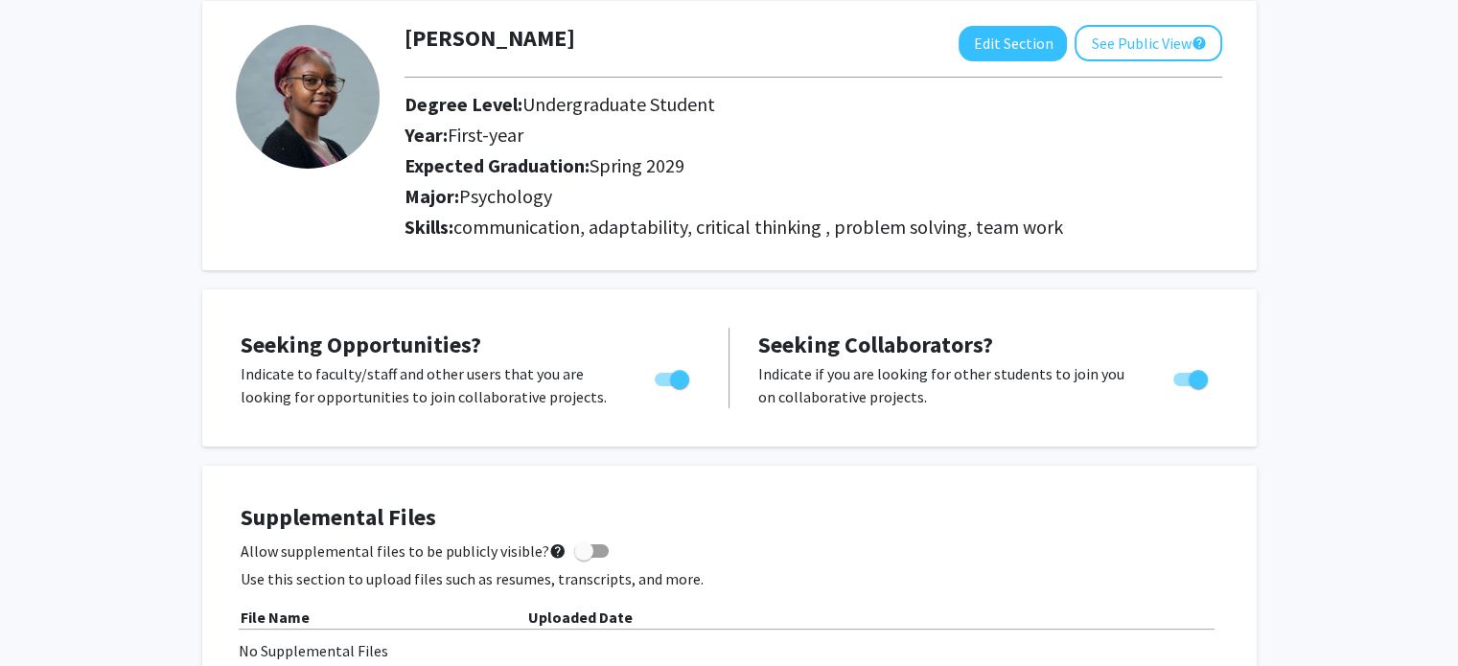
scroll to position [113, 0]
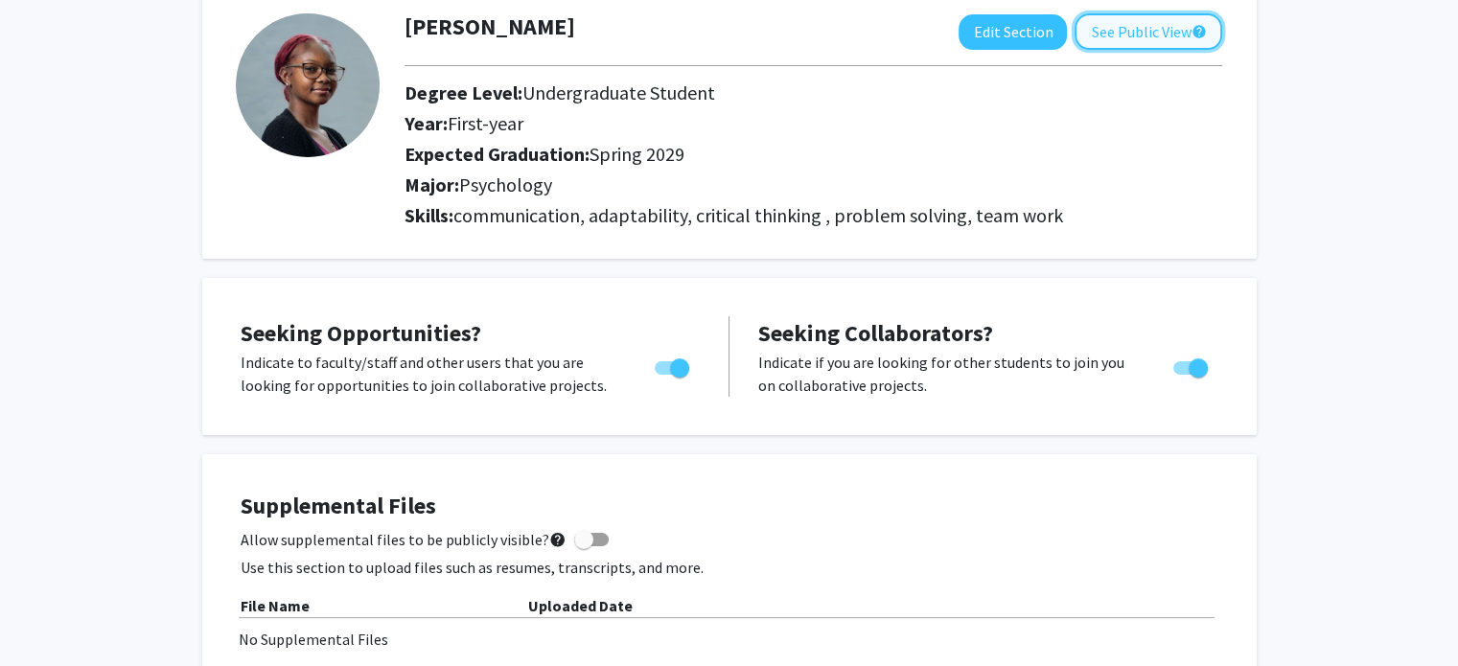
click at [1154, 38] on button "See Public View help" at bounding box center [1149, 31] width 148 height 36
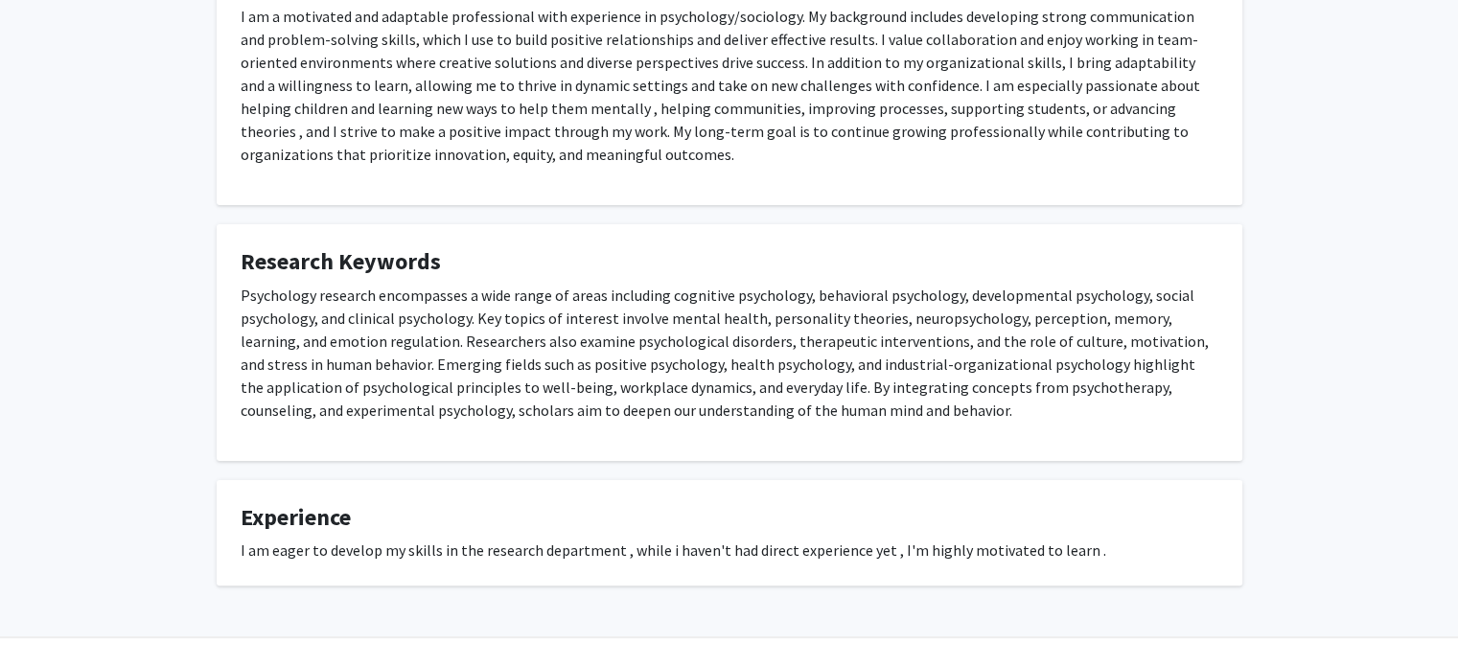
scroll to position [441, 0]
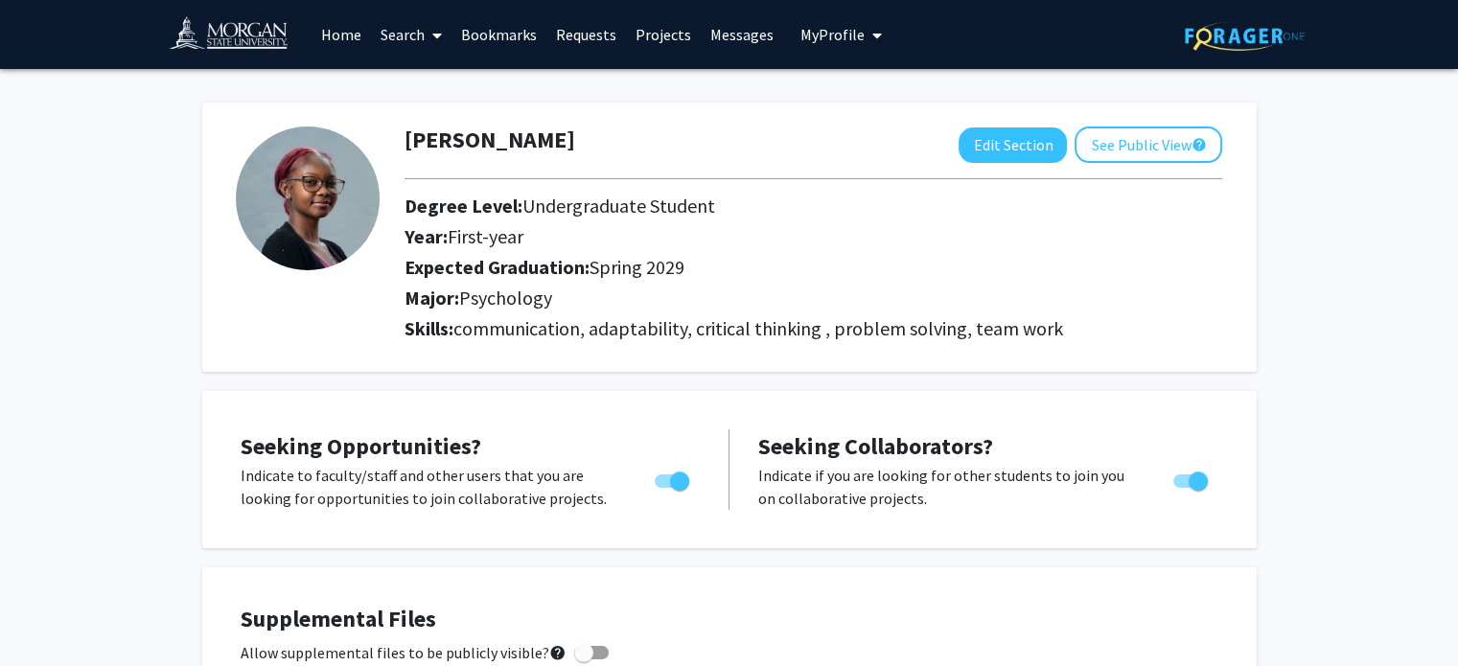
click at [424, 27] on link "Search" at bounding box center [411, 34] width 81 height 67
click at [471, 85] on span "Faculty/Staff" at bounding box center [441, 88] width 141 height 38
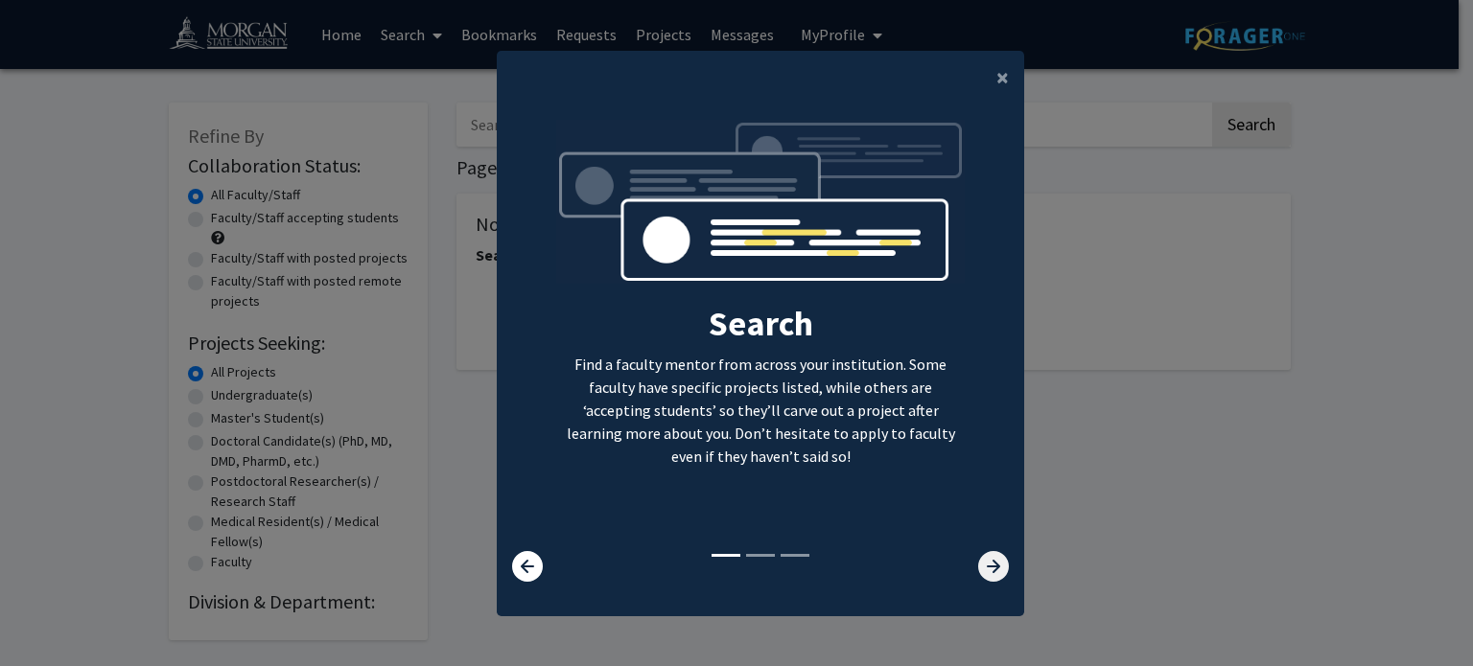
click at [985, 551] on icon at bounding box center [993, 566] width 31 height 31
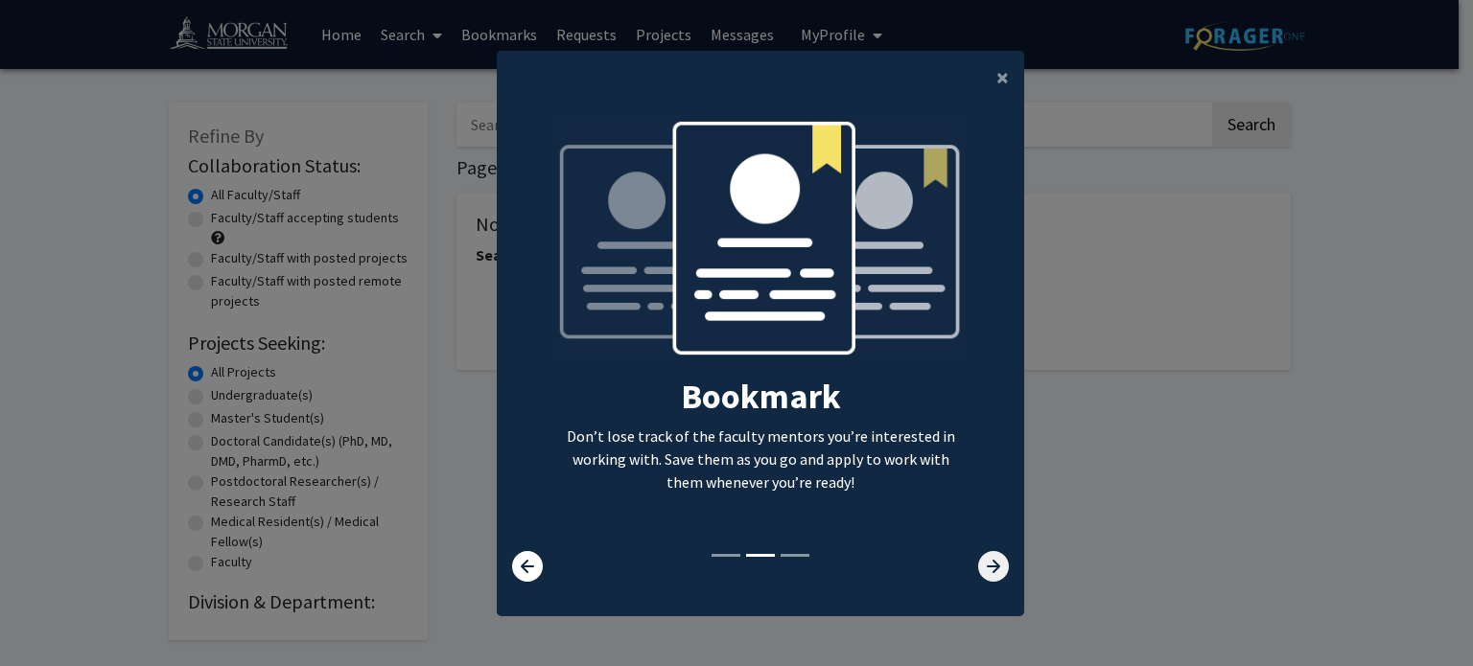
click at [991, 556] on icon at bounding box center [993, 566] width 31 height 31
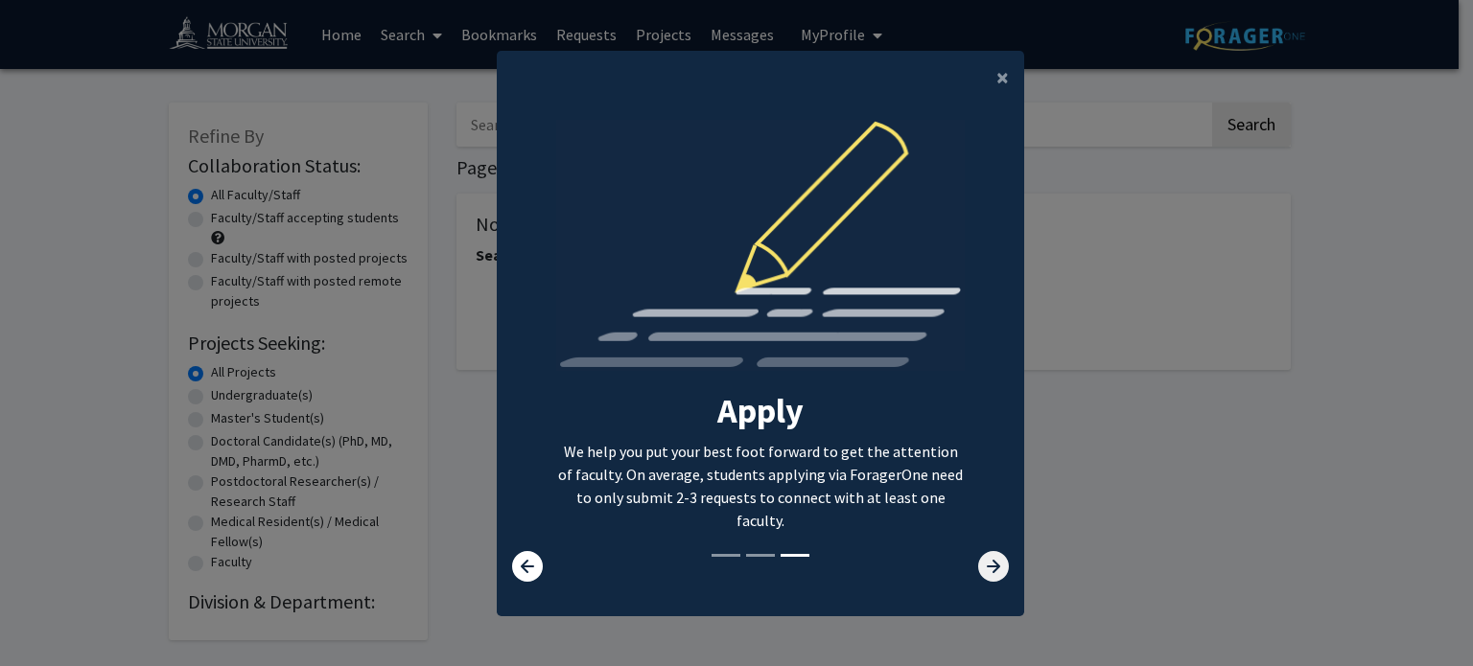
click at [994, 559] on icon at bounding box center [993, 566] width 31 height 31
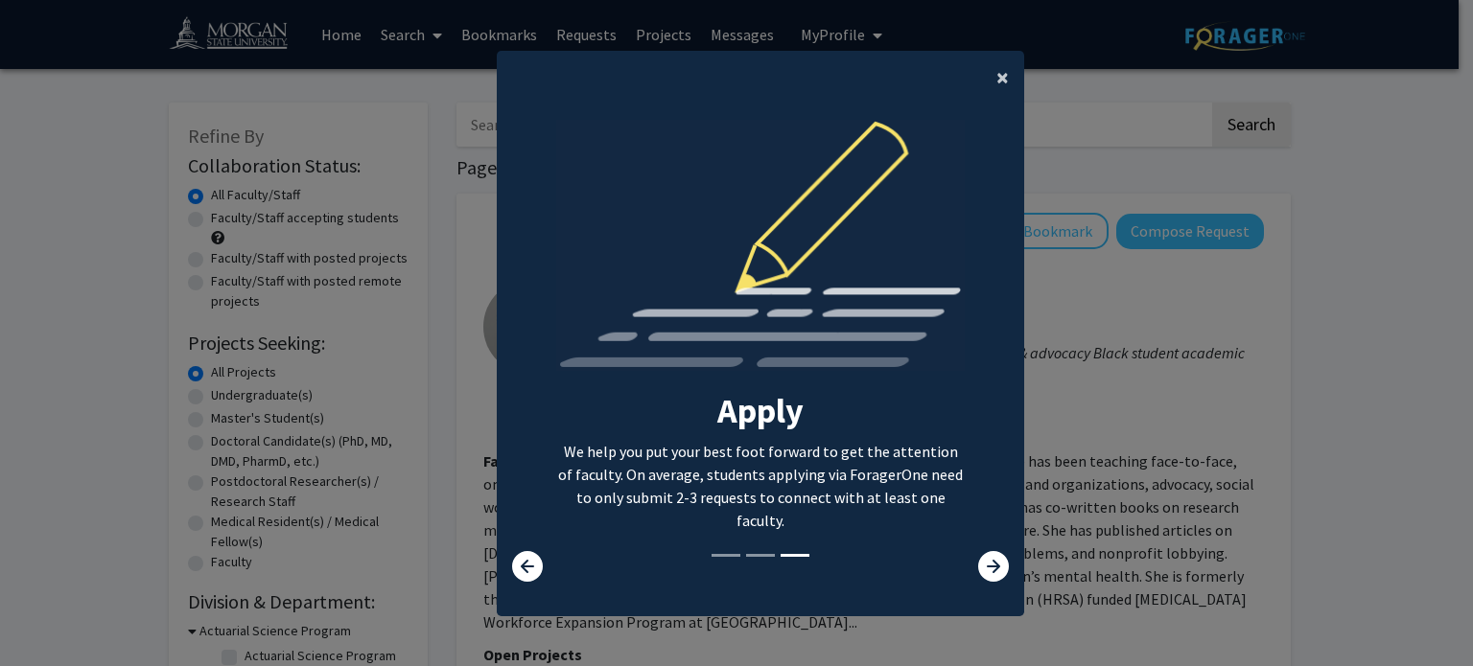
click at [1001, 80] on span "×" at bounding box center [1002, 77] width 12 height 30
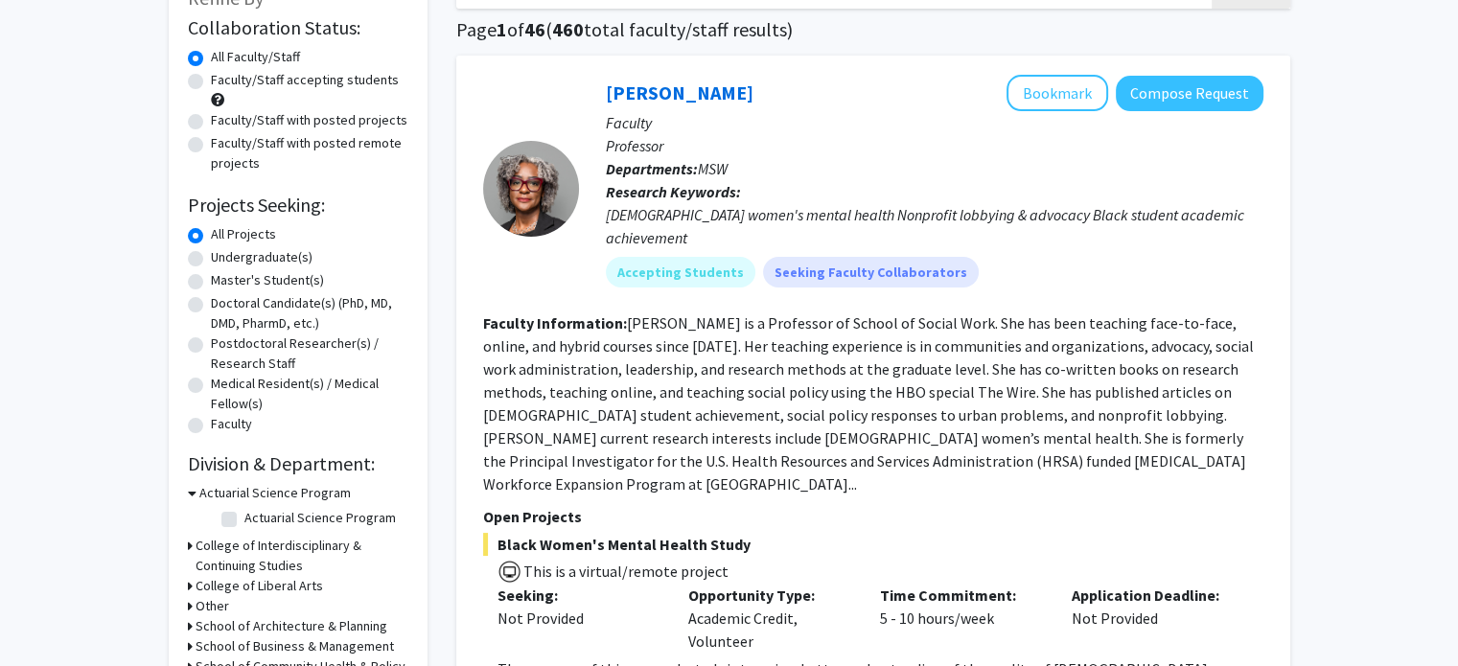
scroll to position [88, 0]
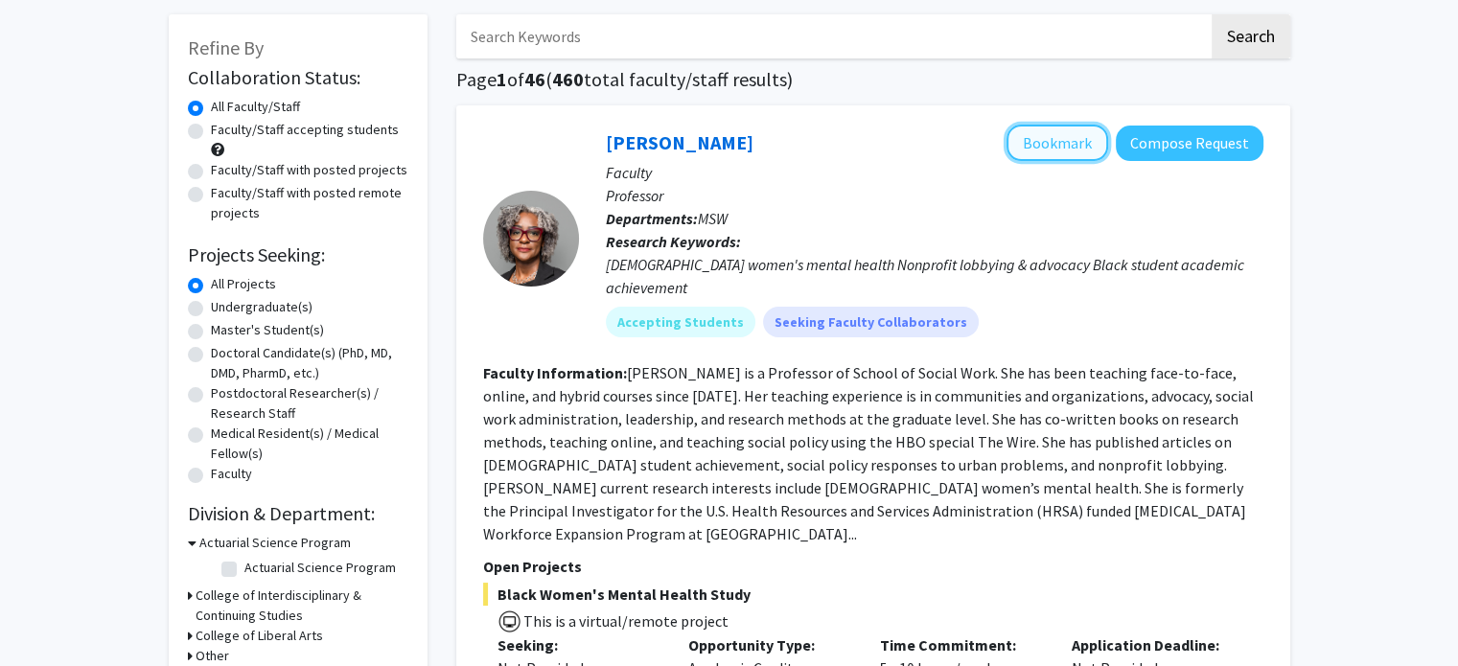
click at [1075, 144] on button "Bookmark" at bounding box center [1058, 143] width 102 height 36
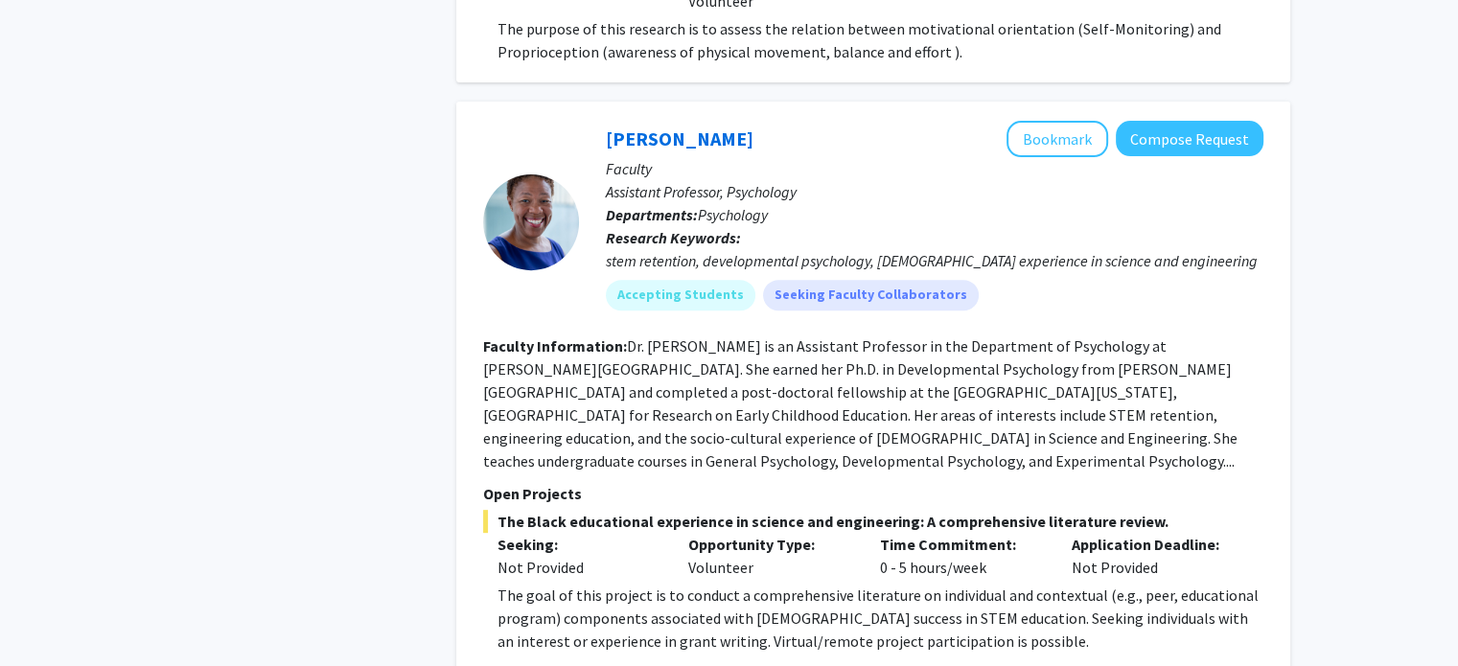
scroll to position [7940, 0]
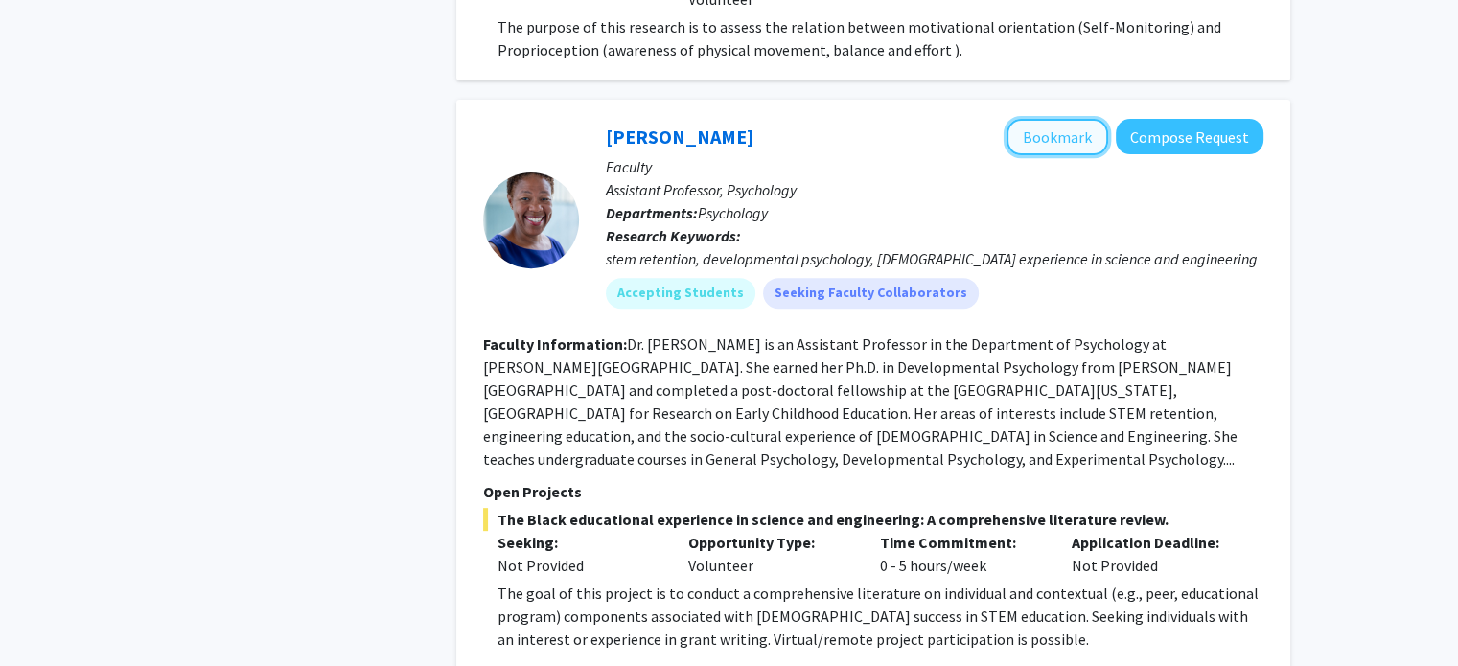
click at [1042, 119] on button "Bookmark" at bounding box center [1058, 137] width 102 height 36
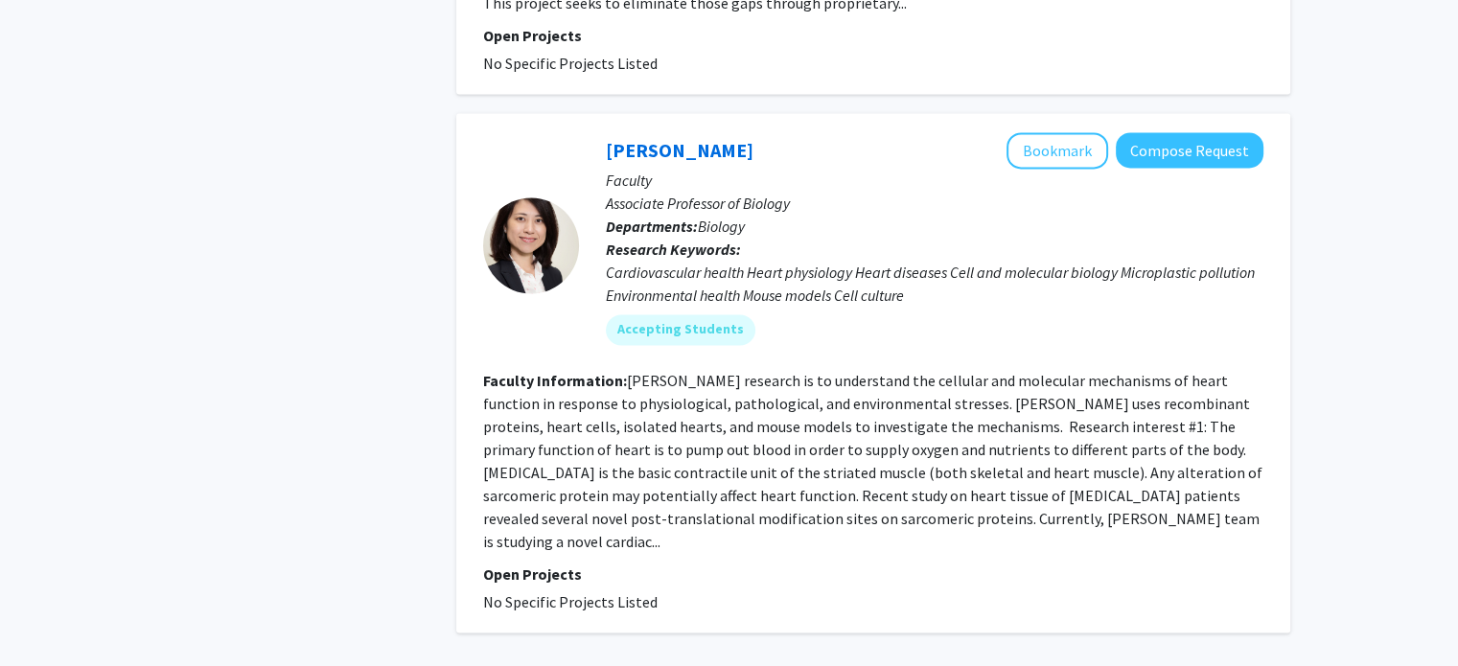
scroll to position [10215, 0]
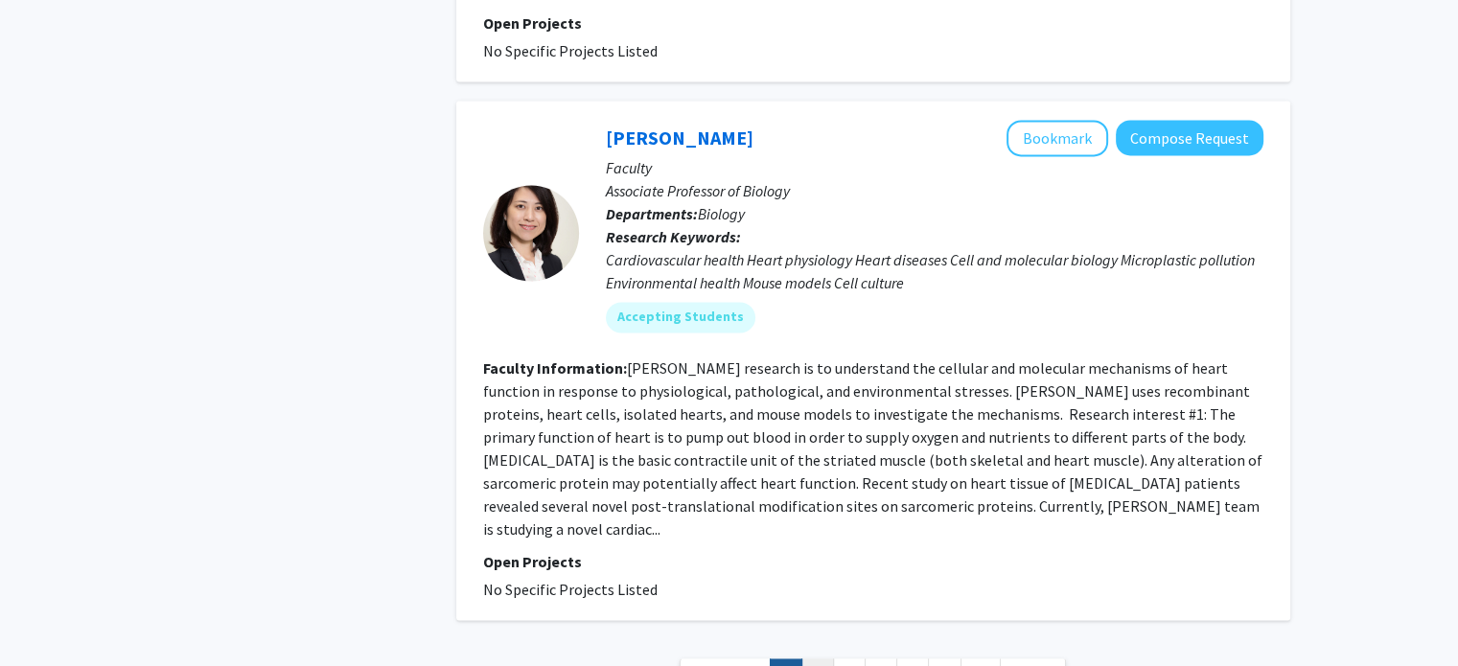
click at [816, 659] on link "2" at bounding box center [817, 676] width 33 height 34
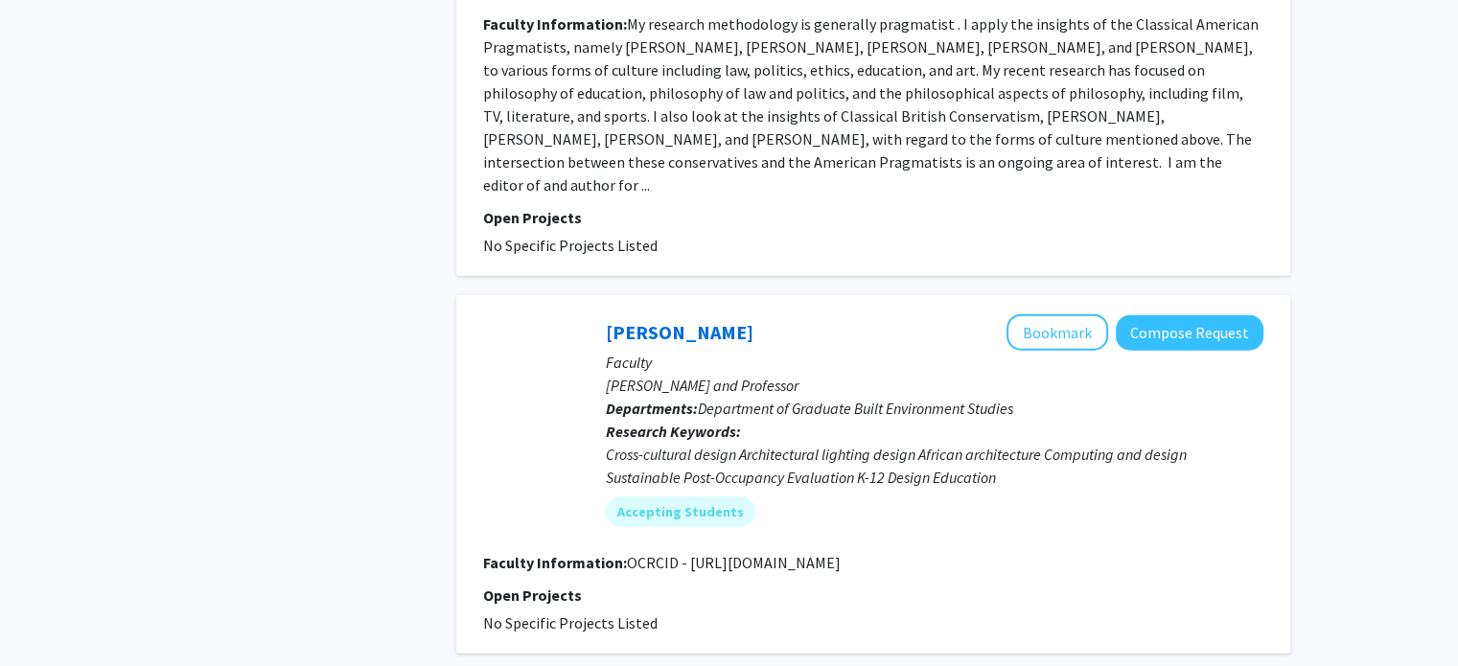
scroll to position [4702, 0]
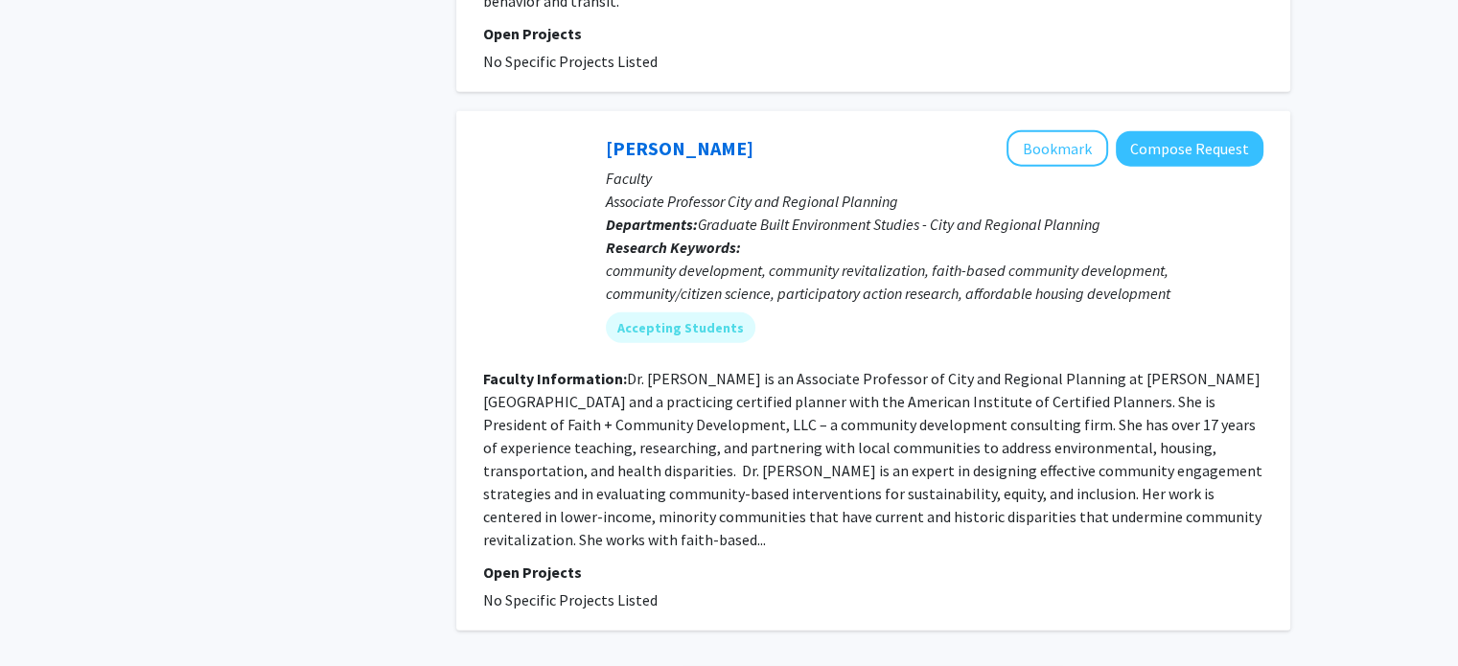
scroll to position [4790, 0]
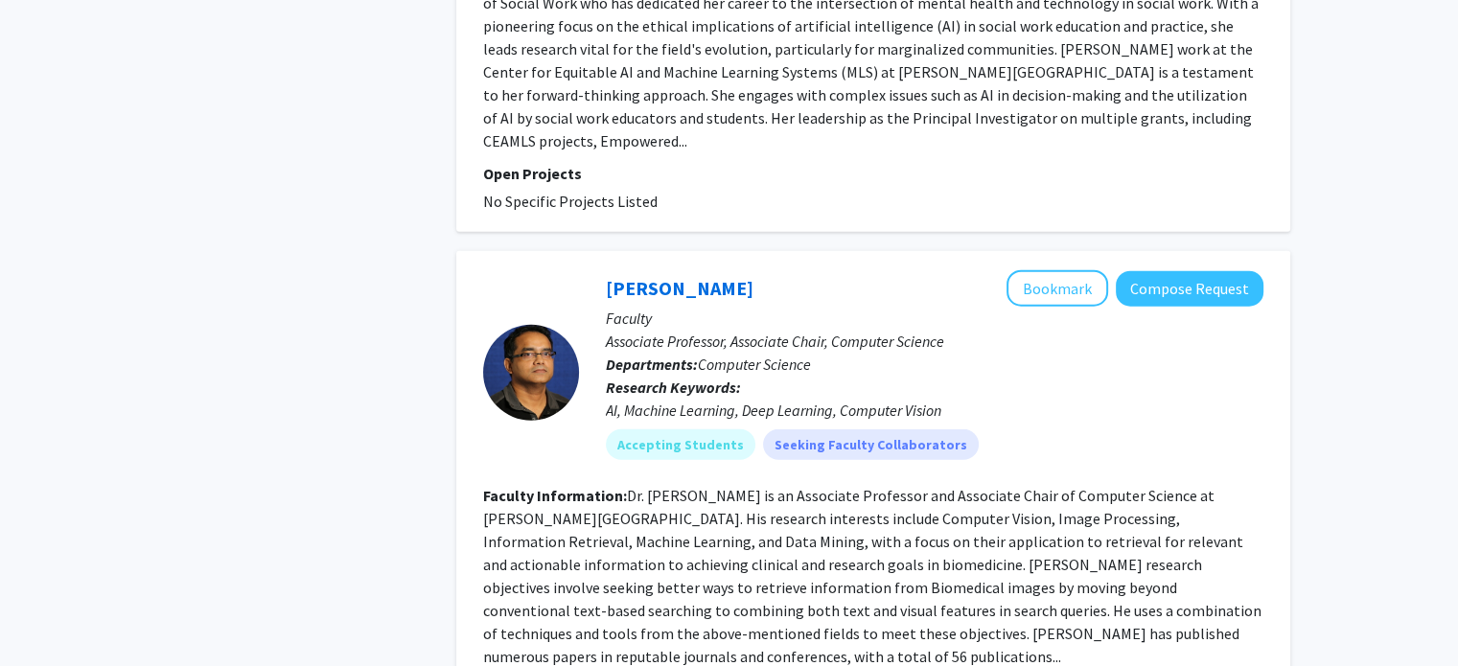
scroll to position [4755, 0]
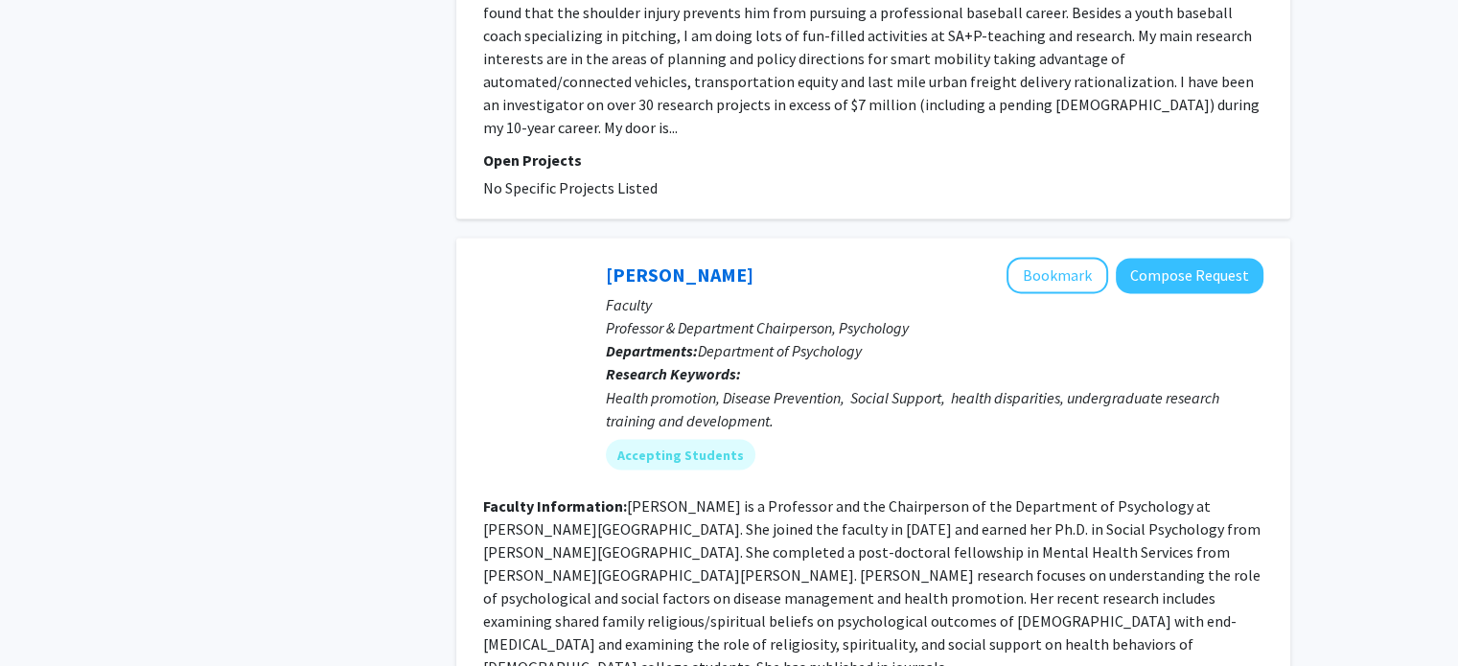
scroll to position [3246, 0]
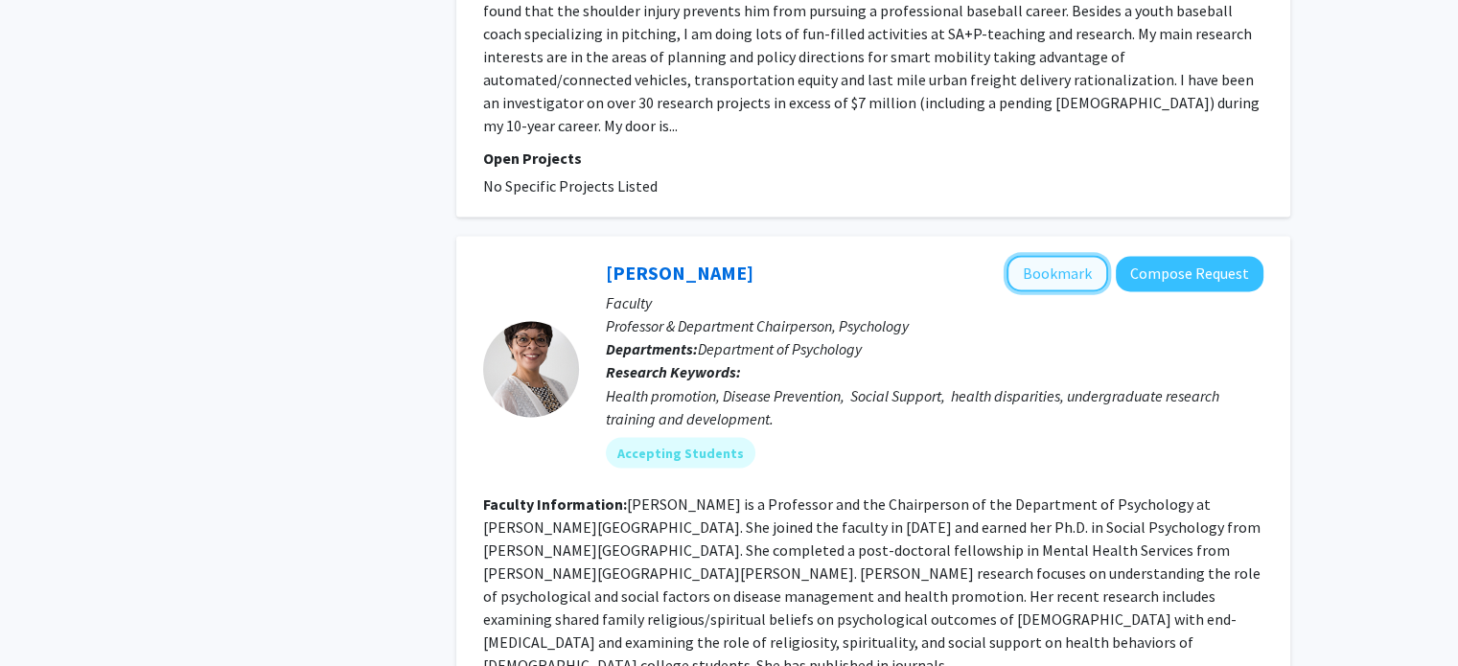
click at [1059, 255] on button "Bookmark" at bounding box center [1058, 273] width 102 height 36
